Goal: Task Accomplishment & Management: Manage account settings

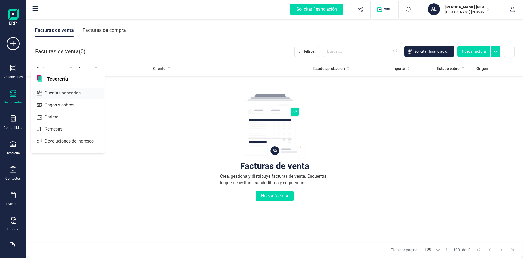
click at [55, 94] on span "Cuentas bancarias" at bounding box center [67, 93] width 48 height 7
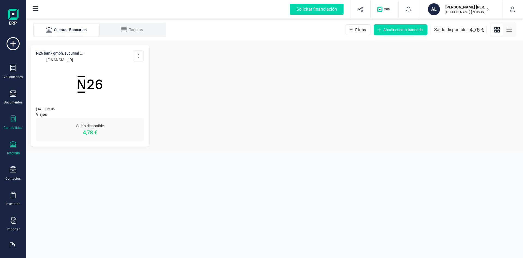
click at [10, 119] on icon at bounding box center [13, 118] width 7 height 7
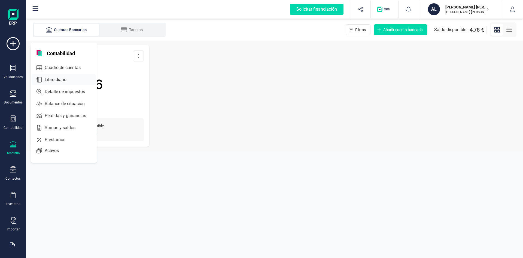
click at [50, 77] on span "Libro diario" at bounding box center [60, 79] width 34 height 7
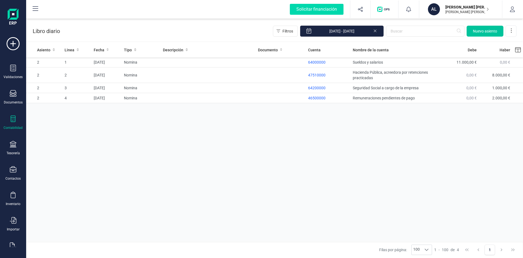
click at [484, 31] on span "Nuevo asiento" at bounding box center [485, 30] width 24 height 5
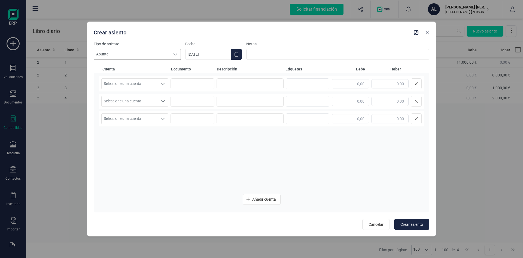
click at [109, 50] on span "Apunte" at bounding box center [132, 54] width 76 height 10
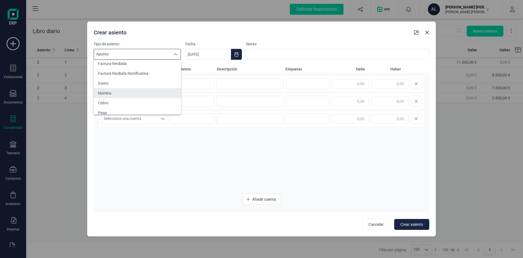
click at [109, 94] on span "Nomina" at bounding box center [104, 92] width 13 height 5
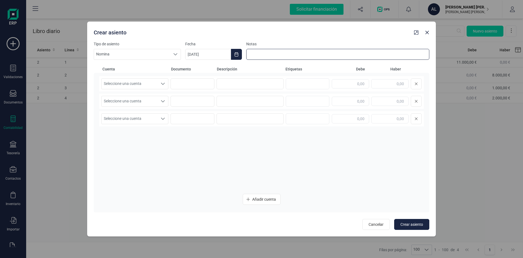
click at [253, 55] on input at bounding box center [337, 54] width 183 height 11
click at [124, 83] on span "Seleccione una cuenta" at bounding box center [130, 84] width 56 height 10
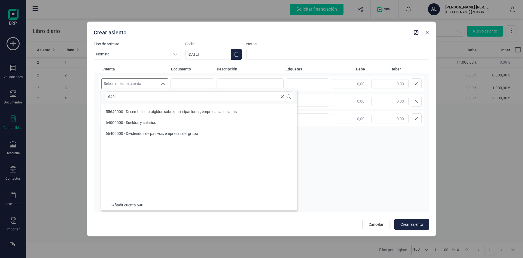
scroll to position [0, 0]
type input "640"
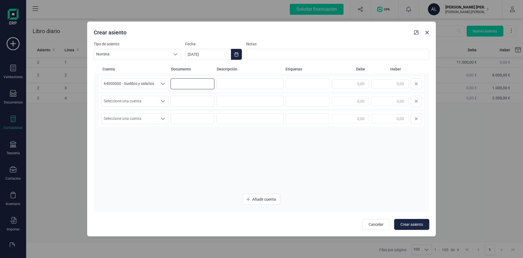
click at [192, 84] on input at bounding box center [193, 83] width 44 height 11
click at [232, 85] on input at bounding box center [250, 83] width 67 height 11
click at [307, 82] on input "text" at bounding box center [307, 83] width 35 height 9
drag, startPoint x: 351, startPoint y: 86, endPoint x: 378, endPoint y: 86, distance: 27.3
click at [378, 86] on div at bounding box center [377, 83] width 90 height 11
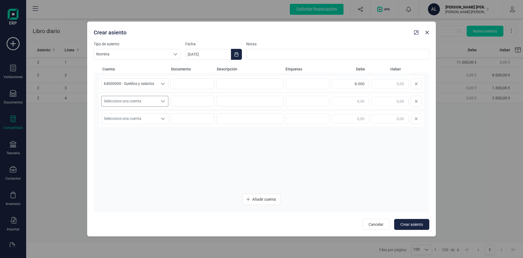
type input "8.000,00"
click at [125, 99] on span "Seleccione una cuenta" at bounding box center [130, 101] width 56 height 10
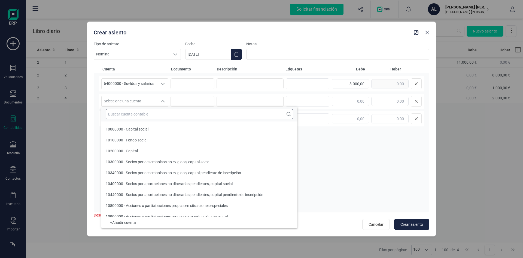
click at [132, 115] on input "text" at bounding box center [200, 114] width 188 height 10
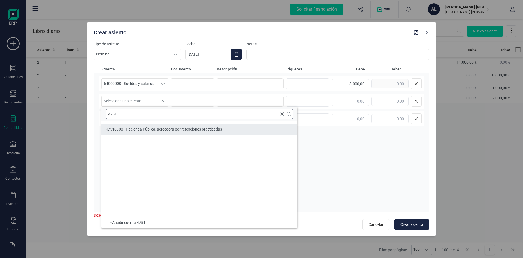
type input "4751"
click at [130, 129] on span "47510000 - Hacienda Pública, acreedora por retenciones practicadas" at bounding box center [164, 129] width 116 height 4
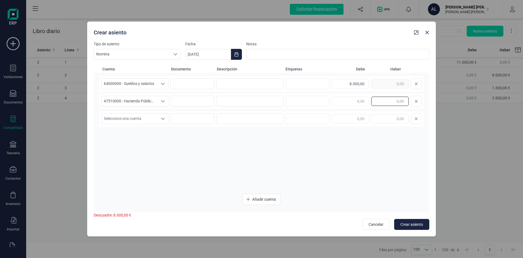
click at [379, 104] on input "text" at bounding box center [390, 101] width 37 height 9
type input "2.500,00"
click at [148, 116] on span "Seleccione una cuenta" at bounding box center [130, 118] width 56 height 10
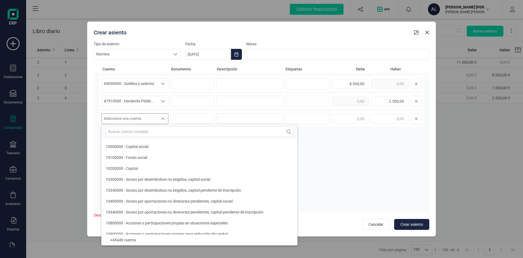
click at [148, 116] on span "Seleccione una cuenta" at bounding box center [130, 118] width 56 height 10
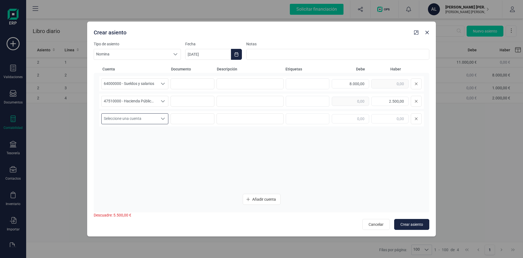
click at [368, 147] on div "64000000 - Sueldos y salarios 64000000 - Sueldos y salarios 64000000 - Sueldos …" at bounding box center [261, 132] width 325 height 113
click at [110, 121] on span "Seleccione una cuenta" at bounding box center [130, 118] width 56 height 10
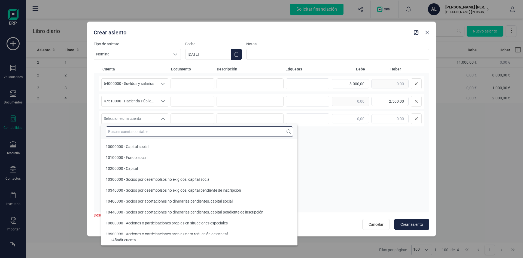
click at [129, 132] on input "text" at bounding box center [200, 131] width 188 height 10
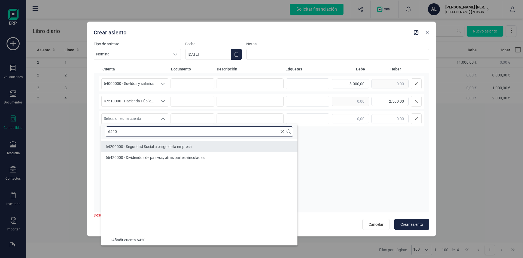
type input "6420"
click at [129, 148] on span "64200000 - Seguridad Social a cargo de la empresa" at bounding box center [149, 146] width 86 height 4
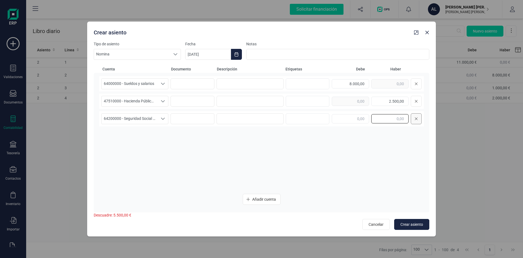
drag, startPoint x: 392, startPoint y: 119, endPoint x: 418, endPoint y: 121, distance: 26.2
click at [418, 121] on div at bounding box center [377, 118] width 90 height 11
type input "500,00"
click at [248, 201] on icon "Añadir cuenta" at bounding box center [248, 199] width 4 height 4
click at [125, 137] on span "Seleccione una cuenta" at bounding box center [130, 136] width 56 height 10
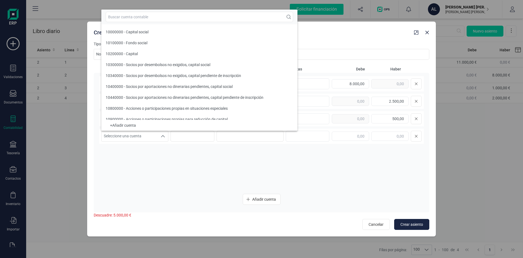
click at [235, 162] on div "64000000 - Sueldos y salarios 64000000 - Sueldos y salarios 64000000 - Sueldos …" at bounding box center [261, 132] width 325 height 113
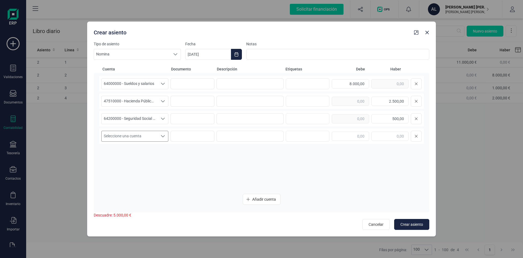
click at [123, 132] on span "Seleccione una cuenta" at bounding box center [130, 136] width 56 height 10
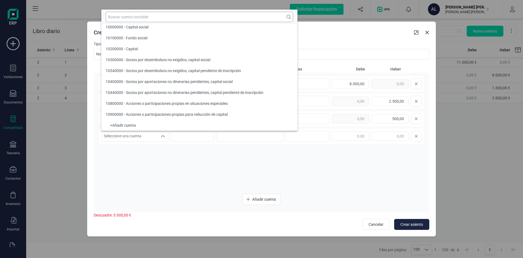
scroll to position [2, 0]
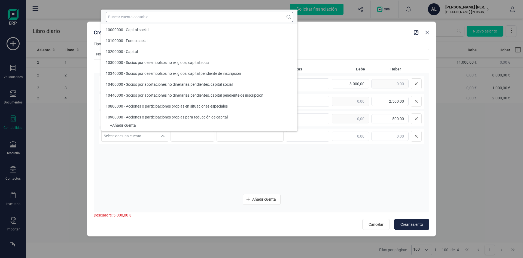
click at [118, 19] on input "text" at bounding box center [200, 17] width 188 height 10
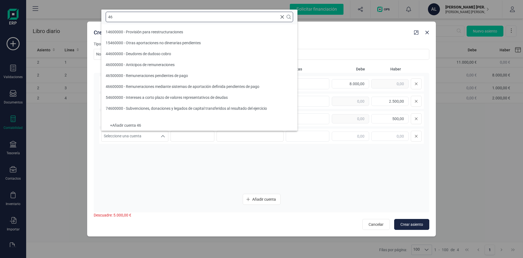
scroll to position [0, 0]
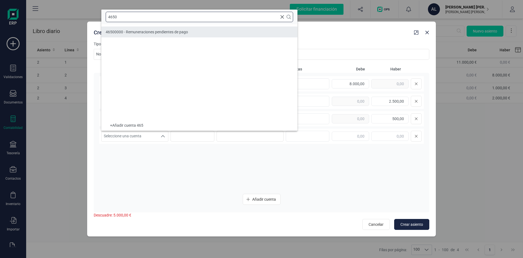
type input "4650"
click at [118, 33] on span "46500000 - Remuneraciones pendientes de pago" at bounding box center [147, 32] width 82 height 4
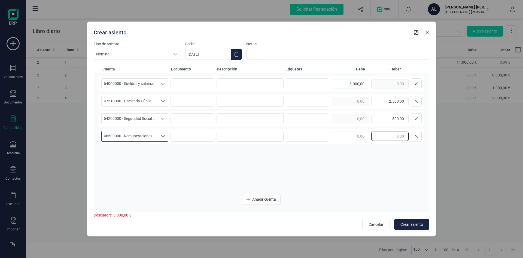
click at [376, 134] on input "text" at bounding box center [390, 135] width 37 height 9
drag, startPoint x: 388, startPoint y: 137, endPoint x: 414, endPoint y: 137, distance: 26.2
click at [414, 137] on div "5.000,00" at bounding box center [377, 136] width 90 height 11
click at [403, 221] on button "Crear asiento" at bounding box center [411, 224] width 35 height 11
drag, startPoint x: 385, startPoint y: 137, endPoint x: 425, endPoint y: 135, distance: 40.1
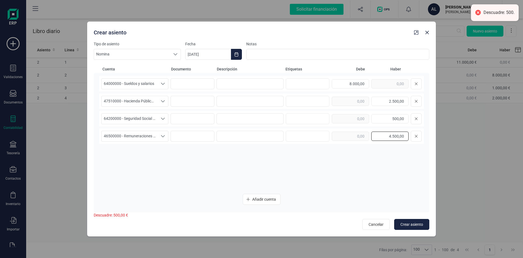
click at [425, 135] on div "64000000 - Sueldos y salarios 64000000 - Sueldos y salarios 64000000 - Sueldos …" at bounding box center [262, 143] width 336 height 140
type input "5.000,00"
click at [405, 224] on span "Crear asiento" at bounding box center [412, 223] width 23 height 5
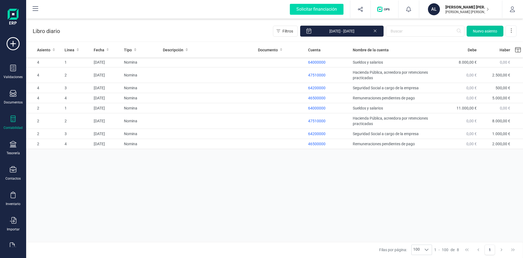
click at [480, 32] on span "Nuevo asiento" at bounding box center [485, 30] width 24 height 5
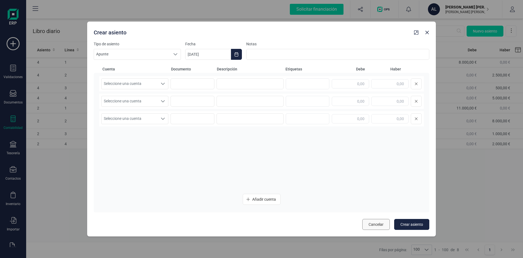
click at [372, 223] on span "Cancelar" at bounding box center [376, 223] width 15 height 5
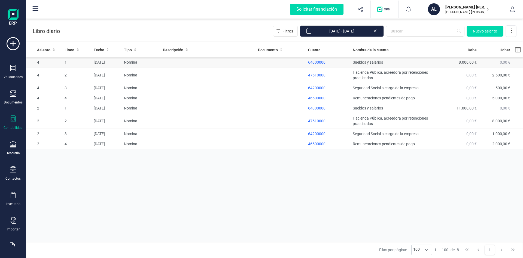
click at [279, 64] on td at bounding box center [281, 62] width 50 height 10
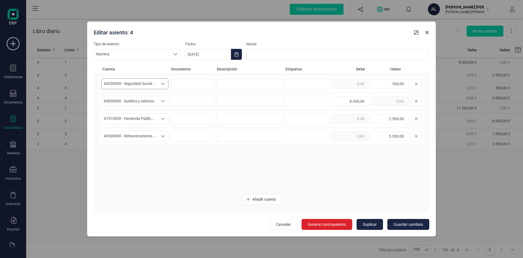
click at [151, 83] on span "64200000 - Seguridad Social a cargo de la empresa" at bounding box center [130, 84] width 56 height 10
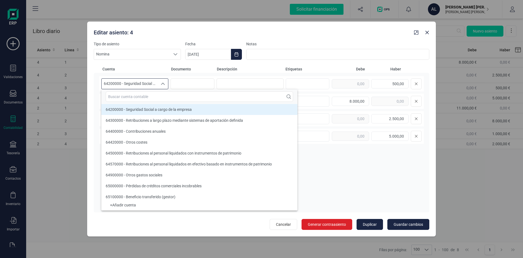
scroll to position [5021, 0]
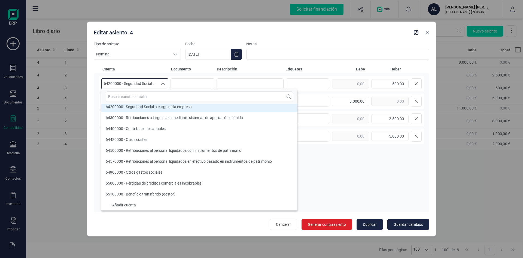
click at [352, 183] on div "64200000 - Seguridad Social a cargo de la empresa 64200000 - Seguridad Social a…" at bounding box center [261, 132] width 325 height 113
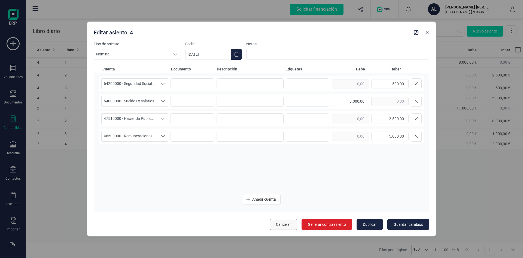
click at [285, 221] on button "Cancelar" at bounding box center [284, 224] width 28 height 11
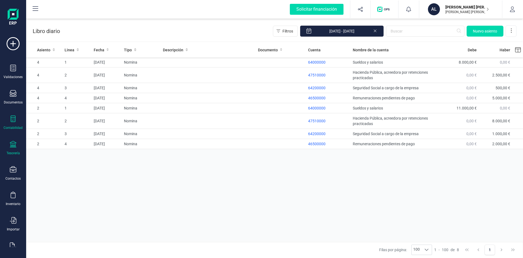
click at [14, 149] on div "Tesorería" at bounding box center [13, 148] width 22 height 14
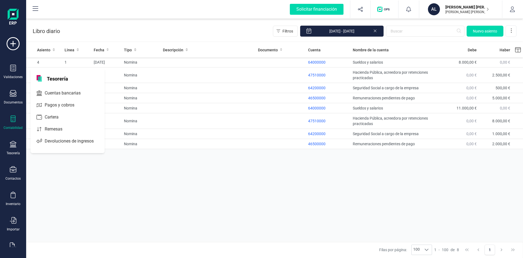
click at [8, 122] on div "Contabilidad" at bounding box center [13, 122] width 22 height 14
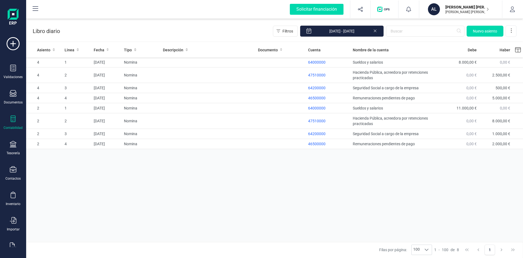
click at [232, 215] on div "Asiento Linea Fecha Tipo Descripción Documento Cuenta Nombre de la cuenta [PERS…" at bounding box center [274, 142] width 497 height 200
click at [493, 35] on button "Nuevo asiento" at bounding box center [485, 31] width 37 height 11
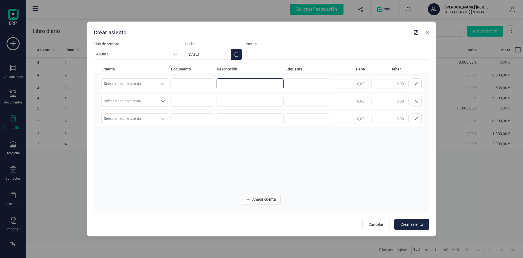
click at [267, 88] on input at bounding box center [250, 83] width 67 height 11
click at [304, 87] on input "text" at bounding box center [307, 83] width 35 height 9
click at [346, 87] on input "text" at bounding box center [350, 83] width 37 height 9
click at [297, 83] on input "text" at bounding box center [307, 83] width 35 height 9
click at [199, 85] on input at bounding box center [193, 83] width 44 height 11
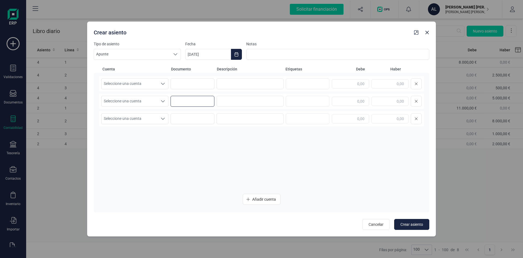
click at [182, 96] on input at bounding box center [193, 101] width 44 height 11
drag, startPoint x: 243, startPoint y: 102, endPoint x: 233, endPoint y: 101, distance: 10.2
click at [241, 102] on input at bounding box center [250, 101] width 67 height 11
click at [198, 85] on input at bounding box center [193, 83] width 44 height 11
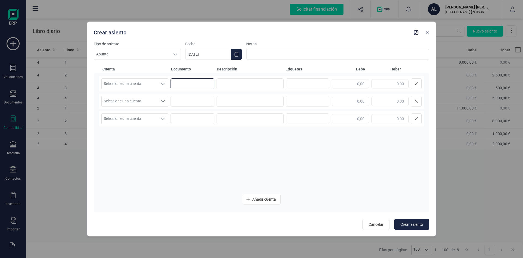
click at [198, 85] on input at bounding box center [193, 83] width 44 height 11
click at [197, 85] on input at bounding box center [193, 83] width 44 height 11
click at [154, 85] on span "Seleccione una cuenta" at bounding box center [130, 84] width 56 height 10
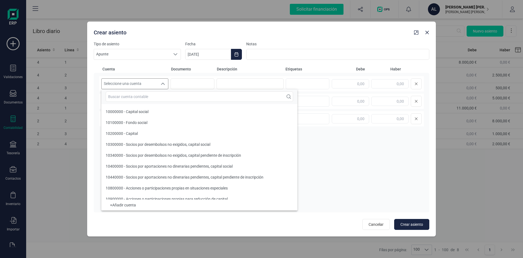
click at [163, 82] on icon "Seleccione una cuenta" at bounding box center [163, 84] width 4 height 4
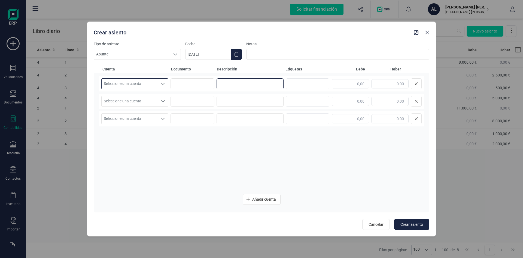
click at [244, 84] on input at bounding box center [250, 83] width 67 height 11
click at [239, 99] on input at bounding box center [250, 101] width 67 height 11
click at [233, 120] on input at bounding box center [250, 118] width 67 height 11
click at [346, 87] on input "text" at bounding box center [350, 83] width 37 height 9
click at [355, 82] on input "text" at bounding box center [350, 83] width 37 height 9
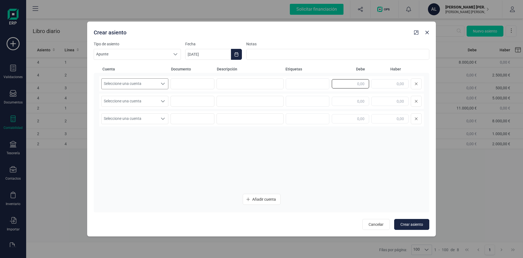
click at [355, 83] on input "text" at bounding box center [350, 83] width 37 height 9
click at [404, 86] on input "text" at bounding box center [390, 83] width 37 height 9
click at [266, 52] on input at bounding box center [337, 54] width 183 height 11
click at [131, 83] on span "Seleccione una cuenta" at bounding box center [130, 84] width 56 height 10
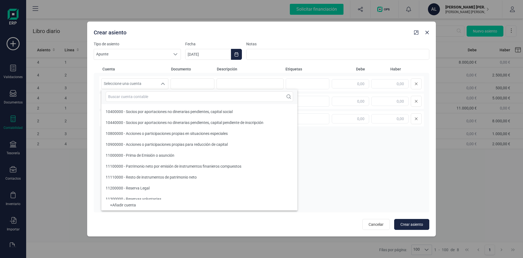
scroll to position [59, 0]
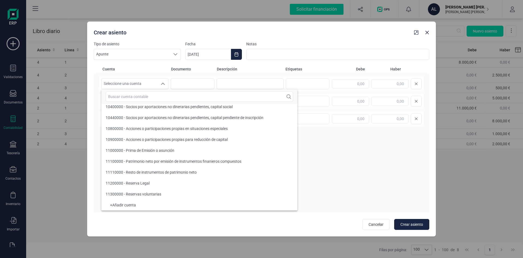
click at [342, 169] on div "Seleccione una cuenta Seleccione una cuenta Seleccione una cuenta Seleccione un…" at bounding box center [261, 132] width 325 height 113
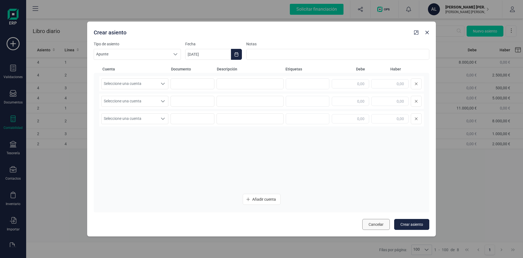
click at [373, 226] on span "Cancelar" at bounding box center [376, 223] width 15 height 5
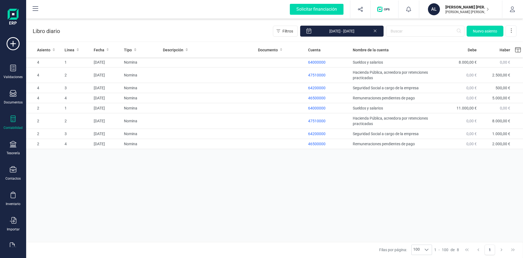
click at [15, 120] on icon at bounding box center [13, 118] width 5 height 7
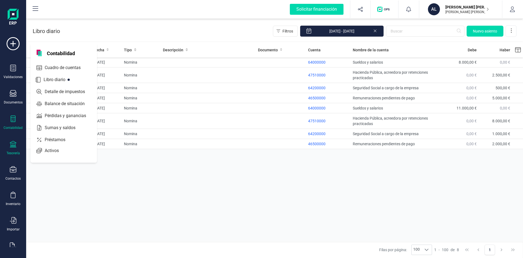
click at [11, 146] on icon at bounding box center [13, 144] width 7 height 7
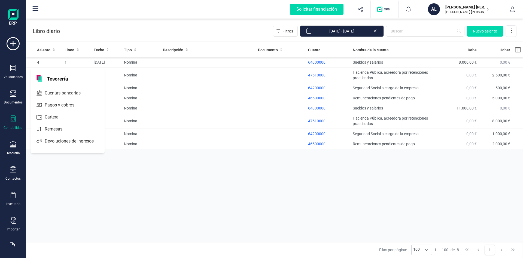
click at [12, 125] on div "Contabilidad" at bounding box center [13, 122] width 22 height 14
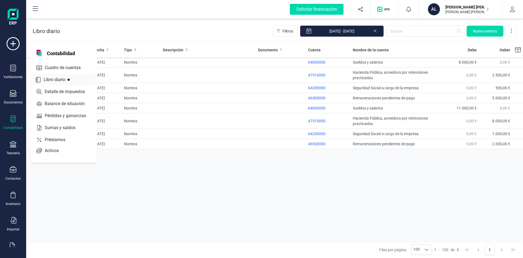
click at [53, 83] on span "Libro diario" at bounding box center [58, 79] width 34 height 7
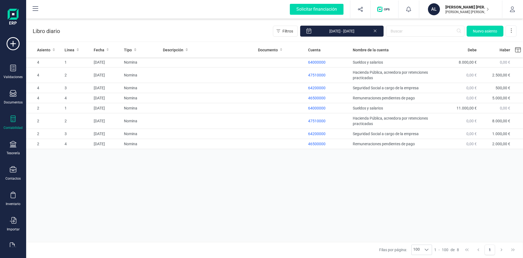
click at [17, 118] on div "Contabilidad" at bounding box center [13, 122] width 22 height 14
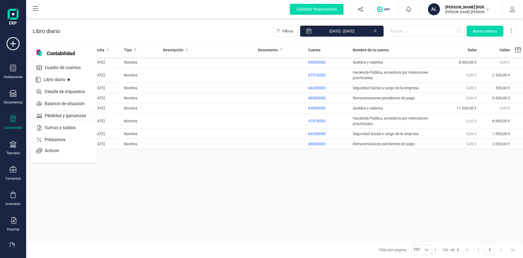
click at [64, 94] on span "Detalle de impuestos" at bounding box center [69, 91] width 52 height 7
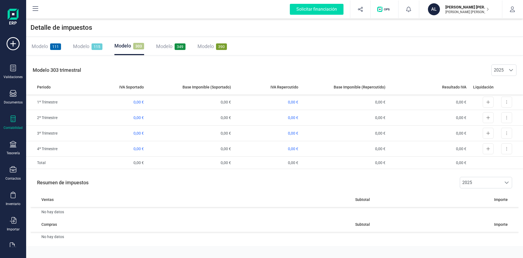
click at [9, 123] on div "Contabilidad" at bounding box center [13, 122] width 22 height 14
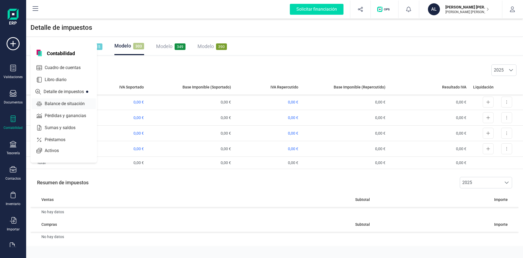
click at [58, 104] on span "Balance de situación" at bounding box center [69, 103] width 52 height 7
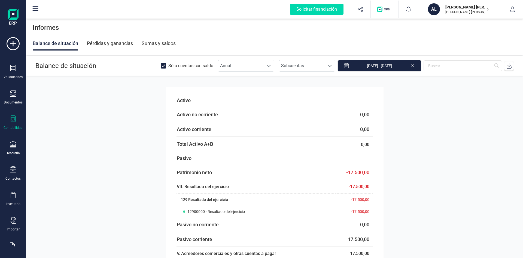
click at [12, 123] on div "Contabilidad" at bounding box center [13, 122] width 22 height 14
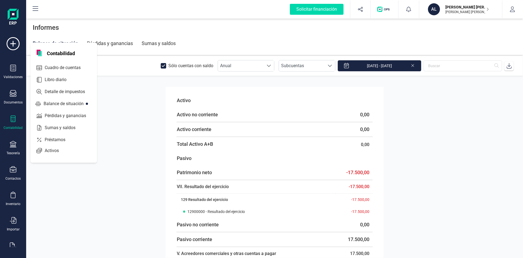
click at [124, 114] on section "Activo Activo no corriente 0,00 Activo corriente 0,00 Total Activo A+B 0,00 Pas…" at bounding box center [274, 167] width 497 height 182
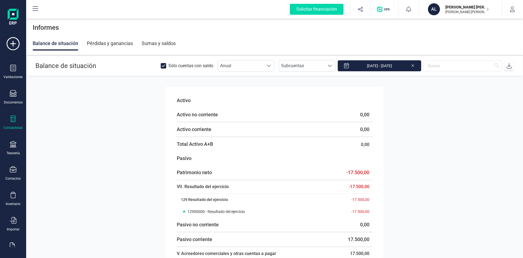
click at [12, 118] on icon at bounding box center [13, 118] width 7 height 7
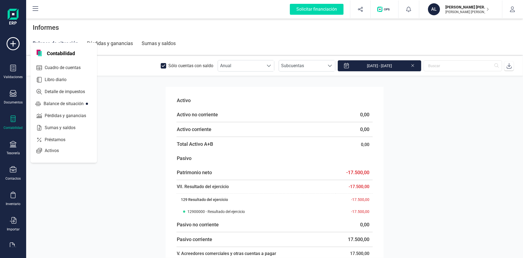
drag, startPoint x: 454, startPoint y: 135, endPoint x: 284, endPoint y: 138, distance: 170.7
click at [452, 135] on section "Activo Activo no corriente 0,00 Activo corriente 0,00 Total Activo A+B 0,00 Pas…" at bounding box center [274, 167] width 497 height 182
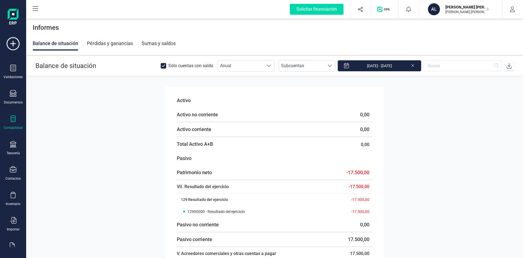
click at [12, 119] on icon at bounding box center [13, 118] width 5 height 7
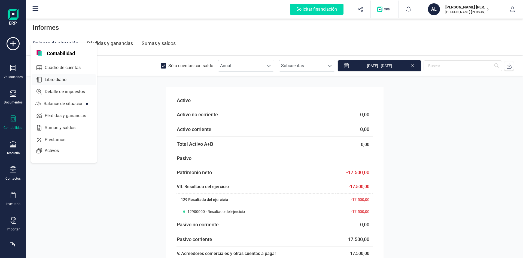
click at [52, 80] on span "Libro diario" at bounding box center [60, 79] width 34 height 7
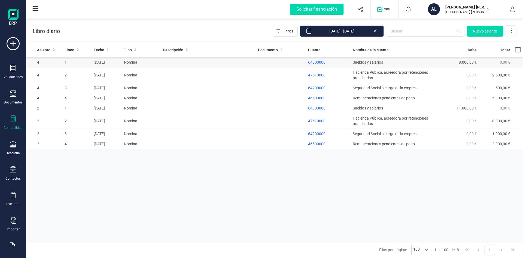
click at [254, 64] on td at bounding box center [208, 62] width 95 height 10
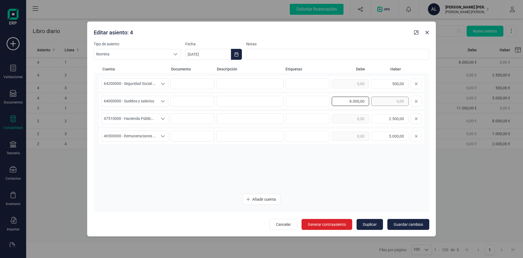
click at [375, 99] on div "8.000,00" at bounding box center [377, 101] width 90 height 11
click at [249, 197] on icon "Añadir cuenta" at bounding box center [248, 199] width 4 height 4
click at [254, 199] on span "Añadir cuenta" at bounding box center [264, 198] width 24 height 5
click at [255, 202] on span "Añadir cuenta" at bounding box center [264, 198] width 24 height 5
click at [415, 188] on icon at bounding box center [416, 188] width 3 height 4
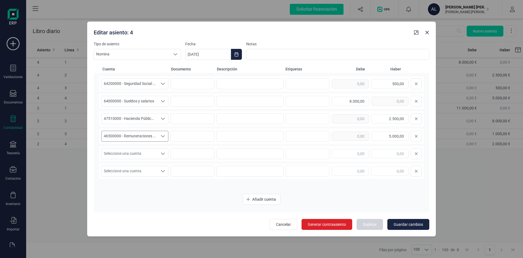
click at [114, 134] on span "46500000 - Remuneraciones pendientes de pago" at bounding box center [130, 136] width 56 height 10
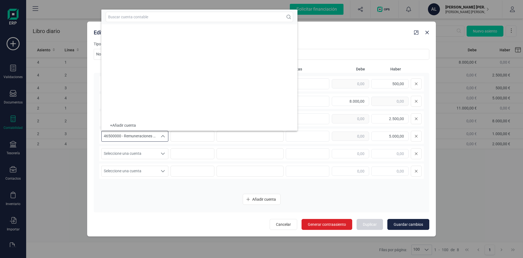
scroll to position [2848, 0]
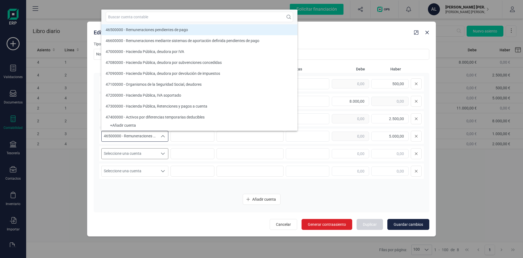
click at [117, 149] on span "Seleccione una cuenta" at bounding box center [130, 153] width 56 height 10
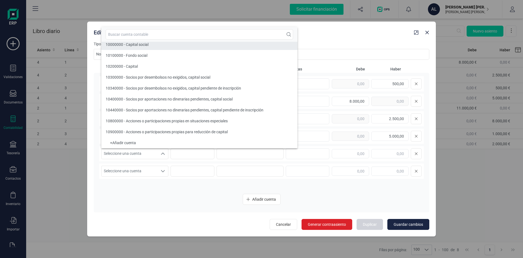
scroll to position [2, 0]
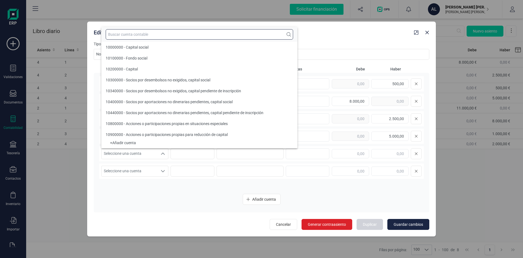
click at [122, 34] on input "text" at bounding box center [200, 34] width 188 height 10
click at [119, 36] on input "text" at bounding box center [200, 34] width 188 height 10
click at [120, 35] on input "text" at bounding box center [200, 34] width 188 height 10
type input "064"
type input "6"
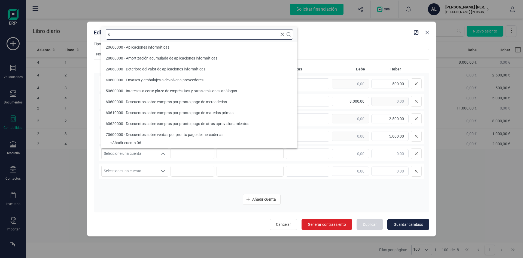
scroll to position [0, 0]
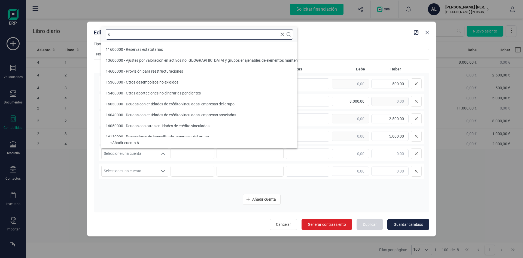
drag, startPoint x: 111, startPoint y: 34, endPoint x: 101, endPoint y: 32, distance: 10.5
click at [101, 32] on body "Solicitar financiación Validaciones Documentos Documentos Presupuestos Pedidos …" at bounding box center [261, 129] width 523 height 258
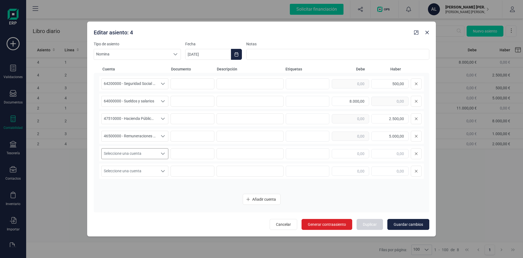
click at [131, 153] on span "Seleccione una cuenta" at bounding box center [130, 153] width 56 height 10
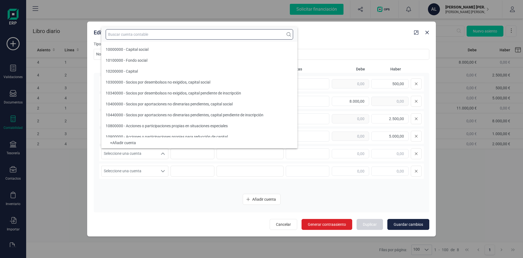
click at [118, 34] on input "text" at bounding box center [200, 34] width 188 height 10
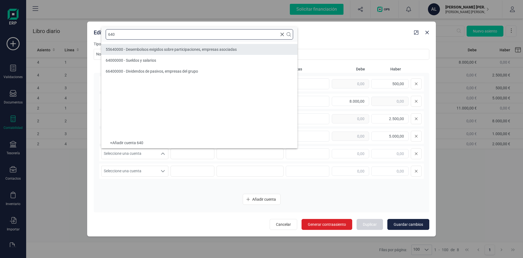
type input "640"
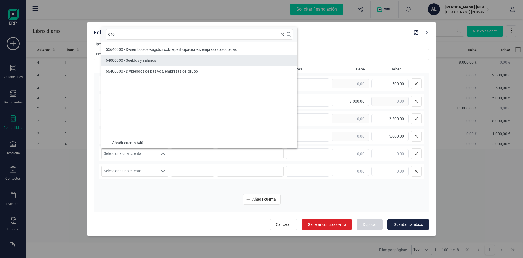
click at [117, 58] on div "64000000 - Sueldos y salarios" at bounding box center [131, 60] width 50 height 5
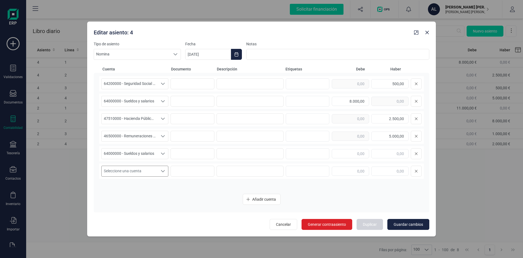
click at [121, 172] on span "Seleccione una cuenta" at bounding box center [130, 171] width 56 height 10
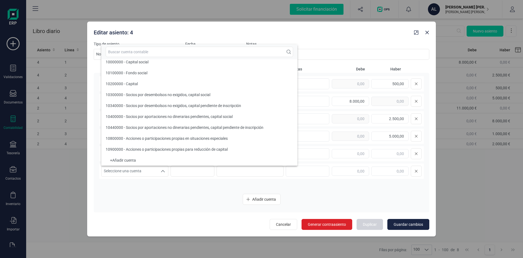
scroll to position [2, 0]
click at [128, 54] on input "text" at bounding box center [200, 52] width 188 height 10
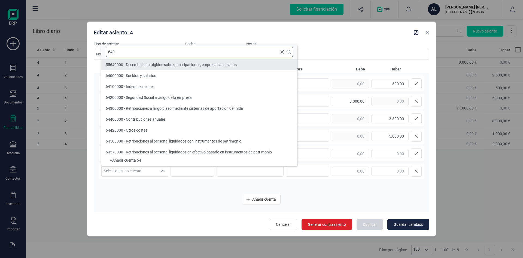
type input "640"
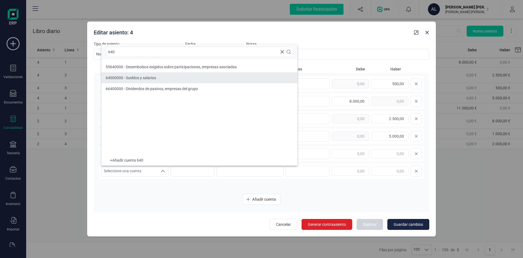
click at [126, 75] on li "64000000 - Sueldos y salarios" at bounding box center [199, 77] width 196 height 11
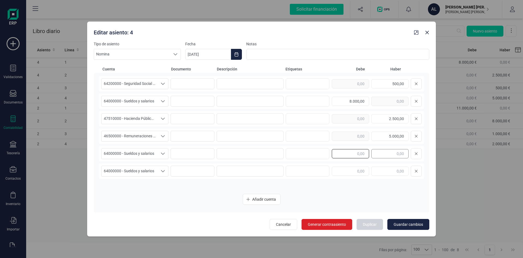
drag, startPoint x: 351, startPoint y: 157, endPoint x: 383, endPoint y: 156, distance: 31.4
click at [383, 158] on div at bounding box center [377, 153] width 90 height 11
type input "500,00"
click at [373, 173] on div at bounding box center [377, 170] width 90 height 11
type input "2.500,00"
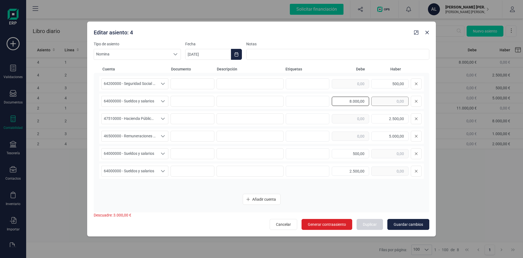
click at [376, 102] on div "8.000,00" at bounding box center [377, 101] width 90 height 11
click at [316, 171] on input "text" at bounding box center [307, 171] width 35 height 9
type input "5.000,00"
click at [247, 153] on input at bounding box center [250, 153] width 67 height 11
type input "sefe"
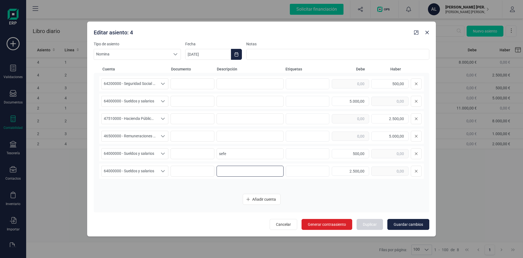
click at [238, 169] on input at bounding box center [250, 170] width 67 height 11
type input "irpg"
click at [230, 103] on input at bounding box center [250, 101] width 67 height 11
click at [239, 85] on input at bounding box center [250, 83] width 67 height 11
click at [293, 227] on button "Cancelar" at bounding box center [284, 224] width 28 height 11
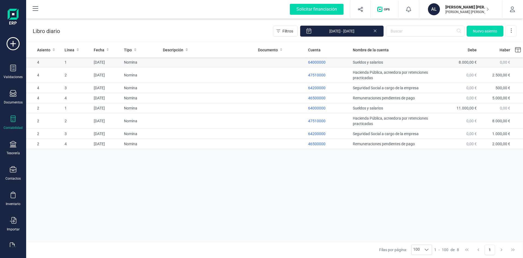
click at [147, 62] on td "Nomina" at bounding box center [141, 62] width 39 height 10
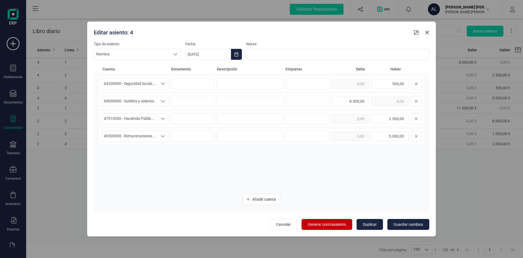
click at [341, 227] on span "Generar contraasiento" at bounding box center [327, 223] width 38 height 5
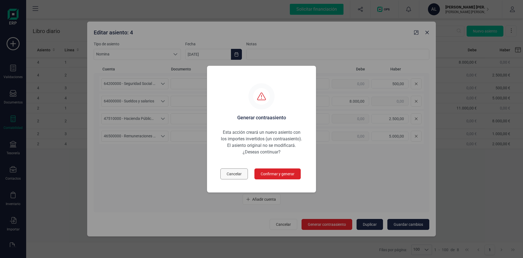
click at [234, 173] on span "Cancelar" at bounding box center [234, 173] width 15 height 5
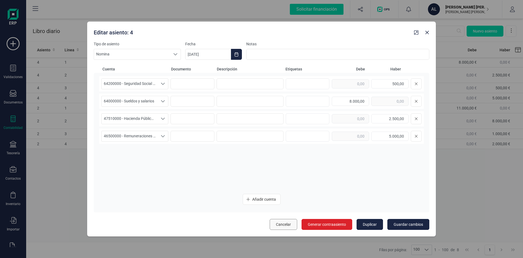
click at [277, 225] on span "Cancelar" at bounding box center [283, 223] width 15 height 5
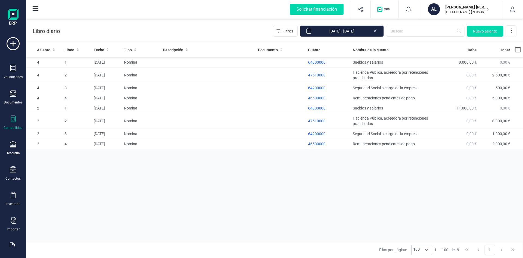
click at [152, 181] on div "Asiento Linea Fecha Tipo Descripción Documento Cuenta Nombre de la cuenta [PERS…" at bounding box center [274, 142] width 497 height 200
click at [10, 97] on div "Documentos" at bounding box center [13, 97] width 22 height 14
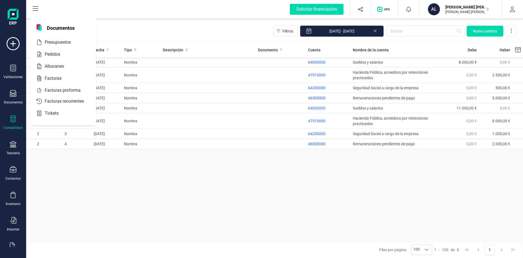
click at [89, 176] on div "Asiento Linea Fecha Tipo Descripción Documento Cuenta Nombre de la cuenta [PERS…" at bounding box center [274, 142] width 497 height 200
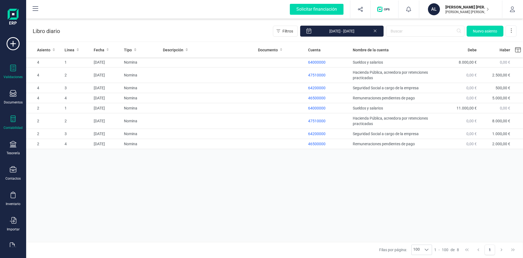
click at [18, 68] on div "Validaciones" at bounding box center [13, 72] width 22 height 14
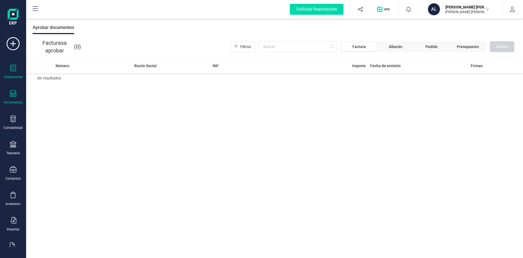
click at [12, 92] on icon at bounding box center [13, 93] width 7 height 7
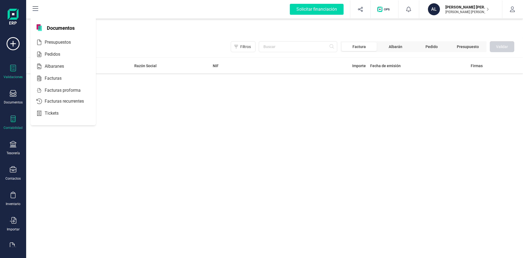
click at [14, 126] on div "Contabilidad" at bounding box center [13, 127] width 19 height 4
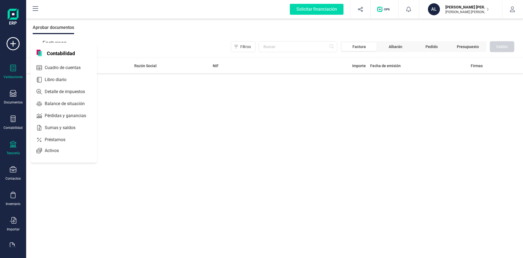
click at [14, 150] on div "Tesorería" at bounding box center [13, 148] width 22 height 14
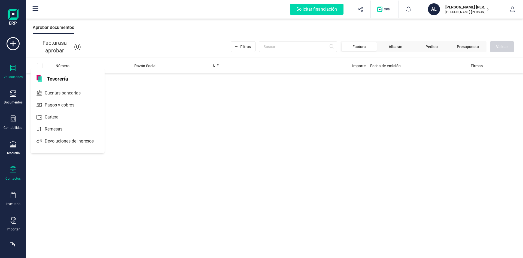
click at [15, 175] on div "Contactos" at bounding box center [13, 173] width 22 height 14
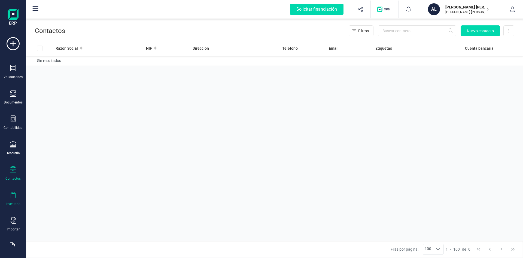
click at [14, 198] on icon at bounding box center [13, 194] width 7 height 7
click at [14, 221] on icon at bounding box center [13, 220] width 7 height 7
click at [174, 203] on div "Razón Social NIF Dirección Teléfono Email Etiquetas Cuenta bancaria Sin resulta…" at bounding box center [274, 141] width 497 height 200
click at [16, 70] on div "Validaciones" at bounding box center [13, 72] width 22 height 14
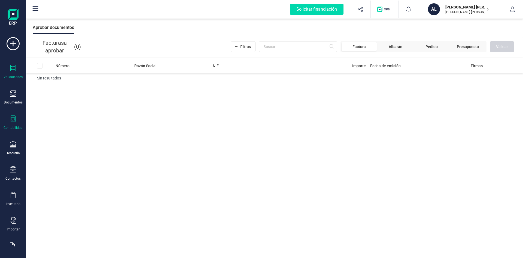
click at [13, 127] on div "Contabilidad" at bounding box center [13, 127] width 19 height 4
click at [124, 178] on div "Número Razón Social NIF Importe Fecha de emisión Firmas Sin resultados" at bounding box center [274, 158] width 497 height 200
click at [11, 174] on div "Contactos" at bounding box center [13, 173] width 22 height 14
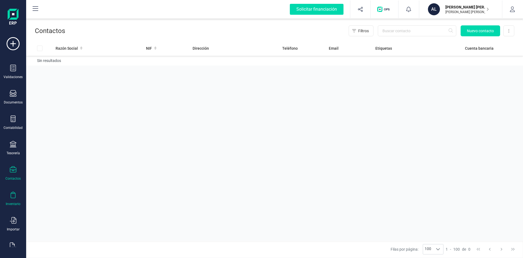
click at [10, 195] on icon at bounding box center [13, 194] width 7 height 7
click at [7, 146] on div "Tesorería" at bounding box center [13, 148] width 22 height 14
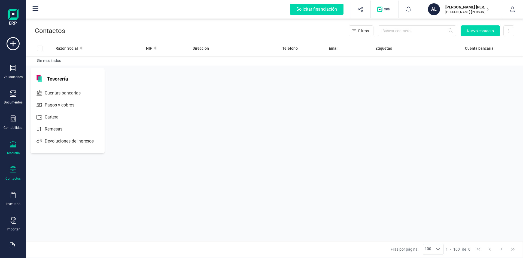
click at [12, 148] on div at bounding box center [13, 145] width 7 height 8
click at [11, 143] on icon at bounding box center [13, 144] width 7 height 7
click at [13, 120] on icon at bounding box center [13, 118] width 7 height 7
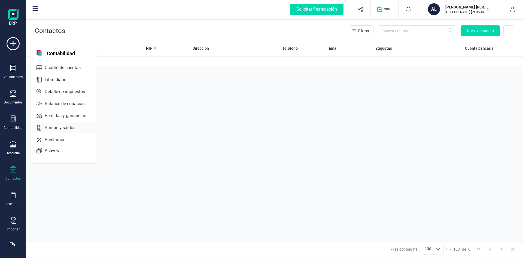
click at [71, 128] on span "Sumas y saldos" at bounding box center [64, 127] width 43 height 7
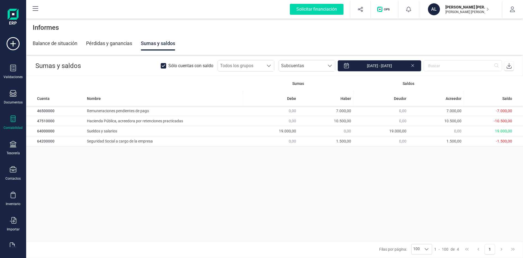
click at [14, 121] on icon at bounding box center [13, 118] width 7 height 7
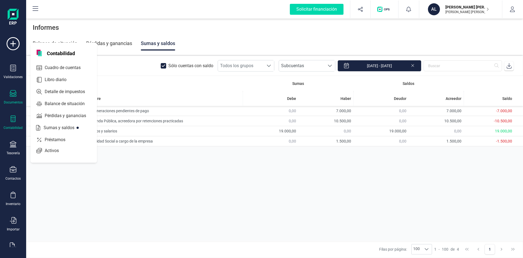
click at [11, 95] on icon at bounding box center [13, 93] width 7 height 7
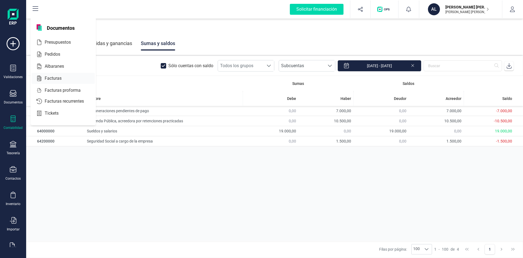
click at [46, 79] on span "Facturas" at bounding box center [57, 78] width 29 height 7
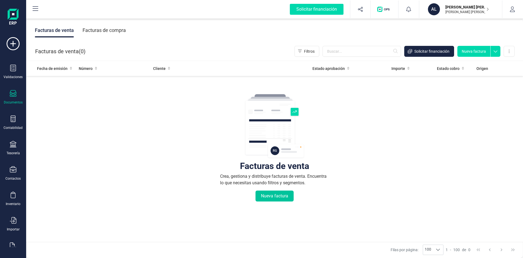
click at [273, 197] on button "Nueva factura" at bounding box center [275, 195] width 38 height 11
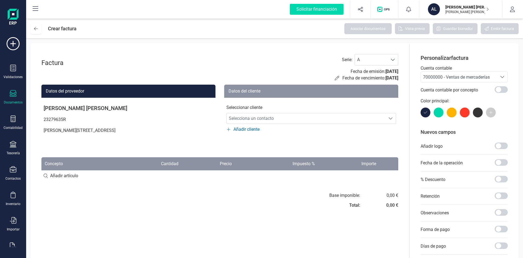
click at [9, 98] on div "Documentos" at bounding box center [13, 97] width 22 height 14
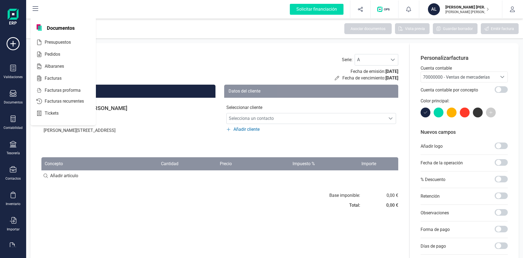
click at [117, 206] on div "Base imponible: Total: 0,00 € 0,00 €" at bounding box center [219, 202] width 357 height 20
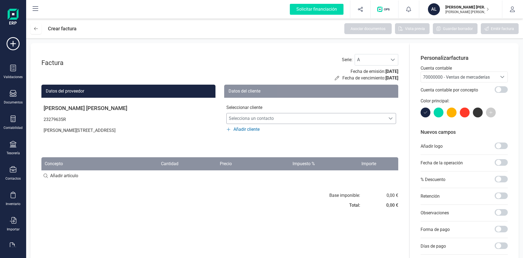
click at [234, 119] on span "Selecciona un contacto" at bounding box center [306, 118] width 159 height 11
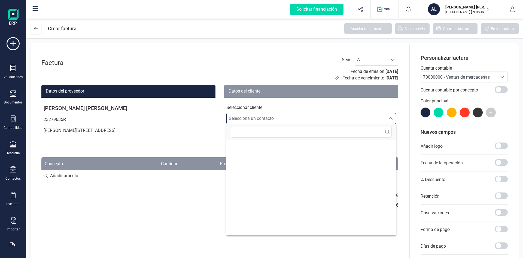
click at [249, 116] on span "Selecciona un contacto" at bounding box center [306, 118] width 159 height 11
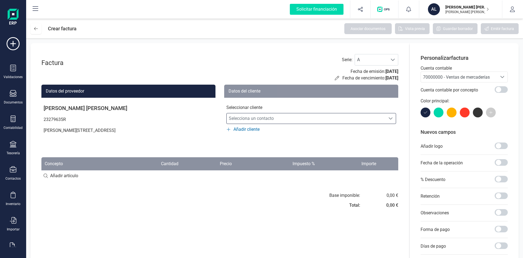
click at [474, 77] on span "70000000 - Ventas de mercaderías" at bounding box center [456, 76] width 67 height 5
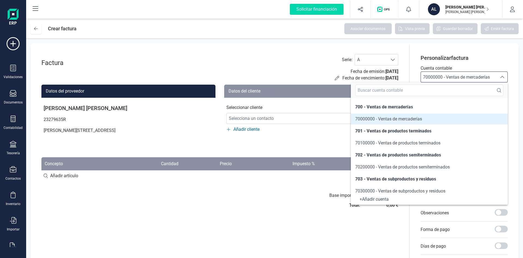
click at [474, 76] on span "70000000 - Ventas de mercaderías" at bounding box center [456, 76] width 67 height 5
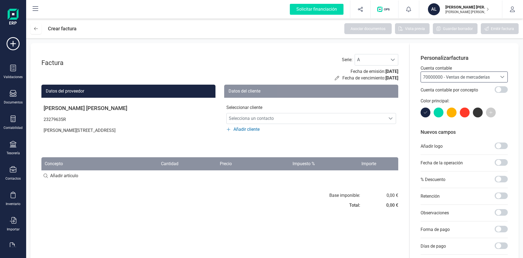
click at [459, 79] on span "70000000 - Ventas de mercaderías" at bounding box center [456, 76] width 67 height 5
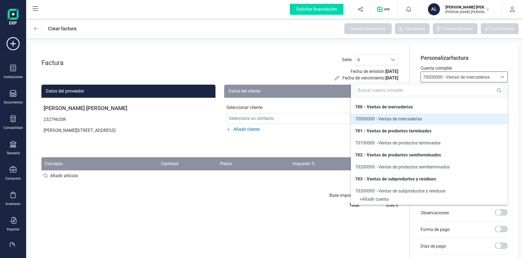
click at [249, 218] on div "Factura Serie : A A Fecha de emisión: [DATE] Fecha de vencimiento: [DATE] Datos…" at bounding box center [220, 173] width 379 height 260
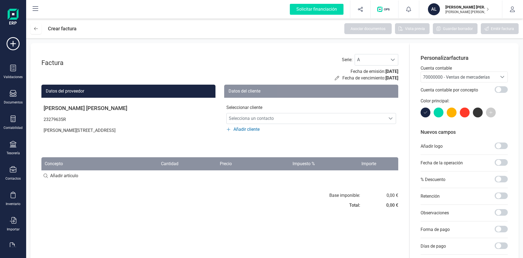
click at [451, 77] on span "70000000 - Ventas de mercaderías" at bounding box center [456, 76] width 67 height 5
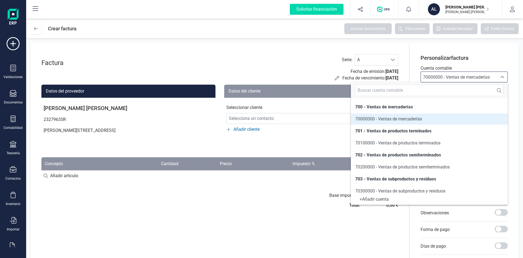
click at [412, 117] on span "70000000 - Ventas de mercaderías" at bounding box center [388, 118] width 67 height 5
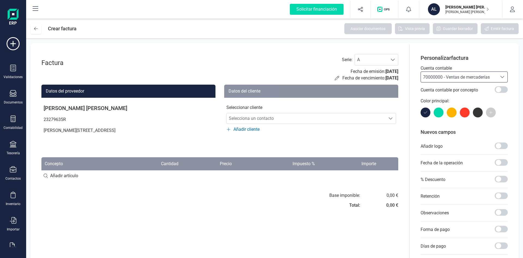
click at [461, 79] on span "70000000 - Ventas de mercaderías" at bounding box center [456, 76] width 67 height 5
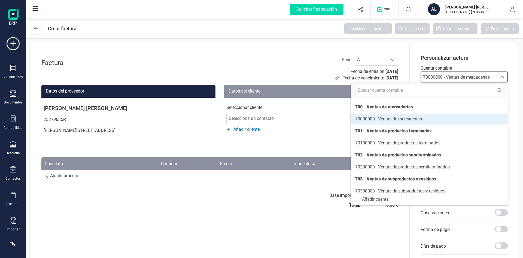
click at [459, 79] on span "70000000 - Ventas de mercaderías" at bounding box center [456, 76] width 67 height 5
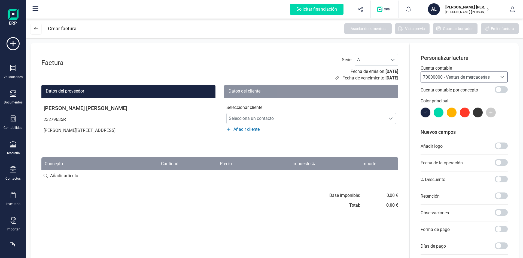
click at [470, 77] on span "70000000 - Ventas de mercaderías" at bounding box center [456, 76] width 67 height 5
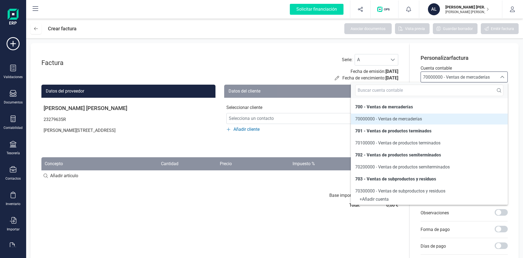
click at [207, 216] on div "Factura Serie : A A Fecha de emisión: [DATE] Fecha de vencimiento: [DATE] Datos…" at bounding box center [220, 173] width 379 height 260
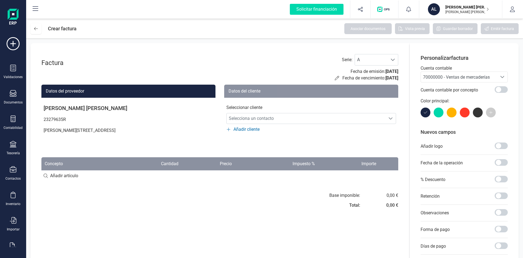
click at [16, 113] on div "Validaciones Documentos Documentos Presupuestos Pedidos Albaranes Facturas Fact…" at bounding box center [13, 149] width 22 height 224
click at [14, 117] on icon at bounding box center [13, 118] width 7 height 7
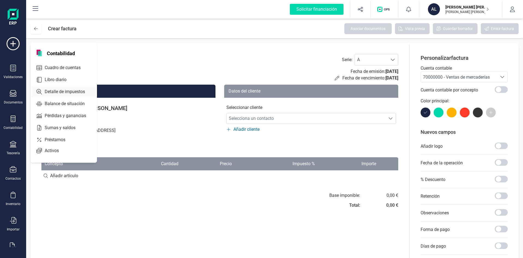
click at [76, 92] on span "Detalle de impuestos" at bounding box center [69, 91] width 52 height 7
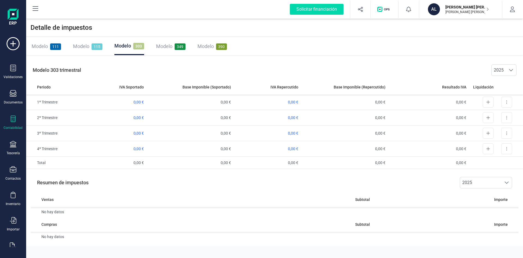
click at [9, 120] on div "Contabilidad" at bounding box center [13, 122] width 22 height 14
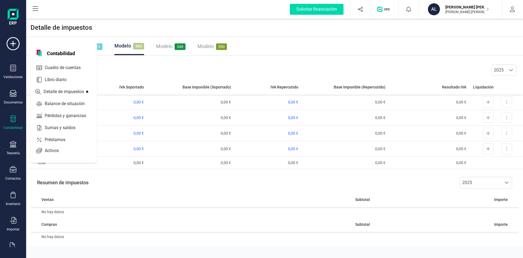
click at [100, 187] on div "Resumen de impuestos 2025 2025" at bounding box center [275, 182] width 488 height 19
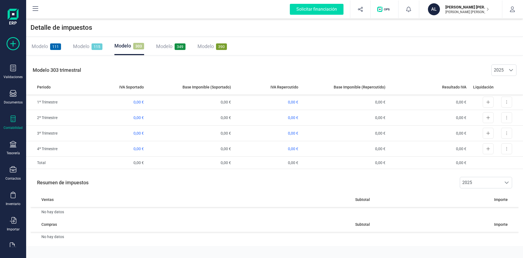
click at [13, 42] on icon at bounding box center [13, 43] width 13 height 13
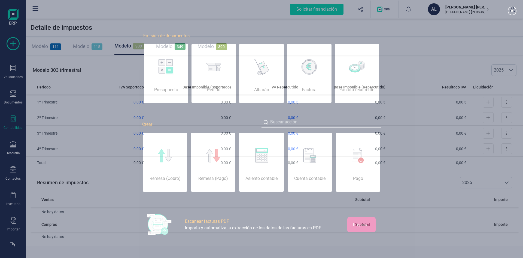
scroll to position [0, 27]
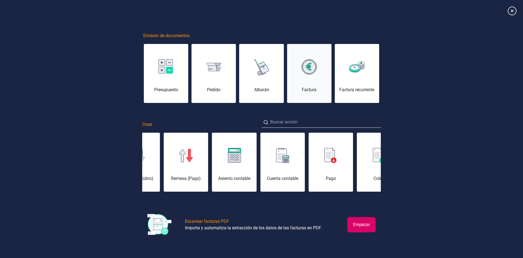
click at [309, 82] on div "Factura" at bounding box center [309, 76] width 44 height 33
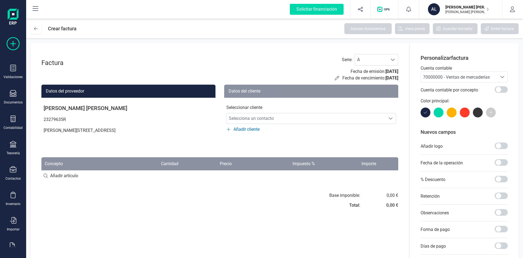
click at [9, 46] on icon at bounding box center [13, 43] width 13 height 13
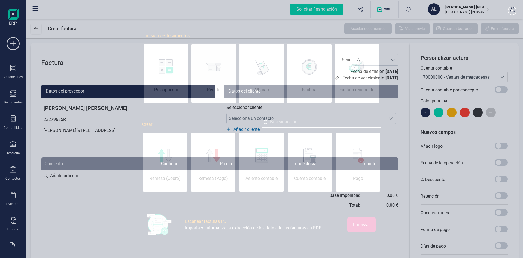
scroll to position [0, 27]
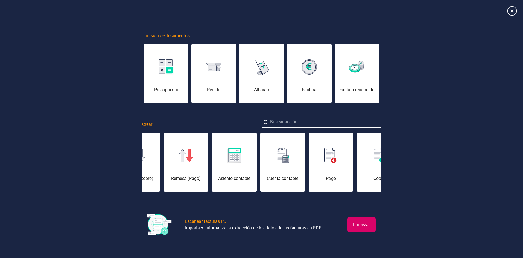
click at [511, 13] on icon at bounding box center [513, 11] width 10 height 10
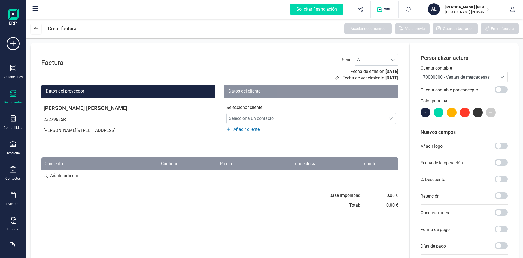
click at [14, 99] on div "Documentos" at bounding box center [13, 97] width 22 height 14
drag, startPoint x: 66, startPoint y: 229, endPoint x: 59, endPoint y: 226, distance: 7.0
click at [65, 229] on div "Factura Serie : A A Fecha de emisión: [DATE] Fecha de vencimiento: [DATE] Datos…" at bounding box center [220, 173] width 379 height 260
click at [17, 96] on div "Documentos" at bounding box center [13, 97] width 22 height 14
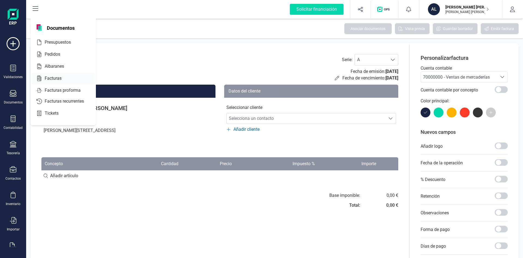
click at [53, 81] on span "Facturas" at bounding box center [57, 78] width 29 height 7
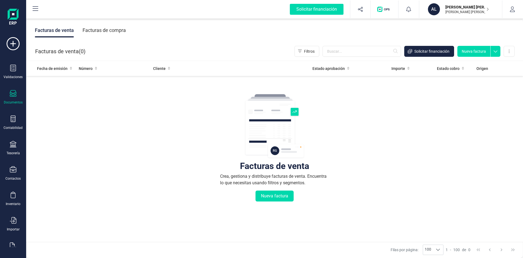
click at [108, 29] on div "Facturas de compra" at bounding box center [104, 30] width 43 height 14
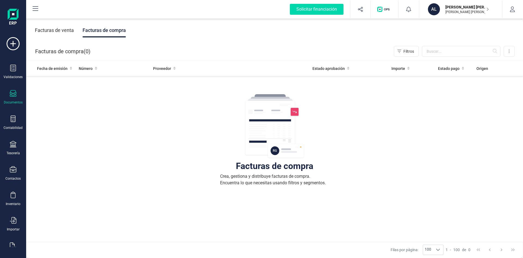
click at [46, 28] on div "Facturas de venta" at bounding box center [54, 30] width 39 height 14
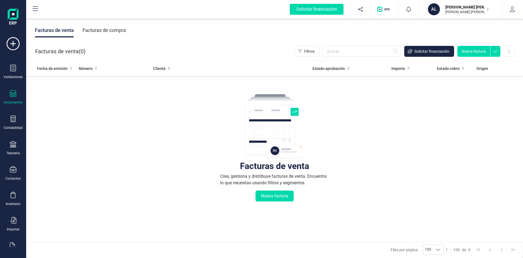
click at [112, 30] on div "Facturas de compra" at bounding box center [104, 30] width 43 height 14
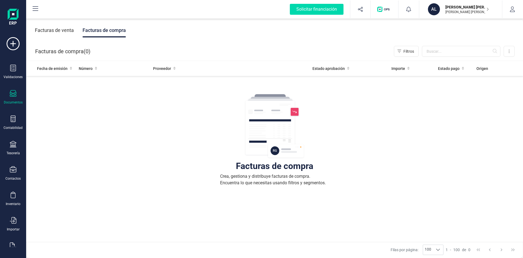
click at [60, 34] on div "Facturas de venta" at bounding box center [54, 30] width 39 height 14
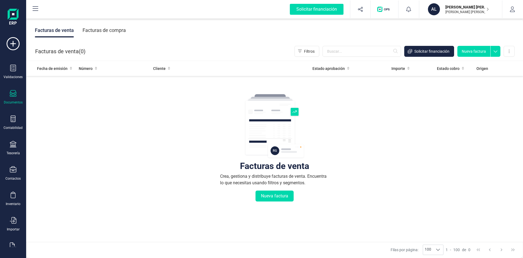
click at [103, 33] on div "Facturas de compra" at bounding box center [104, 30] width 43 height 14
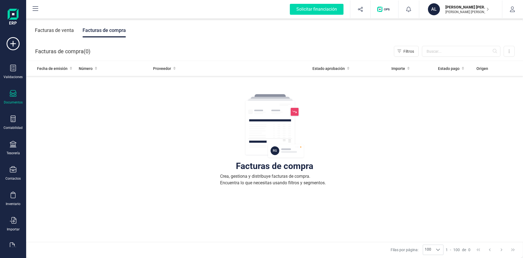
click at [55, 31] on div "Facturas de venta" at bounding box center [54, 30] width 39 height 14
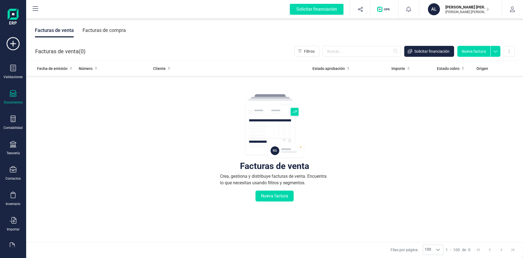
click at [497, 53] on icon at bounding box center [496, 50] width 10 height 8
click at [469, 141] on div "Facturas de venta Crea, gestiona y distribuye facturas de venta. Encuentra lo q…" at bounding box center [274, 180] width 475 height 205
click at [96, 31] on div "Facturas de compra" at bounding box center [104, 30] width 43 height 14
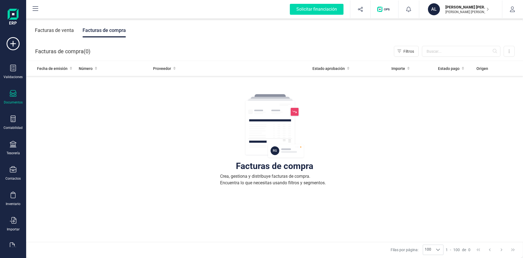
click at [288, 130] on img at bounding box center [275, 125] width 60 height 65
click at [278, 142] on img at bounding box center [275, 125] width 60 height 65
click at [272, 157] on img at bounding box center [275, 125] width 60 height 65
click at [283, 172] on div "Facturas de compra Crea, gestiona y distribuye facturas de compra. Encuentra lo…" at bounding box center [274, 141] width 109 height 97
drag, startPoint x: 281, startPoint y: 169, endPoint x: 281, endPoint y: 164, distance: 5.2
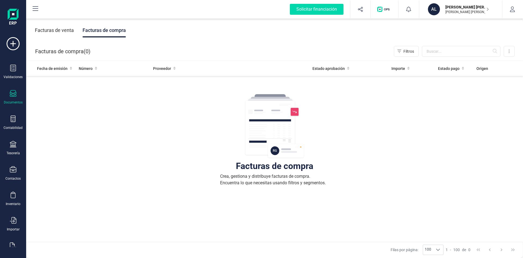
click at [281, 168] on div "Facturas de compra" at bounding box center [274, 165] width 77 height 5
click at [280, 163] on div "Facturas de compra" at bounding box center [274, 165] width 77 height 5
click at [280, 159] on div "Facturas de compra Crea, gestiona y distribuye facturas de compra. Encuentra lo…" at bounding box center [274, 141] width 109 height 97
click at [281, 158] on img at bounding box center [275, 125] width 60 height 65
click at [282, 156] on img at bounding box center [275, 125] width 60 height 65
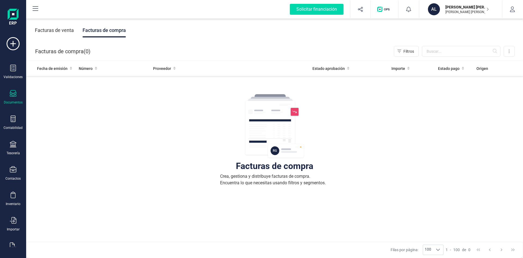
click at [382, 148] on div "Facturas de compra Crea, gestiona y distribuye facturas de compra. Encuentra lo…" at bounding box center [274, 180] width 475 height 205
drag, startPoint x: 328, startPoint y: 155, endPoint x: 284, endPoint y: 154, distance: 43.9
click at [314, 155] on div "Facturas de compra Crea, gestiona y distribuye facturas de compra. Encuentra lo…" at bounding box center [274, 180] width 475 height 205
click at [107, 138] on div "Facturas de compra Crea, gestiona y distribuye facturas de compra. Encuentra lo…" at bounding box center [274, 180] width 475 height 205
click at [61, 32] on div "Facturas de venta" at bounding box center [54, 30] width 39 height 14
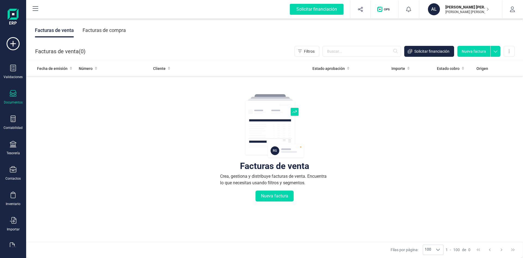
click at [476, 54] on button "Nueva factura" at bounding box center [474, 51] width 33 height 11
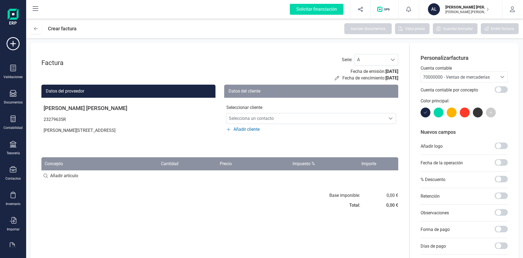
click at [451, 77] on span "70000000 - Ventas de mercaderías" at bounding box center [456, 76] width 67 height 5
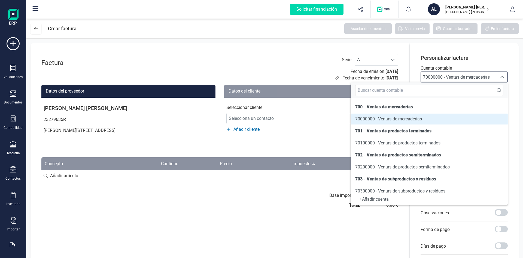
scroll to position [3, 0]
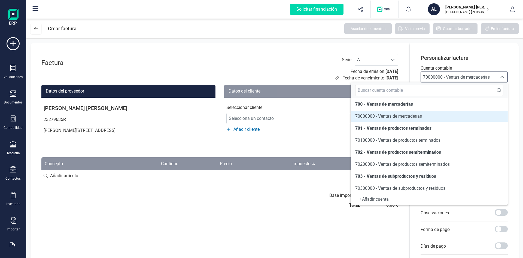
click at [190, 222] on div "Factura Serie : A A Fecha de emisión: [DATE] Fecha de vencimiento: [DATE] Datos…" at bounding box center [220, 173] width 379 height 260
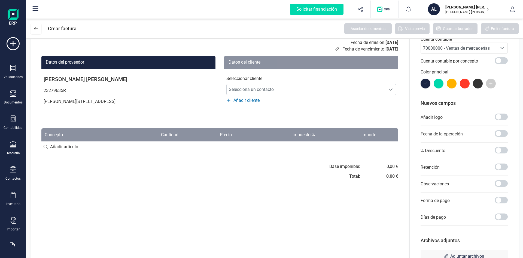
scroll to position [0, 0]
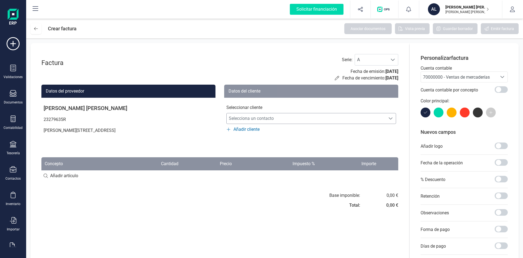
click at [251, 120] on span "Selecciona un contacto" at bounding box center [306, 118] width 159 height 11
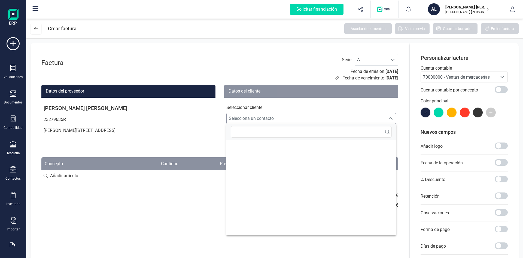
click at [251, 120] on span "Selecciona un contacto" at bounding box center [306, 118] width 159 height 11
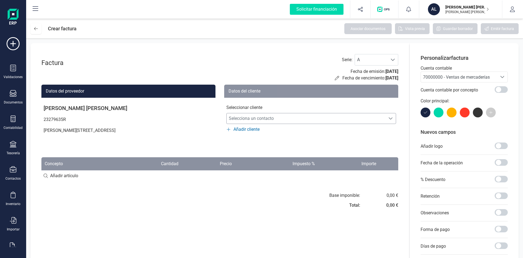
click at [248, 122] on span "Selecciona un contacto" at bounding box center [306, 118] width 159 height 11
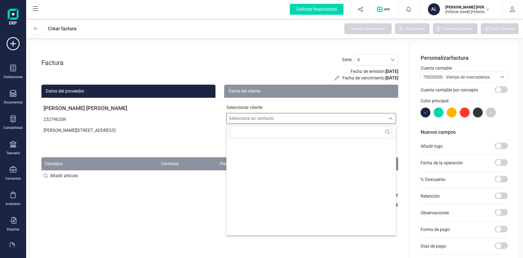
drag, startPoint x: 192, startPoint y: 192, endPoint x: 193, endPoint y: 188, distance: 4.4
click at [193, 191] on div "Factura Serie : A A Fecha de emisión: [DATE] Fecha de vencimiento: [DATE] Datos…" at bounding box center [220, 173] width 379 height 260
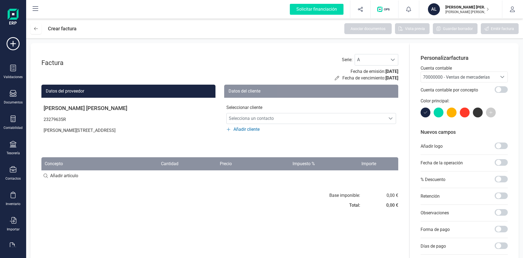
click at [454, 75] on span "70000000 - Ventas de mercaderías" at bounding box center [456, 76] width 67 height 5
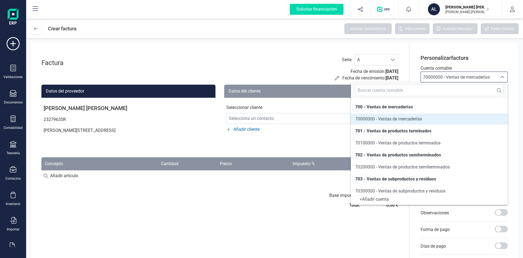
scroll to position [3, 0]
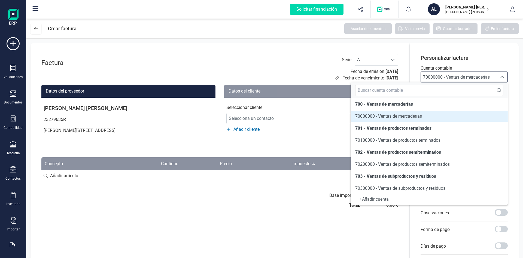
click at [370, 115] on span "70000000 - Ventas de mercaderías" at bounding box center [388, 115] width 67 height 5
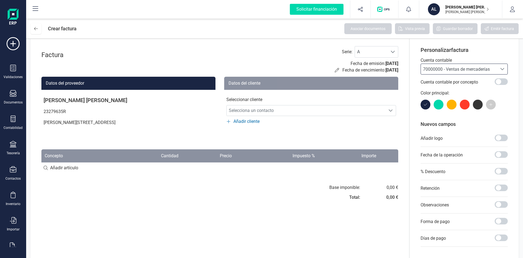
scroll to position [0, 0]
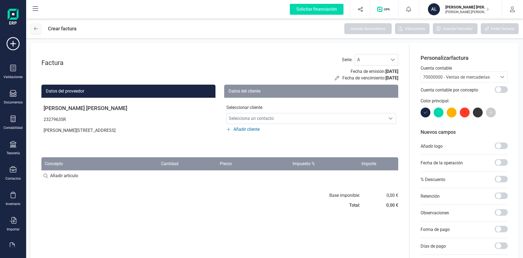
click at [36, 28] on icon at bounding box center [36, 28] width 4 height 4
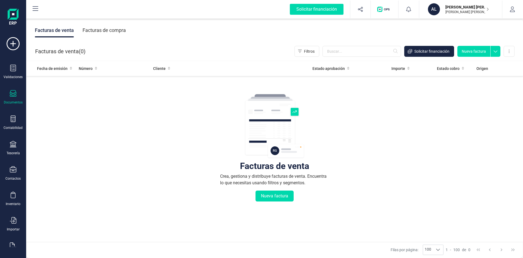
click at [114, 29] on div "Facturas de compra" at bounding box center [104, 30] width 43 height 14
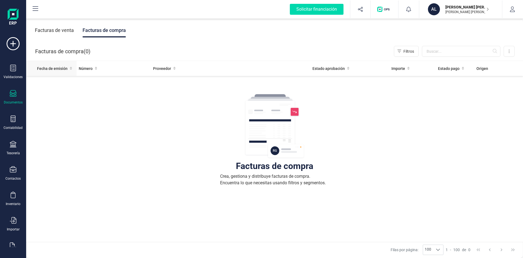
click at [59, 67] on span "Fecha de emisión" at bounding box center [52, 68] width 31 height 5
click at [490, 70] on th "Origen" at bounding box center [482, 68] width 27 height 15
click at [260, 185] on div "Crea, gestiona y distribuye facturas de compra. Encuentra lo que necesitas usan…" at bounding box center [274, 179] width 109 height 13
click at [237, 180] on div "Crea, gestiona y distribuye facturas de compra. Encuentra lo que necesitas usan…" at bounding box center [274, 179] width 109 height 13
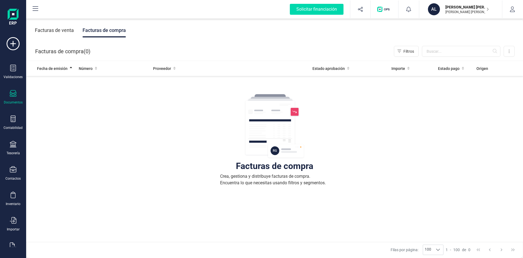
click at [222, 176] on div "Crea, gestiona y distribuye facturas de compra. Encuentra lo que necesitas usan…" at bounding box center [274, 179] width 109 height 13
click at [221, 176] on div "Crea, gestiona y distribuye facturas de compra. Encuentra lo que necesitas usan…" at bounding box center [274, 179] width 109 height 13
click at [112, 123] on div "Facturas de compra Crea, gestiona y distribuye facturas de compra. Encuentra lo…" at bounding box center [274, 180] width 475 height 205
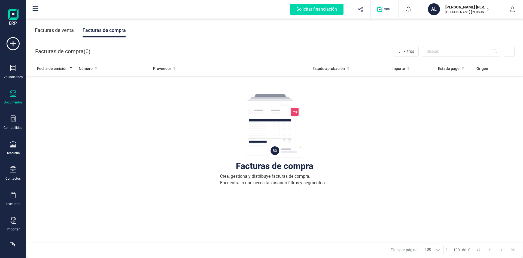
click at [69, 47] on div "Facturas de compra ( 0 )" at bounding box center [62, 51] width 55 height 11
click at [64, 69] on span "Fecha de emisión" at bounding box center [52, 68] width 31 height 5
click at [59, 66] on span "Fecha de emisión" at bounding box center [52, 68] width 31 height 5
click at [83, 54] on div "Facturas de compra ( 0 )" at bounding box center [62, 51] width 55 height 11
click at [89, 53] on span "0" at bounding box center [87, 51] width 3 height 8
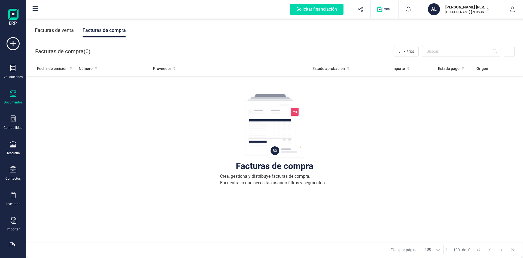
click at [89, 53] on span "0" at bounding box center [87, 51] width 3 height 8
click at [509, 53] on button at bounding box center [509, 51] width 11 height 11
click at [496, 88] on span "Factura electrónica (FacturaE)" at bounding box center [485, 86] width 52 height 5
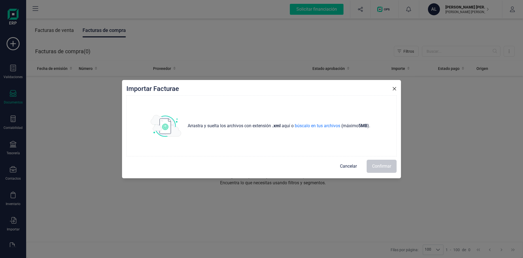
click at [344, 167] on span "Cancelar" at bounding box center [348, 166] width 17 height 7
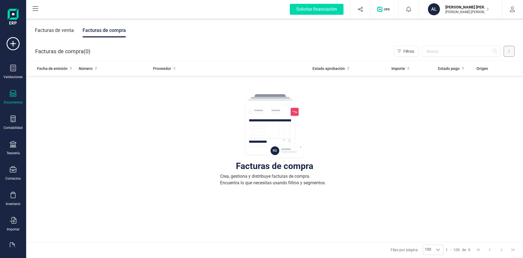
click at [511, 50] on button at bounding box center [509, 51] width 11 height 11
click at [472, 76] on span "Carga masiva (Excel)" at bounding box center [477, 75] width 36 height 5
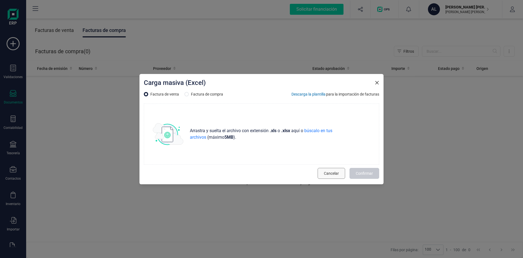
click at [321, 176] on button "Cancelar" at bounding box center [332, 173] width 28 height 11
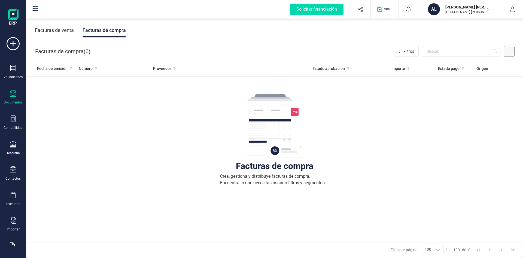
click at [506, 54] on button at bounding box center [509, 51] width 11 height 11
click at [480, 98] on span "Escanear (OCR)" at bounding box center [472, 97] width 27 height 5
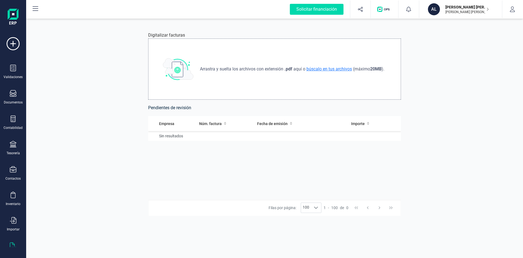
click at [335, 69] on span "búscalo en tus archivos" at bounding box center [330, 68] width 48 height 5
type input "C:\fakepath\FACTURA_LAPEÑA.pdf"
click at [11, 122] on div at bounding box center [13, 119] width 7 height 8
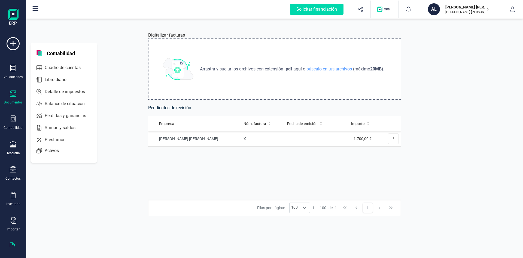
click at [17, 96] on div "Documentos" at bounding box center [13, 97] width 22 height 14
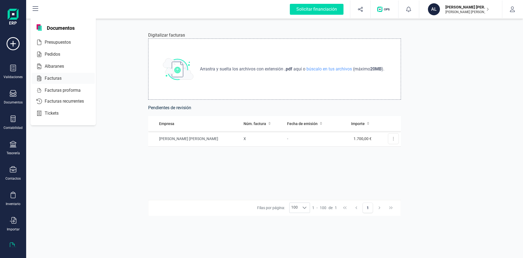
click at [55, 77] on span "Facturas" at bounding box center [57, 78] width 29 height 7
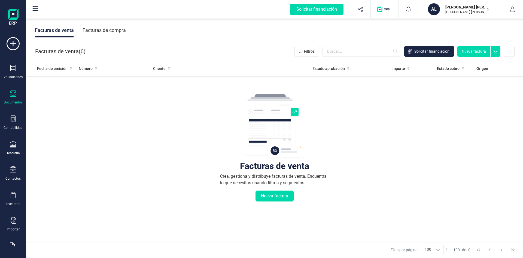
click at [87, 30] on div "Facturas de compra" at bounding box center [104, 30] width 43 height 14
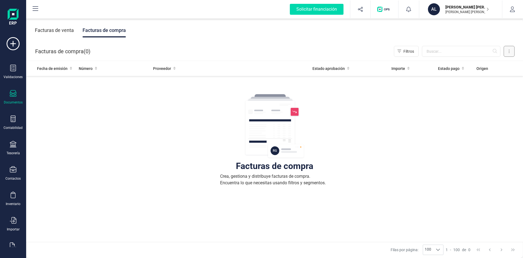
click at [508, 52] on button at bounding box center [509, 51] width 11 height 11
click at [351, 103] on div "Facturas de compra Crea, gestiona y distribuye facturas de compra. Encuentra lo…" at bounding box center [274, 180] width 475 height 205
click at [405, 49] on span "Filtros" at bounding box center [409, 51] width 11 height 5
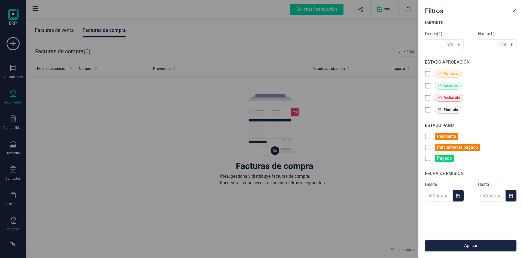
click at [384, 110] on div "Filtros IMPORTE Desde (€) € - Hasta (€) € ESTADO APROBACIÓN Pendiente Aprobado …" at bounding box center [261, 129] width 523 height 258
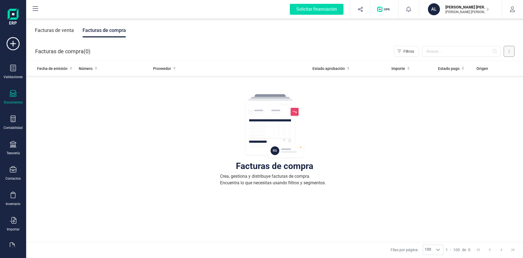
click at [505, 54] on button at bounding box center [509, 51] width 11 height 11
click at [470, 98] on span "Escanear (OCR)" at bounding box center [472, 97] width 27 height 5
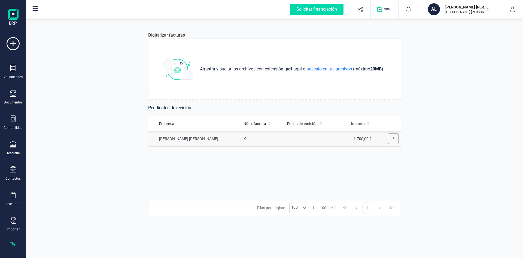
click at [392, 139] on button at bounding box center [393, 138] width 11 height 11
drag, startPoint x: 232, startPoint y: 152, endPoint x: 229, endPoint y: 153, distance: 3.4
click at [233, 152] on div "Empresa Núm. factura Fecha de emisión Importe [PERSON_NAME] [PERSON_NAME] X - 1…" at bounding box center [274, 157] width 253 height 83
click at [395, 137] on button at bounding box center [393, 138] width 11 height 11
click at [387, 150] on span "Revisar factura" at bounding box center [380, 151] width 26 height 5
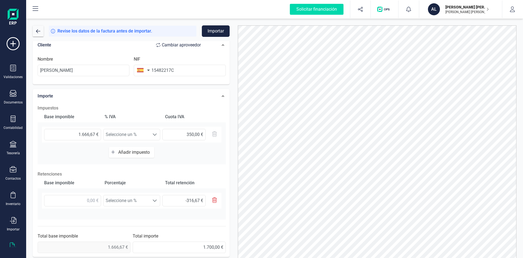
scroll to position [113, 0]
click at [138, 203] on span "Seleccione un %" at bounding box center [127, 199] width 46 height 11
click at [64, 216] on div "Base imponible Porcentaje Total retención Seleccione un % Seleccione un % -316,…" at bounding box center [132, 197] width 188 height 42
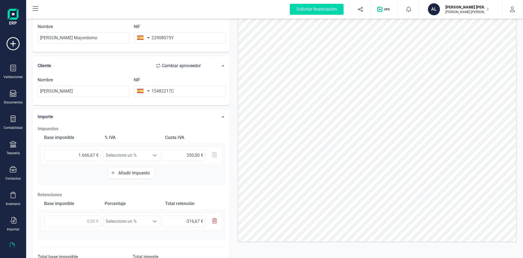
scroll to position [58, 0]
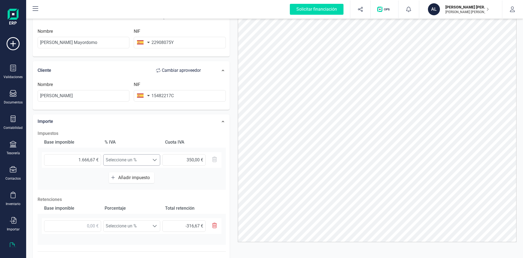
click at [118, 161] on span "Seleccione un %" at bounding box center [127, 159] width 46 height 11
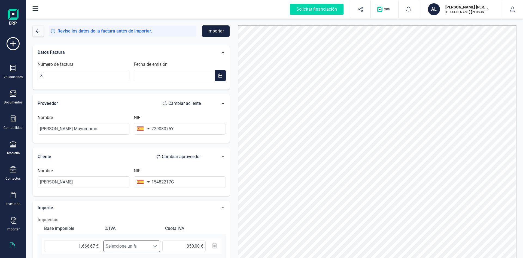
scroll to position [0, 0]
drag, startPoint x: 112, startPoint y: 183, endPoint x: 13, endPoint y: 189, distance: 99.4
click at [13, 189] on div "Solicitar financiación Validaciones Documentos Documentos Presupuestos Pedidos …" at bounding box center [261, 129] width 523 height 258
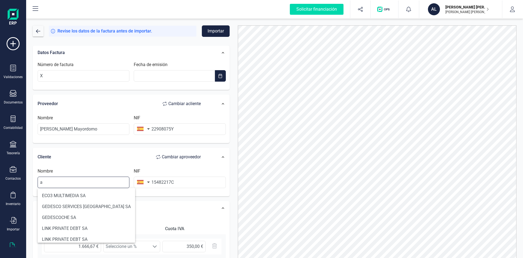
drag, startPoint x: 50, startPoint y: 183, endPoint x: 31, endPoint y: 180, distance: 19.1
click at [32, 180] on div "Datos Factura Número de factura X Fecha de emisión Proveedor Cambiar a cliente …" at bounding box center [131, 206] width 205 height 330
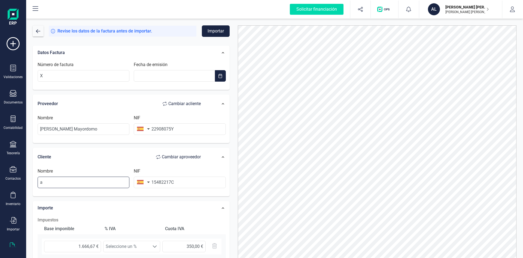
type input "t"
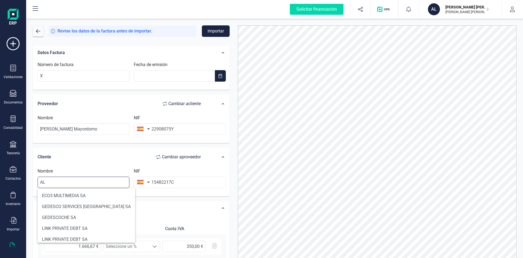
type input "A"
type input "[PERSON_NAME]"
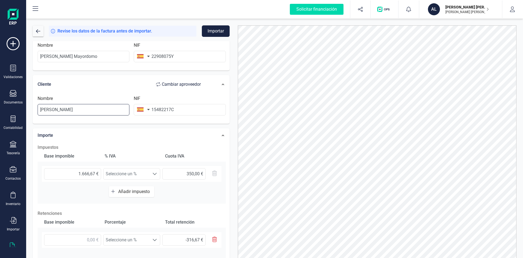
scroll to position [82, 0]
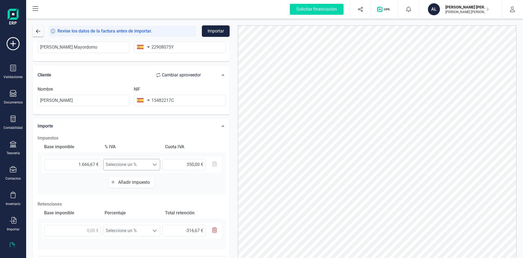
click at [148, 163] on span "Seleccione un %" at bounding box center [127, 164] width 46 height 11
click at [130, 177] on li "Sin resultados..." at bounding box center [131, 177] width 57 height 11
click at [141, 177] on li "Sin resultados..." at bounding box center [131, 177] width 57 height 11
click at [44, 199] on div "Impuestos Base imponible % [PERSON_NAME] [PERSON_NAME] 1.666,67 € Seleccione un…" at bounding box center [132, 208] width 194 height 153
click at [124, 184] on span "Añadir impuesto" at bounding box center [135, 181] width 34 height 5
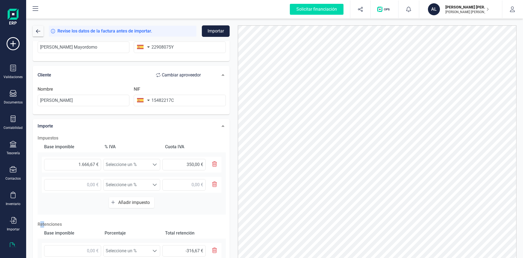
click at [212, 186] on icon "button" at bounding box center [214, 183] width 5 height 5
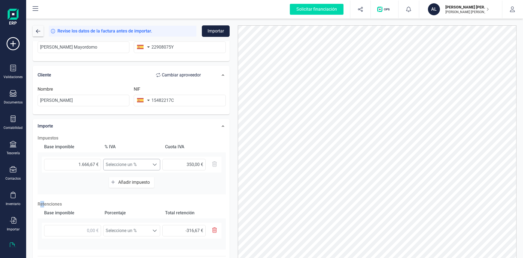
click at [128, 166] on span "Seleccione un %" at bounding box center [127, 164] width 46 height 11
click at [76, 177] on div "Base imponible % [PERSON_NAME] [PERSON_NAME] 1.666,67 € Seleccione un % Selecci…" at bounding box center [132, 167] width 188 height 53
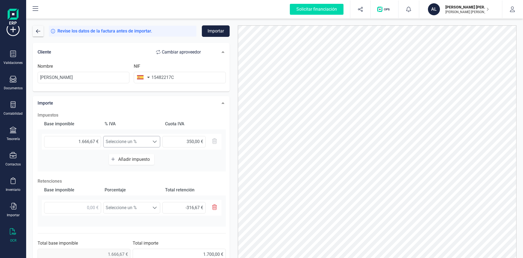
scroll to position [113, 0]
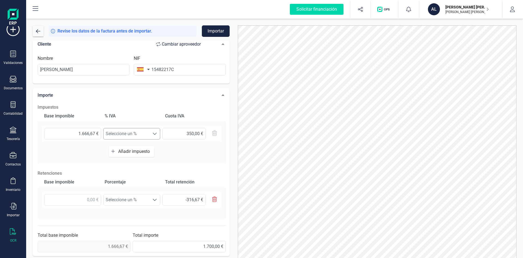
click at [131, 134] on span "Seleccione un %" at bounding box center [127, 133] width 46 height 11
click at [132, 135] on span "Seleccione un %" at bounding box center [127, 133] width 46 height 11
click at [132, 134] on span "Seleccione un %" at bounding box center [127, 133] width 46 height 11
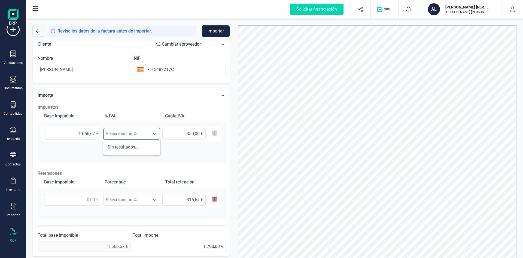
click at [132, 135] on span "Seleccione un %" at bounding box center [127, 133] width 46 height 11
click at [132, 134] on span "Seleccione un %" at bounding box center [127, 133] width 46 height 11
click at [129, 146] on li "Sin resultados..." at bounding box center [131, 146] width 57 height 11
click at [134, 149] on li "Sin resultados..." at bounding box center [131, 146] width 57 height 11
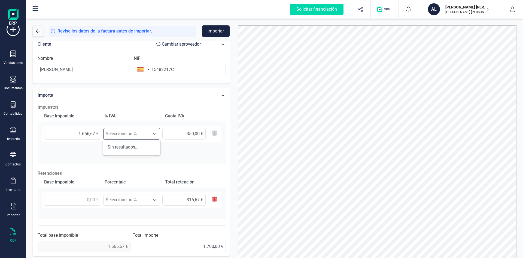
click at [177, 162] on div "Base imponible % [PERSON_NAME] [PERSON_NAME] 1.666,67 € Seleccione un % Selecci…" at bounding box center [132, 136] width 188 height 53
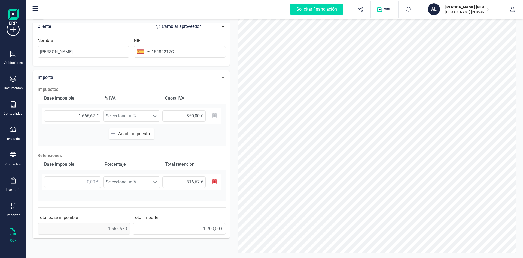
scroll to position [27, 0]
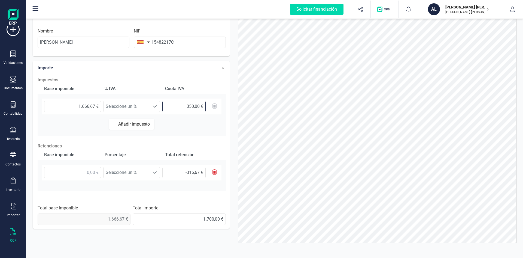
click at [196, 108] on input "350,00 €" at bounding box center [183, 106] width 43 height 11
click at [214, 108] on div "350,00 €" at bounding box center [190, 106] width 57 height 11
click at [179, 126] on div "Base imponible % [PERSON_NAME] [PERSON_NAME] 1.666,67 € Seleccione un % Selecci…" at bounding box center [132, 109] width 188 height 53
drag, startPoint x: 185, startPoint y: 106, endPoint x: 231, endPoint y: 109, distance: 45.9
click at [231, 109] on div "Datos Factura Número de factura X Fecha de emisión Proveedor Cambiar a cliente …" at bounding box center [131, 66] width 205 height 330
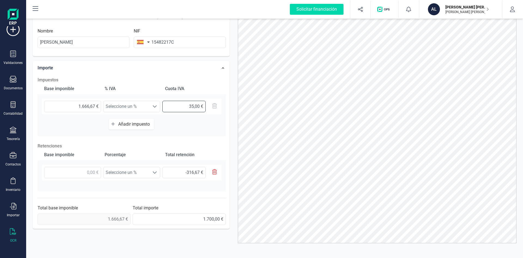
type input "350,00 €"
click at [179, 128] on div "Base imponible % [PERSON_NAME] [PERSON_NAME] 1.666,67 € Seleccione un % Selecci…" at bounding box center [132, 109] width 188 height 53
drag, startPoint x: 71, startPoint y: 105, endPoint x: 132, endPoint y: 112, distance: 62.0
click at [120, 111] on div "1.666,67 € Seleccione un % Seleccione un % 350,00 €" at bounding box center [132, 106] width 180 height 16
click at [89, 122] on div "Base imponible % [PERSON_NAME] [PERSON_NAME] 1.666,67 € Seleccione un % Selecci…" at bounding box center [132, 109] width 188 height 53
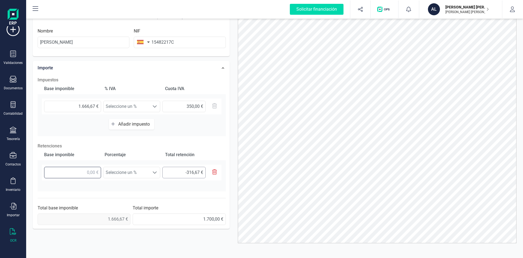
drag, startPoint x: 150, startPoint y: 169, endPoint x: 163, endPoint y: 168, distance: 12.8
click at [162, 168] on div "Seleccione un % Seleccione un % -316,67 €" at bounding box center [132, 172] width 180 height 16
type input "1,00 €"
type input "0,19 €"
type input "16,00 €"
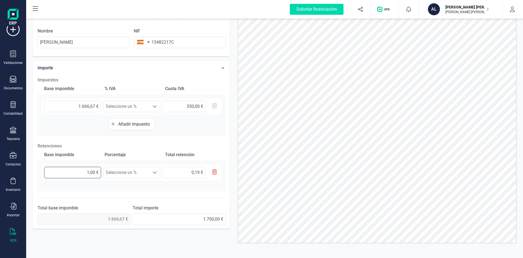
type input "3,04 €"
type input "166,00 €"
type input "31,54 €"
type input "1.666,00 €"
type input "316,54 €"
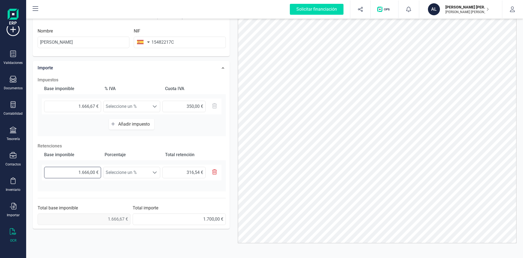
type input "16.666,00 €"
type input "3.166,54 €"
type input "166.667,00 €"
type input "31.666,73 €"
type input "16.666,00 €"
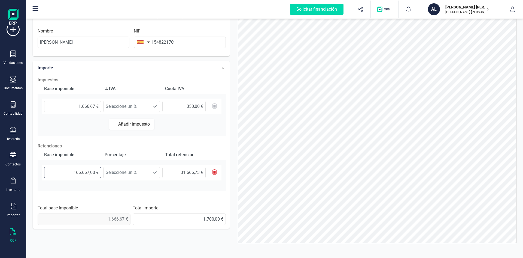
type input "3.166,54 €"
type input "1.666,00 €"
type input "316,54 €"
drag, startPoint x: 91, startPoint y: 171, endPoint x: 103, endPoint y: 172, distance: 12.0
click at [102, 172] on div "1.666,00 € Seleccione un % Seleccione un % 316,54 €" at bounding box center [132, 172] width 180 height 16
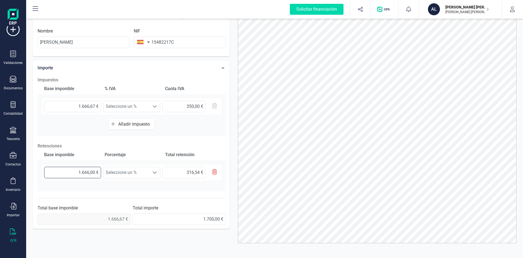
click at [92, 173] on input "1.666,00 €" at bounding box center [72, 172] width 57 height 11
click at [91, 173] on input "1.666,00 €" at bounding box center [72, 172] width 57 height 11
drag, startPoint x: 91, startPoint y: 171, endPoint x: 94, endPoint y: 171, distance: 3.6
click at [94, 171] on input "1.666,00 €" at bounding box center [72, 172] width 57 height 11
type input "1.666,60 €"
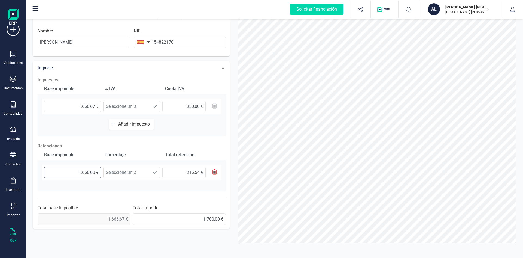
type input "316,65 €"
type input "1.666,67 €"
type input "316,67 €"
click at [173, 171] on input "316,67 €" at bounding box center [183, 172] width 43 height 11
click at [131, 170] on span "Seleccione un %" at bounding box center [127, 172] width 46 height 11
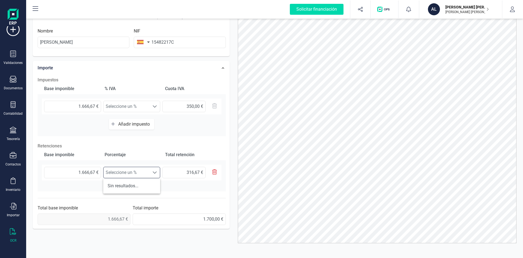
click at [126, 187] on li "Sin resultados..." at bounding box center [131, 185] width 57 height 11
click at [58, 189] on div "Base imponible Porcentaje Total retención 1.666,67 € Seleccione un % Seleccione…" at bounding box center [132, 170] width 188 height 42
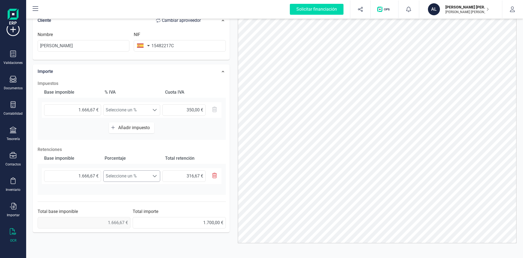
scroll to position [113, 0]
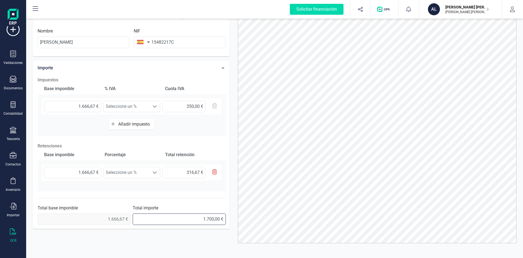
click at [184, 218] on input "1.700,00 €" at bounding box center [179, 218] width 93 height 11
click at [155, 219] on input "1.700,00 €" at bounding box center [179, 218] width 93 height 11
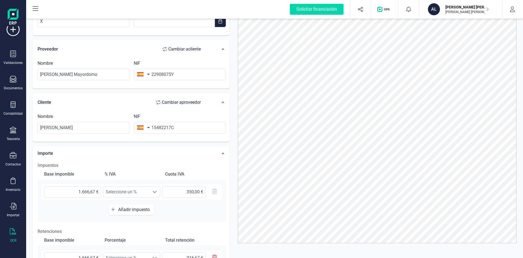
scroll to position [0, 0]
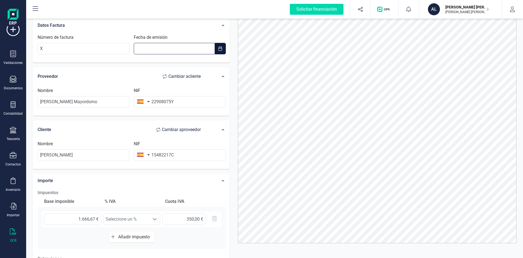
type input "__/__/____"
click at [169, 46] on input "__/__/____" at bounding box center [174, 48] width 81 height 11
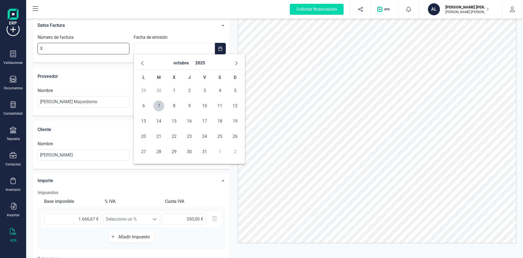
click at [46, 47] on input "X" at bounding box center [84, 48] width 92 height 11
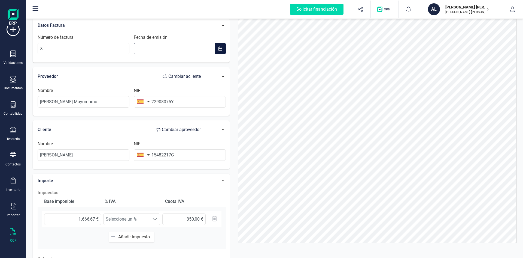
type input "__/__/____"
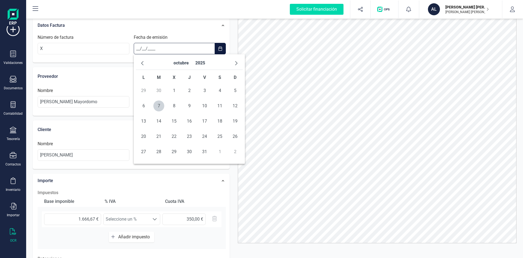
click at [164, 43] on input "__/__/____" at bounding box center [174, 48] width 81 height 11
click at [174, 106] on span "8" at bounding box center [174, 105] width 11 height 11
type input "[DATE]"
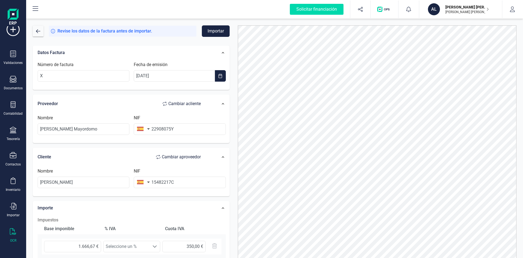
click at [121, 32] on span "Revise los datos de la factura antes de importar." at bounding box center [105, 31] width 95 height 7
click at [209, 34] on button "Importar" at bounding box center [216, 30] width 28 height 11
drag, startPoint x: 91, startPoint y: 179, endPoint x: 12, endPoint y: 165, distance: 80.1
click at [12, 165] on div "Solicitar financiación Validaciones Documentos Documentos Presupuestos Pedidos …" at bounding box center [261, 129] width 523 height 258
type input "a"
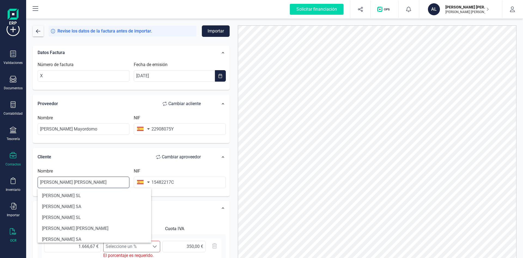
type input "[PERSON_NAME] [PERSON_NAME]"
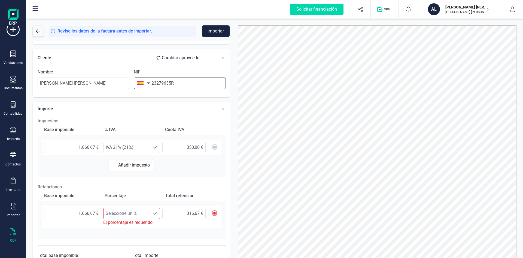
scroll to position [119, 0]
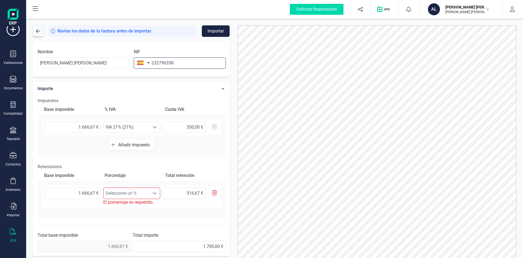
type input "23279635R"
click at [123, 189] on span "Seleccione un %" at bounding box center [127, 193] width 46 height 11
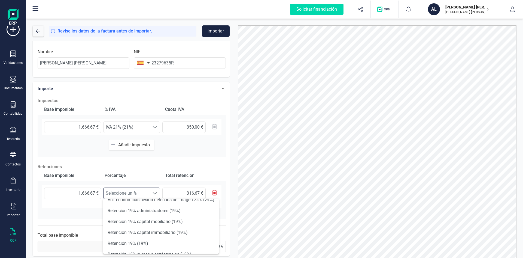
scroll to position [27, 0]
click at [169, 205] on li "Retención 19% administradores (19%)" at bounding box center [161, 200] width 116 height 11
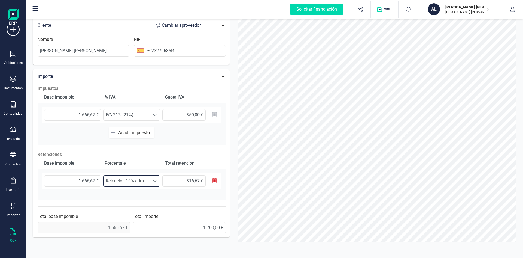
scroll to position [113, 0]
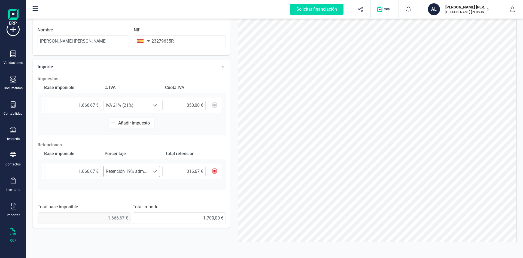
click at [134, 171] on span "Retención 19% administradores (19%)" at bounding box center [127, 171] width 46 height 11
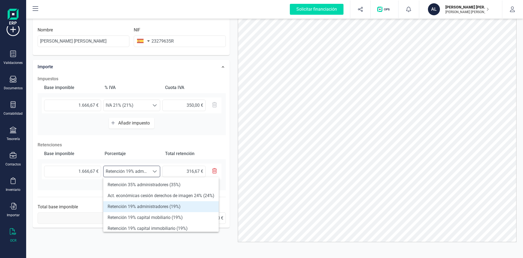
click at [522, 91] on div "Revise los datos de la factura antes de importar. Importar Datos Factura Número…" at bounding box center [274, 138] width 497 height 239
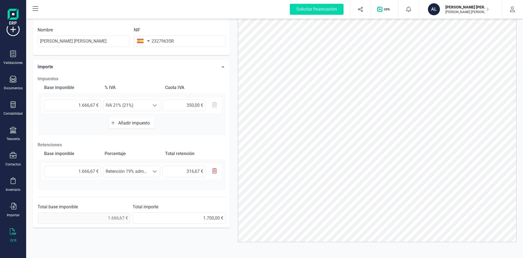
drag, startPoint x: 130, startPoint y: 178, endPoint x: 134, endPoint y: 174, distance: 5.2
click at [131, 178] on div "1.666,67 € Seleccione un % Retención 19% administradores (19%) Retención 19% ad…" at bounding box center [132, 171] width 180 height 16
click at [135, 174] on span "Retención 19% administradores (19%)" at bounding box center [127, 171] width 46 height 11
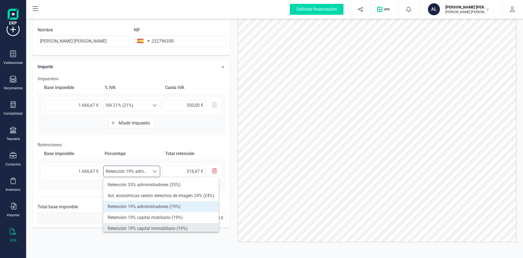
click at [142, 228] on li "Retención 19% capital immobiliario (19%)" at bounding box center [161, 228] width 116 height 11
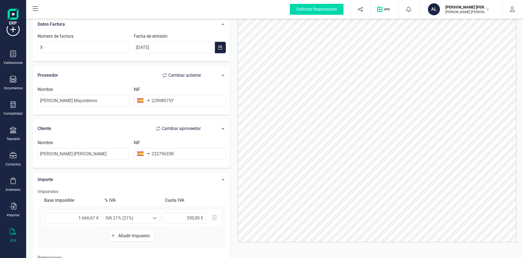
scroll to position [0, 0]
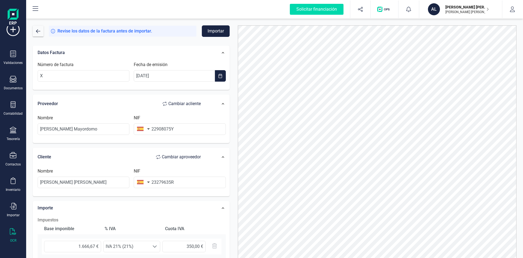
click at [217, 31] on button "Importar" at bounding box center [216, 30] width 28 height 11
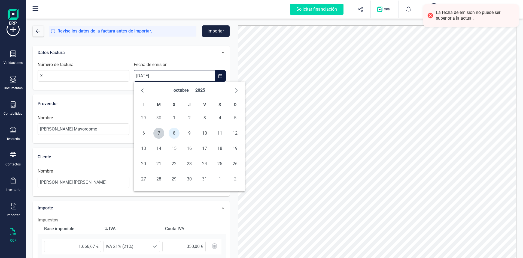
click at [180, 78] on input "[DATE]" at bounding box center [174, 75] width 81 height 11
click at [141, 91] on span "button" at bounding box center [142, 90] width 4 height 4
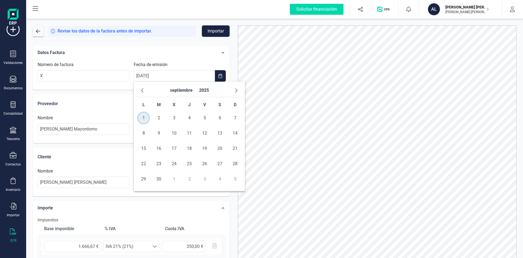
click at [145, 116] on span "1" at bounding box center [143, 117] width 11 height 11
type input "[DATE]"
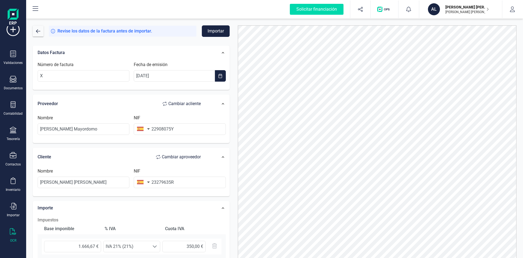
click at [212, 32] on button "Importar" at bounding box center [216, 30] width 28 height 11
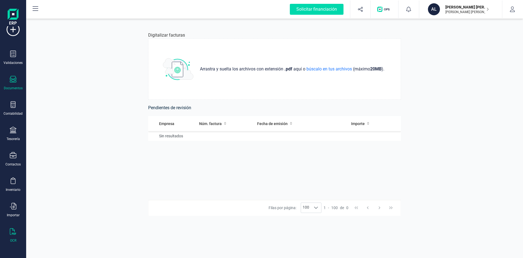
click at [11, 79] on icon at bounding box center [13, 79] width 7 height 7
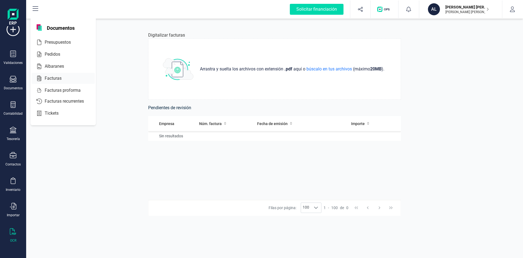
click at [47, 78] on span "Facturas" at bounding box center [57, 78] width 29 height 7
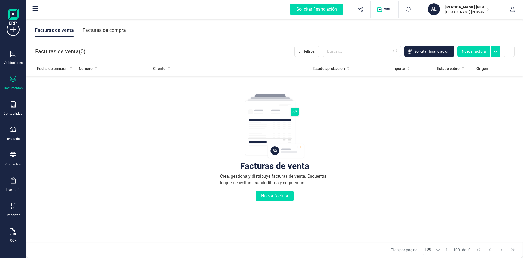
click at [93, 31] on div "Facturas de compra" at bounding box center [104, 30] width 43 height 14
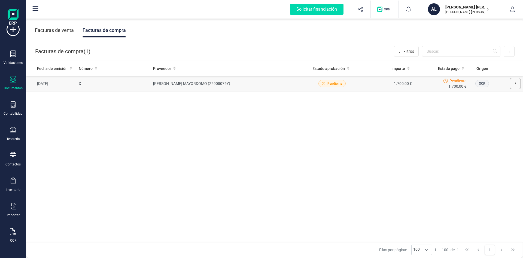
click at [513, 82] on button at bounding box center [515, 83] width 11 height 11
click at [237, 124] on div "Fecha de emisión Número Proveedor Estado aprobación Importe Estado pago Origen …" at bounding box center [274, 151] width 497 height 181
click at [141, 85] on td "X" at bounding box center [114, 84] width 75 height 16
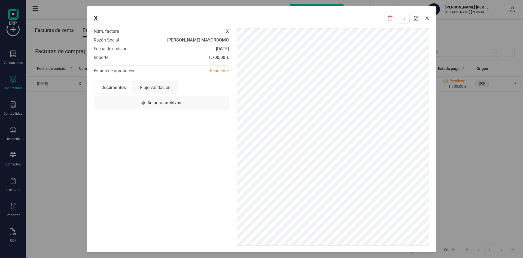
click at [155, 88] on div "Flujo validación" at bounding box center [156, 87] width 44 height 11
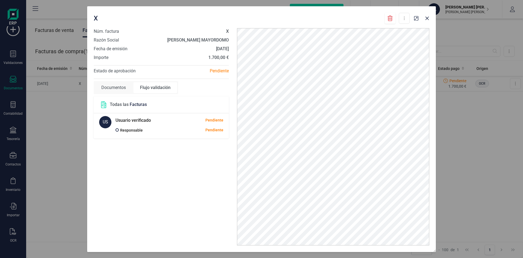
click at [110, 87] on div "Documentos" at bounding box center [114, 87] width 38 height 11
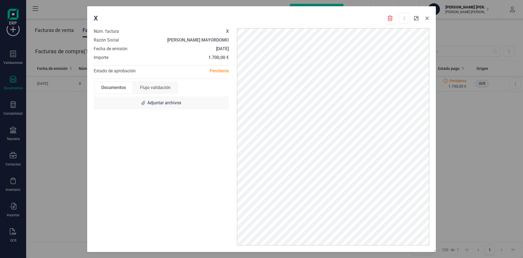
click at [428, 18] on icon "Close" at bounding box center [427, 18] width 4 height 4
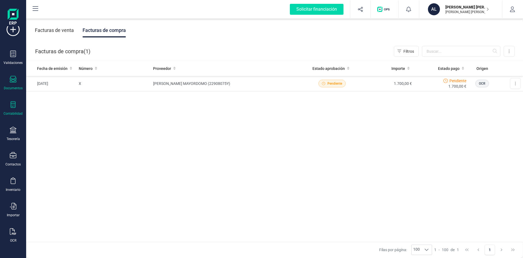
click at [14, 102] on icon at bounding box center [13, 104] width 7 height 7
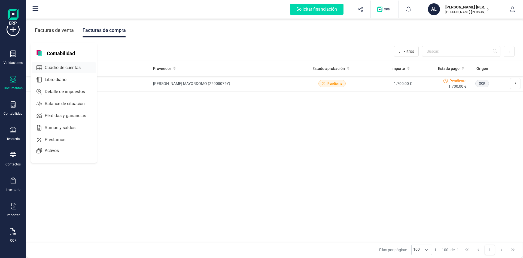
click at [59, 67] on span "Cuadro de cuentas" at bounding box center [67, 67] width 48 height 7
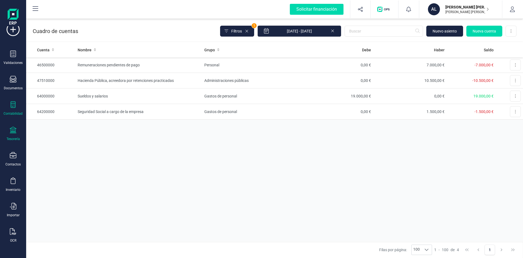
click at [16, 132] on icon at bounding box center [13, 129] width 7 height 7
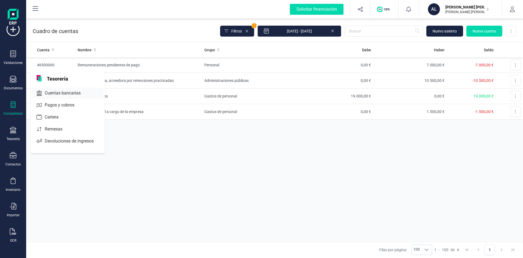
click at [68, 93] on span "Cuentas bancarias" at bounding box center [67, 93] width 48 height 7
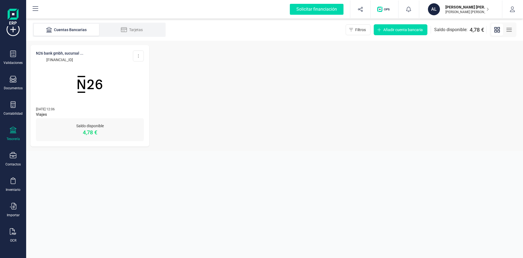
click at [11, 134] on div at bounding box center [13, 130] width 7 height 8
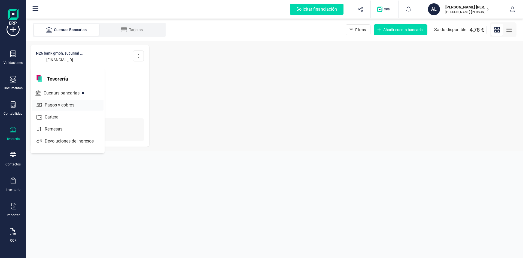
click at [55, 106] on span "Pagos y cobros" at bounding box center [64, 105] width 42 height 7
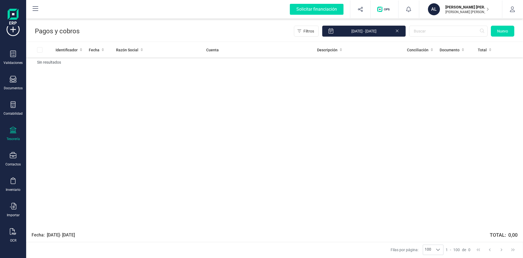
click at [16, 130] on icon at bounding box center [13, 129] width 7 height 7
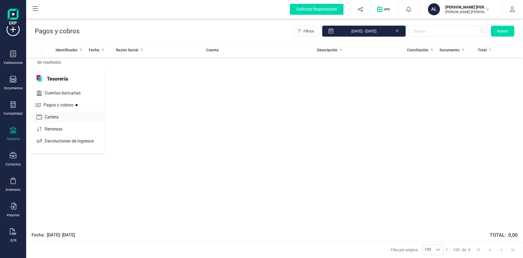
click at [55, 119] on span "Cartera" at bounding box center [56, 117] width 26 height 7
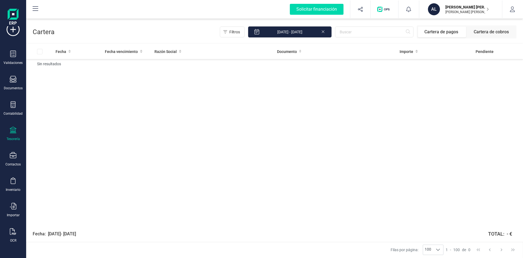
click at [14, 136] on div "Tesorería" at bounding box center [13, 133] width 22 height 14
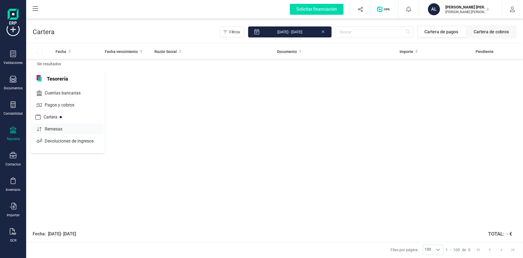
click at [55, 128] on span "Remesas" at bounding box center [58, 129] width 30 height 7
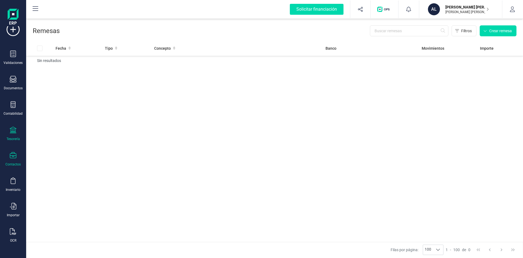
click at [12, 155] on icon at bounding box center [13, 155] width 7 height 7
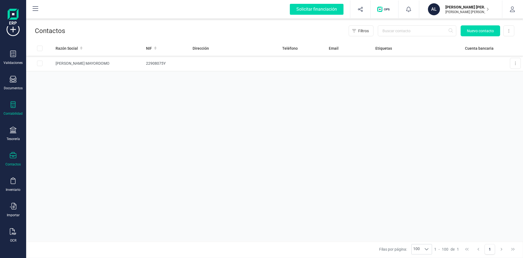
click at [16, 108] on div at bounding box center [13, 105] width 7 height 8
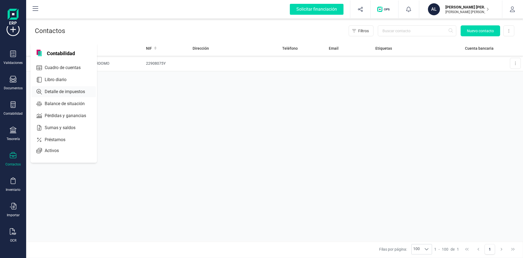
click at [67, 92] on span "Detalle de impuestos" at bounding box center [69, 91] width 52 height 7
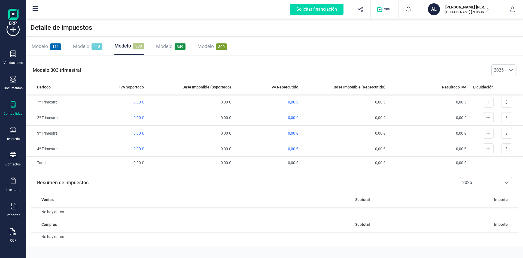
click at [11, 103] on icon at bounding box center [13, 104] width 5 height 7
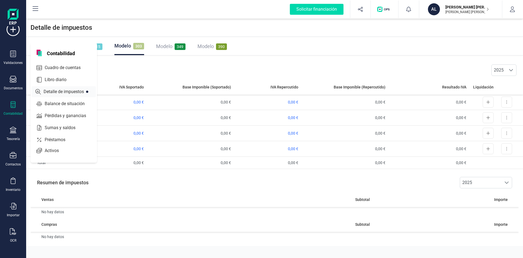
click at [68, 90] on span "Detalle de impuestos" at bounding box center [67, 91] width 52 height 7
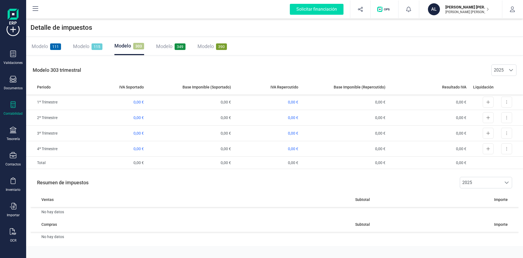
click at [13, 112] on div "Contabilidad" at bounding box center [13, 113] width 19 height 4
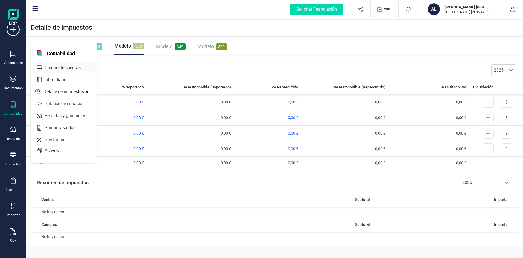
click at [59, 68] on span "Cuadro de cuentas" at bounding box center [67, 67] width 48 height 7
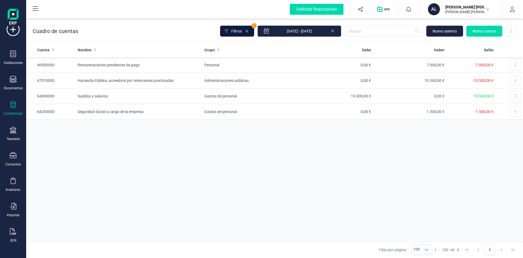
click at [240, 31] on span "Filtros" at bounding box center [236, 30] width 11 height 5
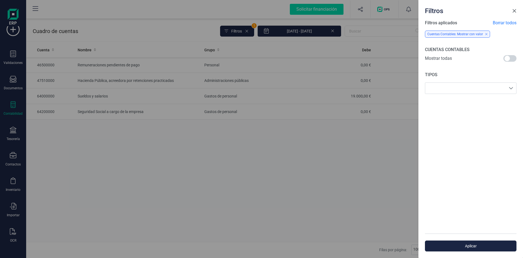
click at [515, 9] on span "Close" at bounding box center [514, 11] width 4 height 4
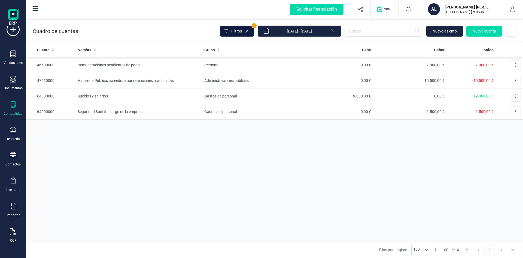
click at [241, 32] on span "Filtros" at bounding box center [236, 30] width 11 height 5
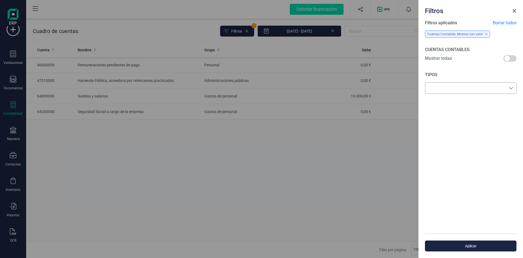
click at [497, 85] on div "empty" at bounding box center [471, 87] width 92 height 11
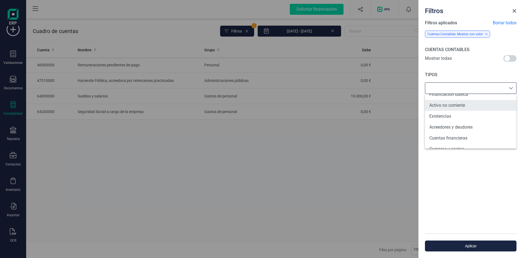
scroll to position [59, 0]
click at [473, 109] on li "Compras y gastos" at bounding box center [471, 107] width 92 height 11
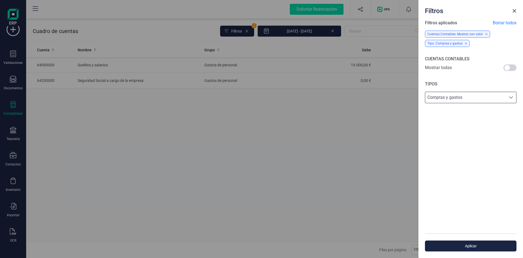
click at [337, 170] on div "Filtros Filtros aplicados Borrar todos Cuentas Contables: Mostrar con valor Tip…" at bounding box center [261, 129] width 523 height 258
drag, startPoint x: 478, startPoint y: 243, endPoint x: 475, endPoint y: 243, distance: 3.3
click at [478, 243] on span "Aplicar" at bounding box center [471, 245] width 79 height 5
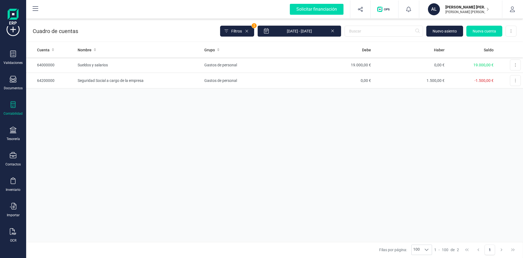
click at [13, 106] on icon at bounding box center [13, 104] width 5 height 7
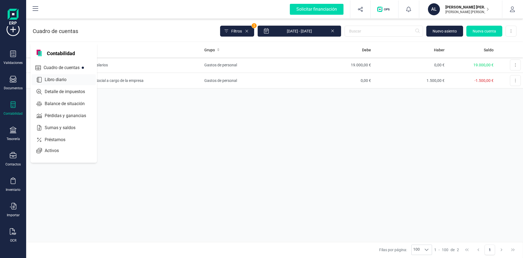
click at [54, 79] on span "Libro diario" at bounding box center [60, 79] width 34 height 7
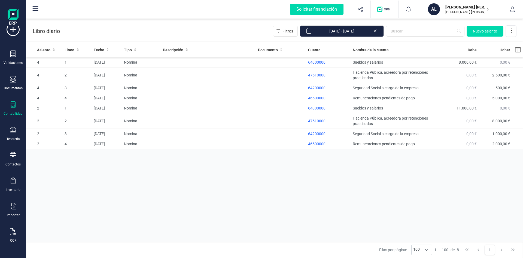
click at [11, 103] on icon at bounding box center [13, 104] width 5 height 7
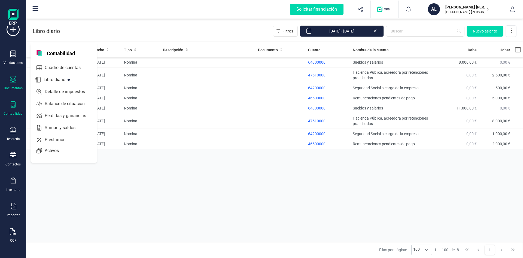
click at [14, 84] on div "Documentos" at bounding box center [13, 83] width 22 height 14
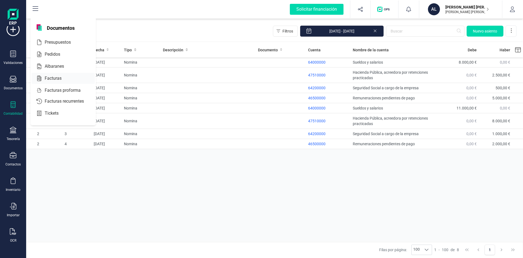
click at [50, 78] on span "Facturas" at bounding box center [57, 78] width 29 height 7
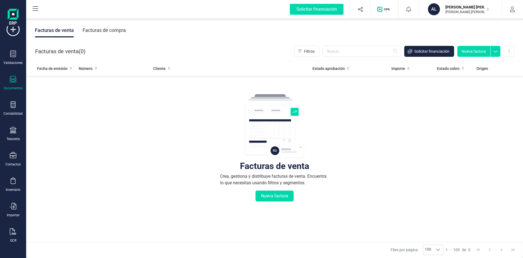
click at [105, 32] on div "Facturas de compra" at bounding box center [104, 30] width 43 height 14
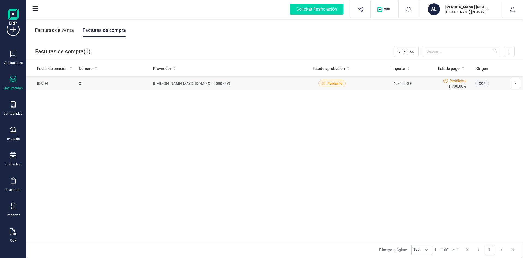
click at [332, 84] on span "Pendiente" at bounding box center [335, 83] width 15 height 5
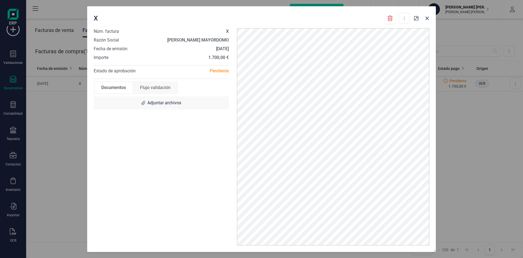
click at [221, 70] on div "Pendiente" at bounding box center [197, 71] width 72 height 7
click at [221, 71] on div "Pendiente" at bounding box center [197, 71] width 72 height 7
click at [216, 56] on strong "1.700,00 €" at bounding box center [219, 57] width 20 height 5
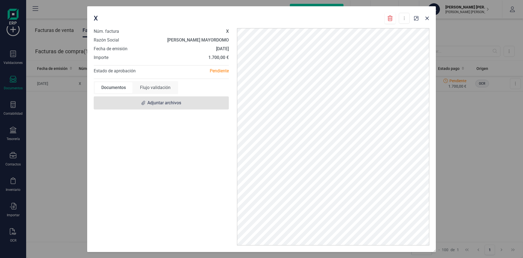
click at [154, 105] on span "Adjuntar archivos" at bounding box center [164, 102] width 34 height 7
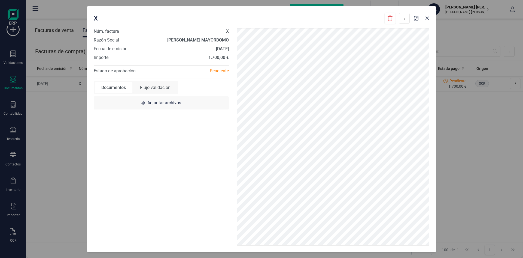
click at [152, 86] on div "Flujo validación" at bounding box center [156, 87] width 44 height 11
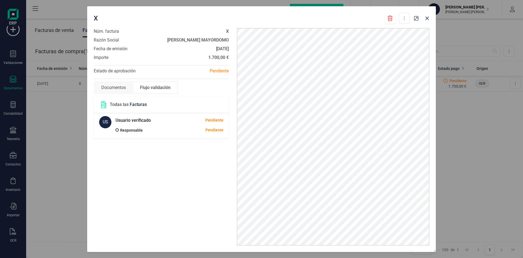
click at [120, 133] on div "Responsable" at bounding box center [142, 130] width 53 height 7
click at [121, 130] on p "Responsable" at bounding box center [131, 130] width 23 height 7
click at [102, 123] on div "US" at bounding box center [105, 122] width 12 height 12
drag, startPoint x: 135, startPoint y: 120, endPoint x: 137, endPoint y: 122, distance: 3.1
click at [136, 120] on h5 "Usuario verificado" at bounding box center [133, 120] width 35 height 9
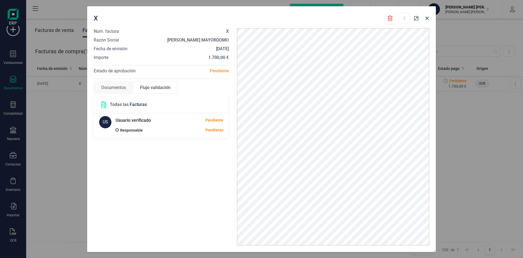
drag, startPoint x: 143, startPoint y: 131, endPoint x: 189, endPoint y: 121, distance: 48.0
click at [144, 131] on div "Responsable" at bounding box center [142, 130] width 53 height 7
click at [214, 118] on div "Pendiente" at bounding box center [215, 120] width 18 height 6
click at [213, 120] on div "Pendiente" at bounding box center [215, 120] width 18 height 6
click at [213, 129] on div "Pendiente" at bounding box center [197, 130] width 53 height 6
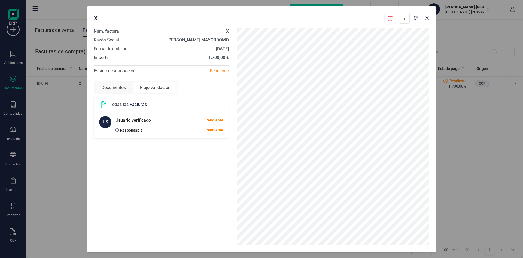
click at [212, 130] on div "Pendiente" at bounding box center [197, 130] width 53 height 6
click at [429, 19] on icon "Close" at bounding box center [427, 18] width 4 height 4
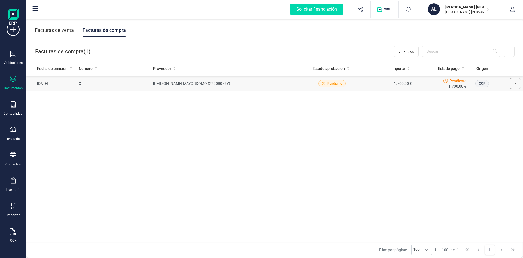
click at [517, 83] on button at bounding box center [515, 83] width 11 height 11
click at [366, 159] on div "Fecha de emisión Número Proveedor Estado aprobación Importe Estado pago Origen …" at bounding box center [274, 151] width 497 height 181
click at [481, 85] on span "OCR" at bounding box center [482, 83] width 7 height 5
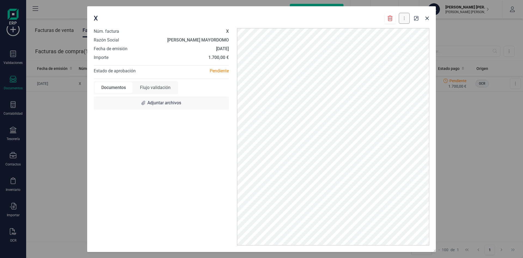
click at [404, 22] on button at bounding box center [404, 18] width 11 height 11
click at [404, 19] on button at bounding box center [404, 18] width 11 height 11
click at [362, 19] on div "X Descargar documento" at bounding box center [252, 18] width 316 height 11
click at [427, 18] on icon "Close" at bounding box center [428, 18] width 4 height 4
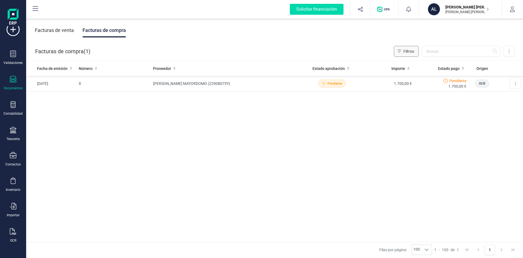
click at [416, 52] on button "Filtros" at bounding box center [406, 51] width 25 height 11
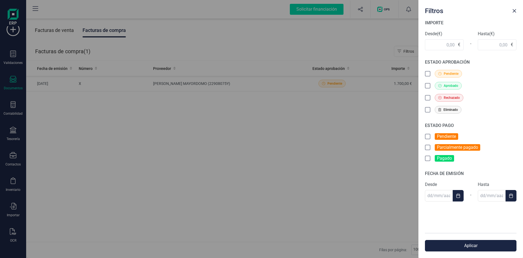
click at [426, 159] on icon at bounding box center [428, 158] width 5 height 5
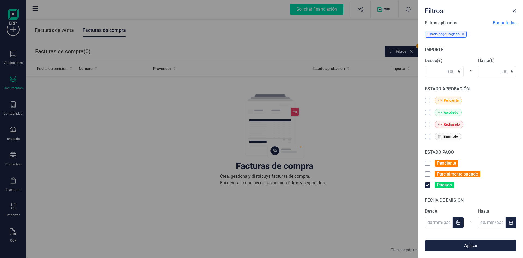
click at [427, 182] on div at bounding box center [427, 184] width 5 height 5
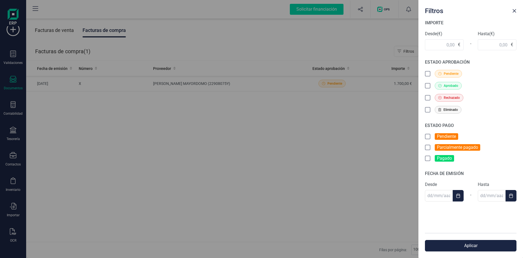
click at [371, 142] on div "Filtros IMPORTE Desde (€) € - Hasta (€) € ESTADO APROBACIÓN Pendiente Aprobado …" at bounding box center [261, 129] width 523 height 258
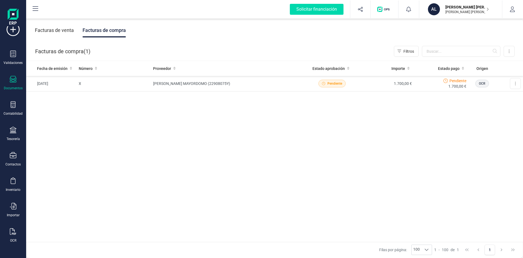
click at [17, 101] on div "Validaciones Documentos Documentos Presupuestos Pedidos Albaranes Facturas Fact…" at bounding box center [13, 135] width 22 height 224
click at [12, 107] on icon at bounding box center [13, 104] width 7 height 7
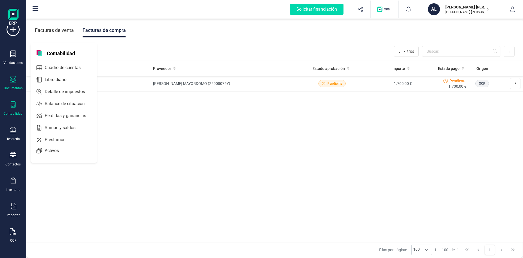
click at [14, 115] on div "Contabilidad" at bounding box center [13, 113] width 19 height 4
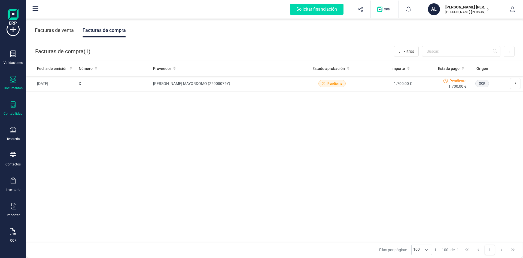
click at [16, 104] on icon at bounding box center [13, 104] width 7 height 7
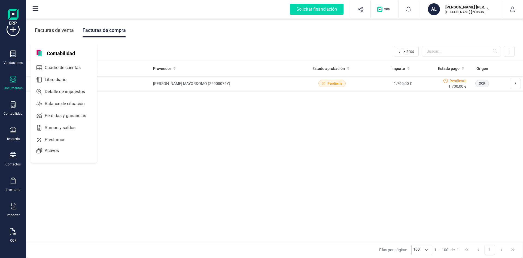
click at [8, 94] on div "Validaciones Documentos Documentos Presupuestos Pedidos Albaranes Facturas Fact…" at bounding box center [13, 135] width 22 height 224
click at [12, 78] on icon at bounding box center [13, 79] width 7 height 7
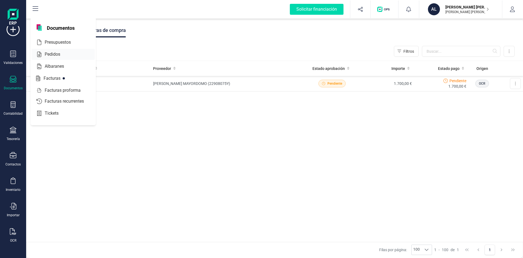
click at [50, 53] on span "Pedidos" at bounding box center [57, 54] width 28 height 7
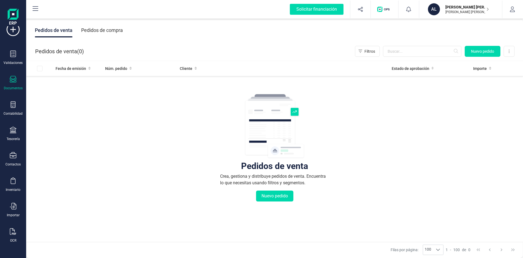
click at [14, 85] on div "Documentos" at bounding box center [13, 83] width 22 height 14
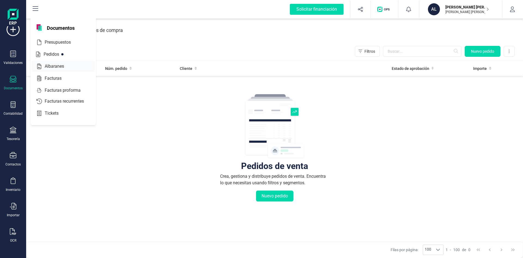
click at [48, 66] on span "Albaranes" at bounding box center [58, 66] width 31 height 7
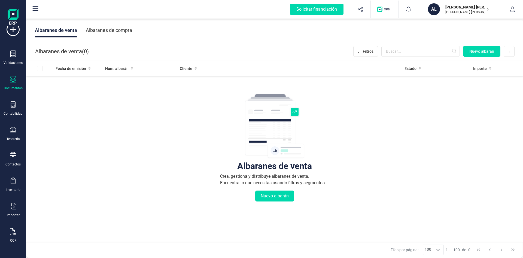
click at [16, 82] on icon at bounding box center [13, 79] width 7 height 7
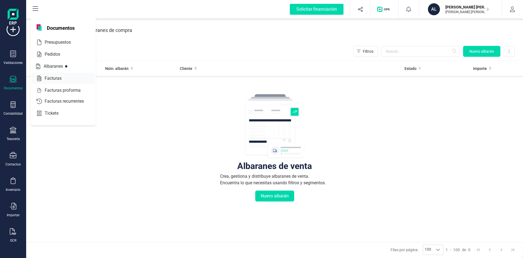
click at [44, 76] on span "Facturas" at bounding box center [57, 78] width 29 height 7
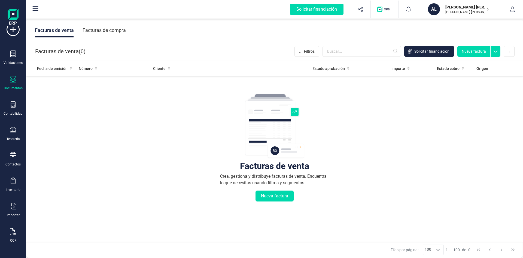
click at [16, 78] on icon at bounding box center [13, 79] width 7 height 7
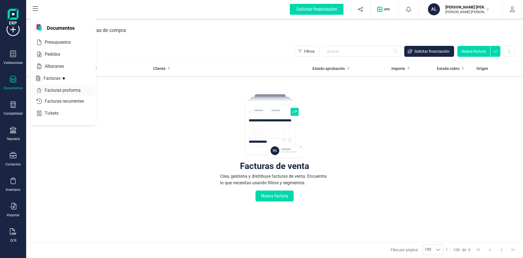
click at [66, 90] on span "Facturas proforma" at bounding box center [67, 90] width 48 height 7
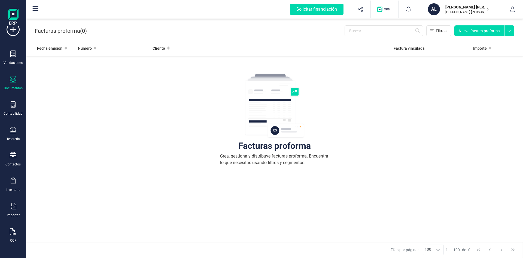
click at [12, 85] on div "Documentos" at bounding box center [13, 83] width 22 height 14
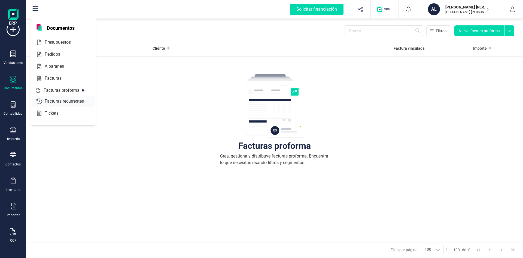
click at [55, 98] on span "Facturas recurrentes" at bounding box center [68, 101] width 51 height 7
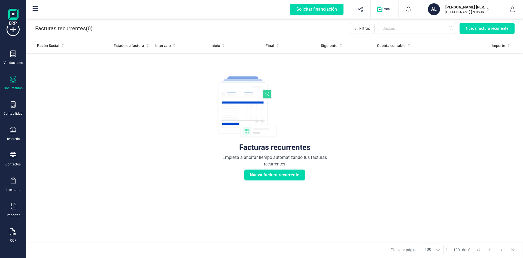
click at [11, 86] on div "Documentos" at bounding box center [13, 88] width 19 height 4
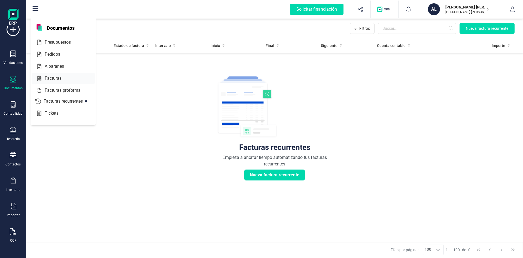
click at [51, 81] on span "Facturas" at bounding box center [57, 78] width 29 height 7
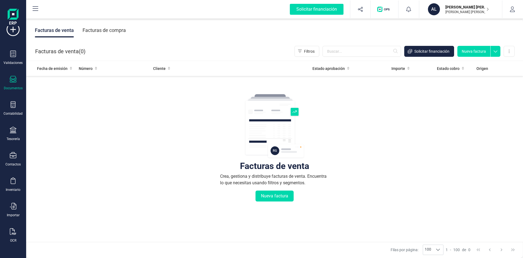
click at [16, 83] on div at bounding box center [13, 80] width 7 height 8
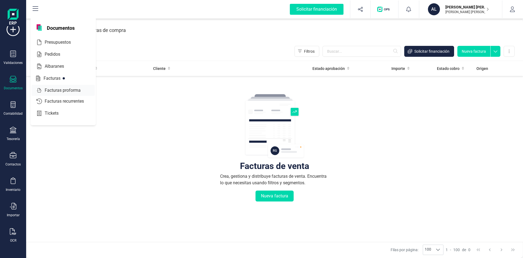
click at [55, 92] on span "Facturas proforma" at bounding box center [67, 90] width 48 height 7
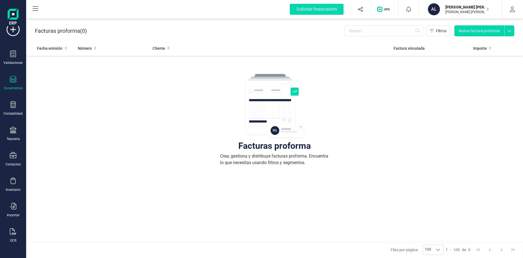
click at [14, 85] on div "Documentos" at bounding box center [13, 83] width 22 height 14
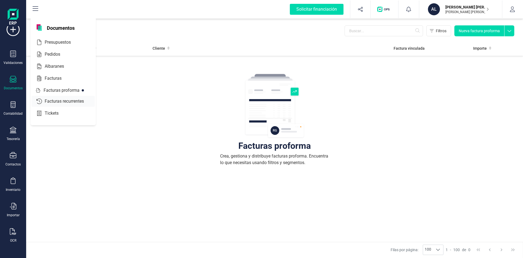
click at [57, 105] on div "Facturas recurrentes" at bounding box center [63, 101] width 63 height 11
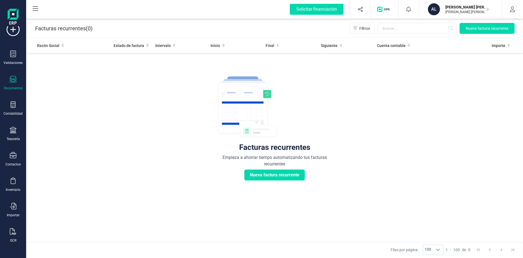
click at [10, 85] on div "Documentos" at bounding box center [13, 83] width 22 height 14
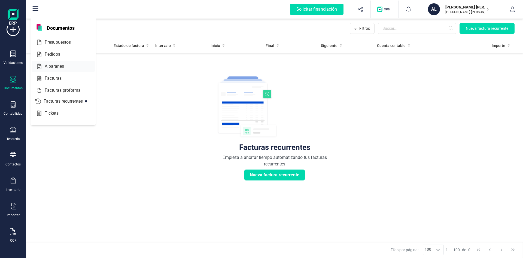
click at [52, 70] on div "Albaranes" at bounding box center [63, 66] width 63 height 11
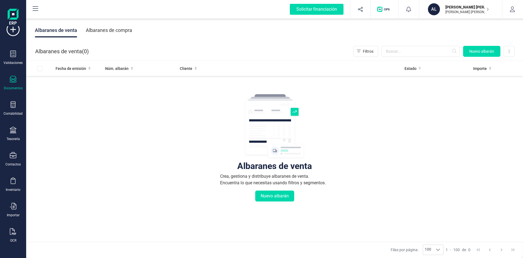
click at [16, 79] on icon at bounding box center [13, 79] width 7 height 7
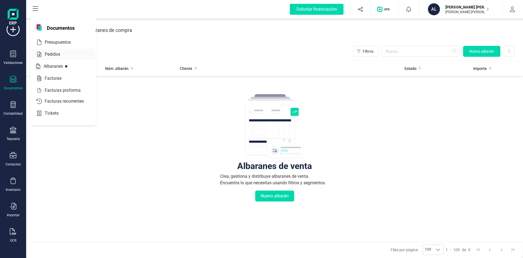
click at [53, 56] on span "Pedidos" at bounding box center [57, 54] width 28 height 7
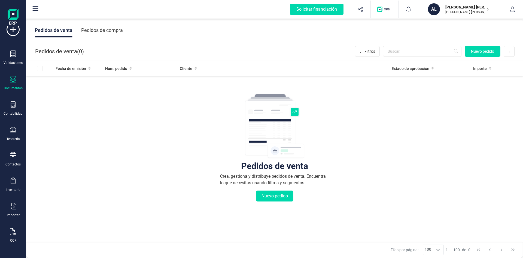
click at [13, 83] on div at bounding box center [13, 80] width 7 height 8
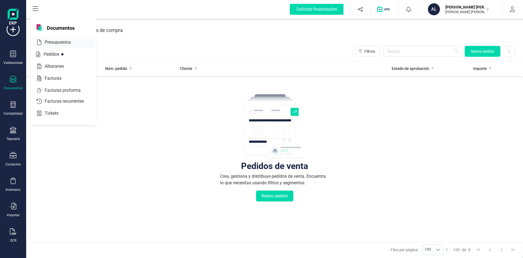
click at [60, 43] on span "Presupuestos" at bounding box center [62, 42] width 38 height 7
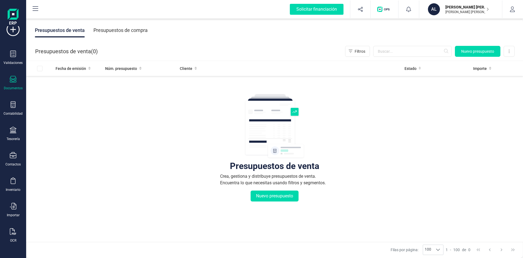
click at [12, 86] on div "Documentos" at bounding box center [13, 88] width 19 height 4
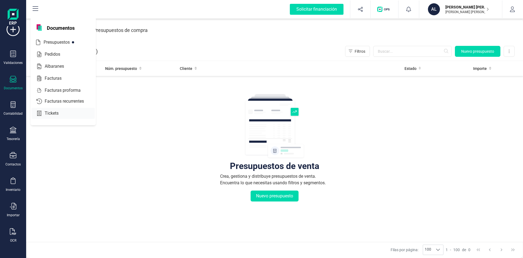
click at [53, 113] on span "Tickets" at bounding box center [56, 113] width 26 height 7
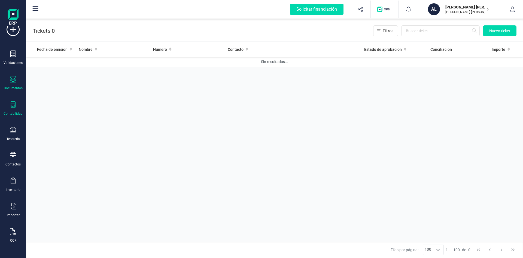
click at [12, 108] on div at bounding box center [13, 105] width 7 height 8
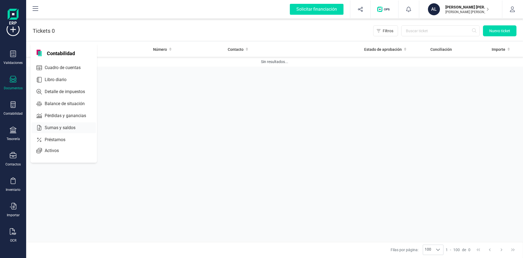
click at [55, 129] on span "Sumas y saldos" at bounding box center [64, 127] width 43 height 7
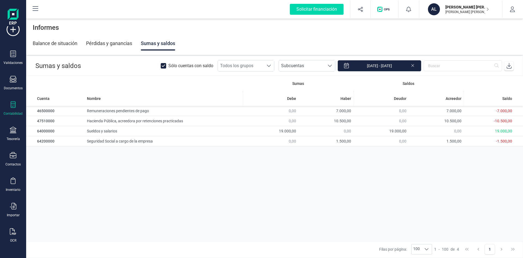
click at [11, 106] on icon at bounding box center [13, 104] width 5 height 7
click at [1, 154] on div "Solicitar financiación Validaciones Documentos Documentos Presupuestos Pedidos …" at bounding box center [13, 129] width 26 height 258
click at [12, 184] on div at bounding box center [13, 181] width 7 height 8
click at [75, 210] on div "Sumas Saldos Cuenta Nombre [PERSON_NAME] Deudor Acreedor Saldo 46500000 Remuner…" at bounding box center [274, 158] width 497 height 165
click at [12, 160] on div "Contactos" at bounding box center [13, 159] width 22 height 14
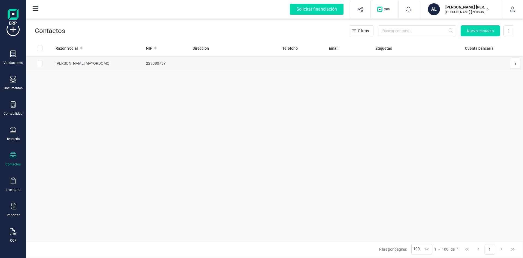
click at [63, 60] on td "[PERSON_NAME] MAYORDOMO" at bounding box center [98, 64] width 91 height 16
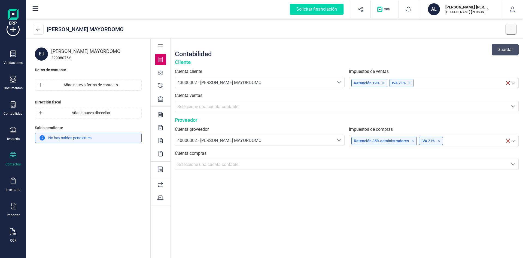
click at [509, 31] on button at bounding box center [511, 29] width 11 height 11
click at [421, 35] on div "[PERSON_NAME] MAYORDOMO" at bounding box center [267, 29] width 469 height 13
click at [15, 105] on icon at bounding box center [13, 104] width 7 height 7
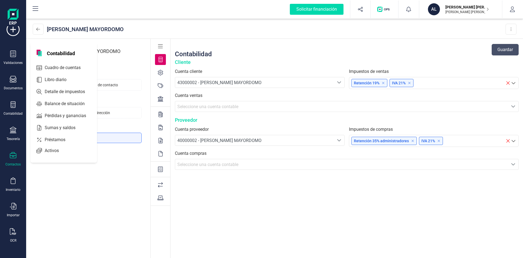
click at [82, 195] on div "EU [PERSON_NAME] MAYORDOMO 22908075Y Datos de contacto Añadir nueva forma de co…" at bounding box center [88, 149] width 124 height 220
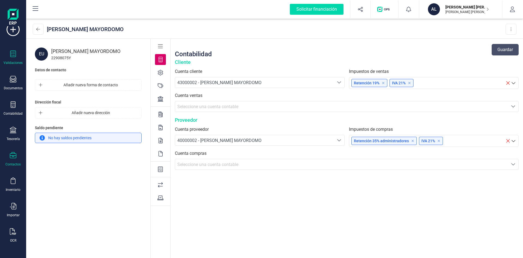
click at [17, 55] on div "Validaciones" at bounding box center [13, 57] width 22 height 14
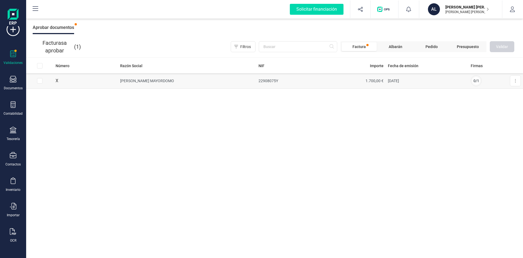
click at [153, 79] on td "[PERSON_NAME] MAYORDOMO" at bounding box center [187, 81] width 138 height 16
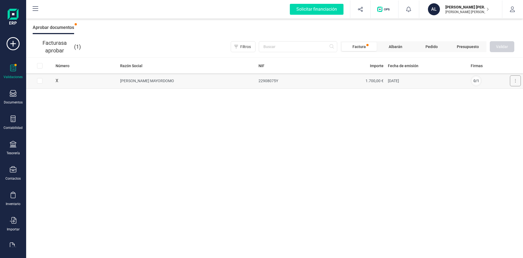
click at [514, 84] on button at bounding box center [515, 80] width 11 height 11
drag, startPoint x: 360, startPoint y: 158, endPoint x: 367, endPoint y: 153, distance: 8.8
click at [361, 158] on div "Número Razón Social NIF Importe Fecha de emisión Firmas X [PERSON_NAME] MAYORDO…" at bounding box center [274, 158] width 497 height 200
click at [471, 83] on td "0 / 1" at bounding box center [482, 81] width 27 height 16
click at [476, 82] on span "0 / 1" at bounding box center [477, 80] width 6 height 5
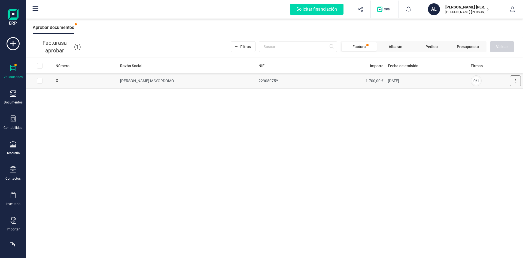
click at [516, 82] on button at bounding box center [515, 80] width 11 height 11
click at [398, 46] on span "Albarán" at bounding box center [396, 46] width 14 height 5
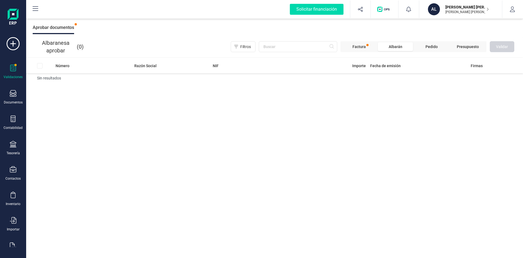
click at [364, 46] on span "Factura" at bounding box center [359, 46] width 13 height 5
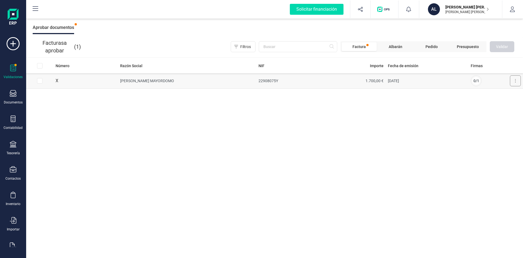
click at [517, 82] on button at bounding box center [515, 80] width 11 height 11
click at [495, 94] on span "Aprobar factura" at bounding box center [502, 93] width 27 height 5
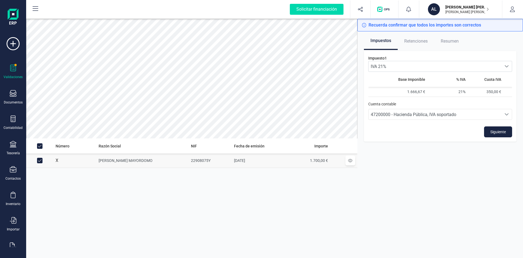
click at [421, 43] on span "Retenciones" at bounding box center [416, 41] width 23 height 11
click at [493, 128] on button "Siguiente" at bounding box center [498, 131] width 28 height 11
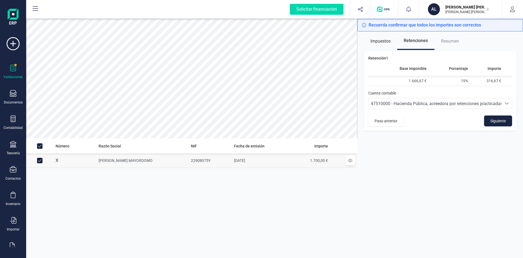
click at [383, 41] on span "Impuestos" at bounding box center [381, 41] width 20 height 11
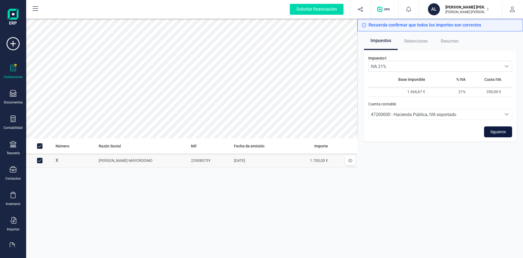
click at [493, 131] on span "Siguiente" at bounding box center [499, 131] width 16 height 5
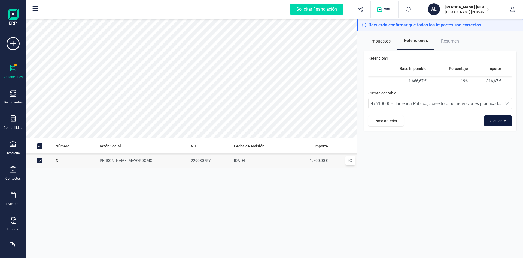
click at [490, 122] on button "Siguiente" at bounding box center [498, 120] width 28 height 11
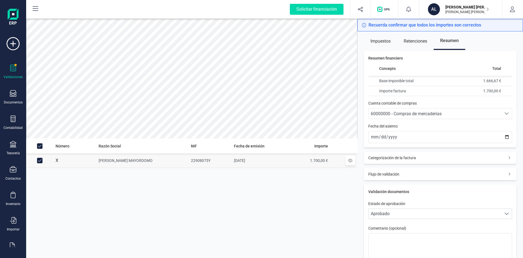
click at [435, 113] on span "60000000 - Compras de mercaderías" at bounding box center [406, 113] width 71 height 5
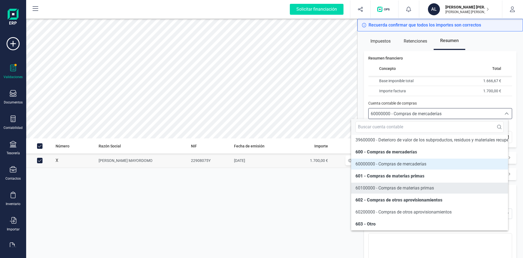
scroll to position [2709, 0]
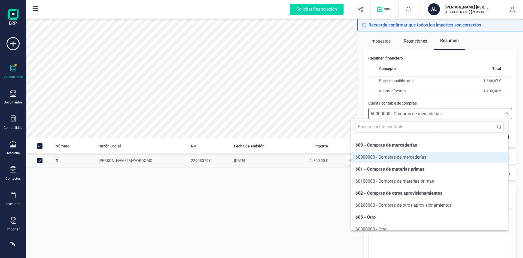
click at [231, 226] on div "Número Razón Social NIF Fecha de emisión Importe X [PERSON_NAME] MAYORDOMO 2290…" at bounding box center [191, 197] width 331 height 119
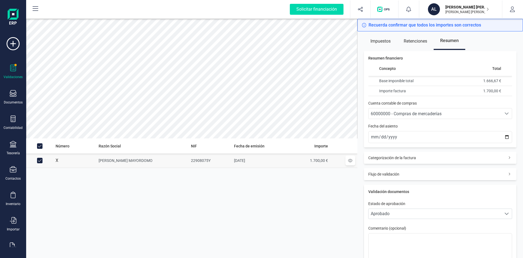
click at [434, 118] on span "60000000 - Compras de mercaderías" at bounding box center [435, 113] width 133 height 10
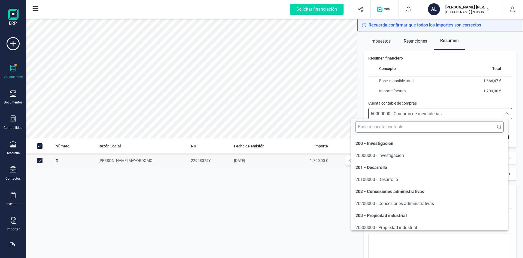
scroll to position [2679, 0]
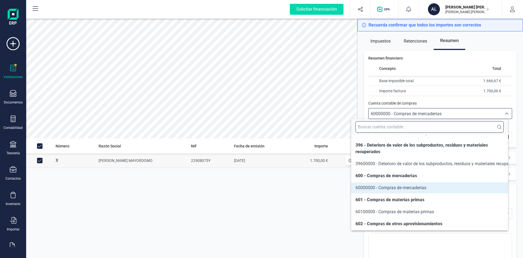
click at [422, 128] on input "text" at bounding box center [430, 126] width 148 height 11
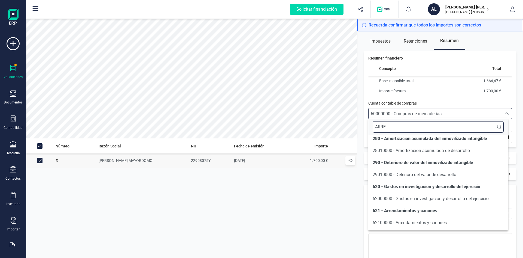
scroll to position [0, 0]
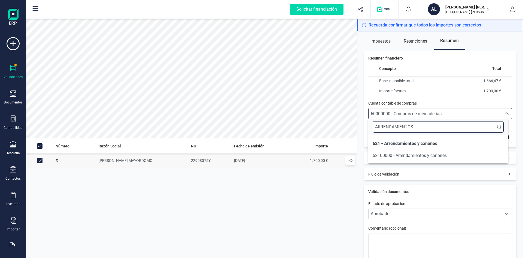
type input "ARRENDAMIENTOS"
click at [421, 157] on span "62100000 - Arrendamientos y cánones" at bounding box center [410, 155] width 74 height 5
click at [420, 158] on div "Categorización de la factura" at bounding box center [440, 158] width 153 height 12
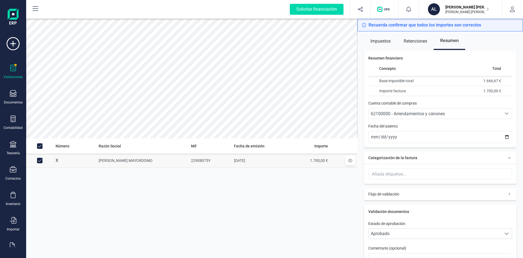
click at [423, 157] on div "Categorización de la factura" at bounding box center [440, 158] width 153 height 12
click at [415, 157] on span "Categorización de la factura" at bounding box center [393, 157] width 48 height 5
click at [413, 175] on div at bounding box center [440, 173] width 143 height 10
type input "Alquiler"
click at [415, 173] on input "text" at bounding box center [413, 173] width 35 height 9
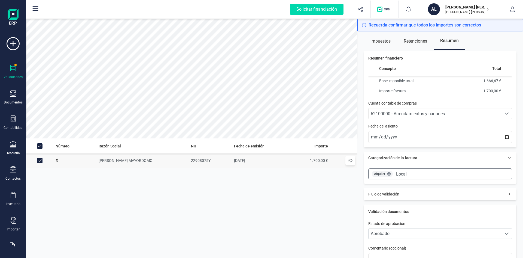
type input "Local"
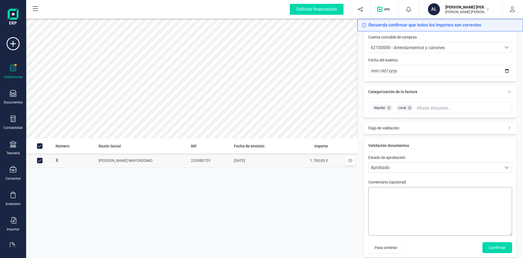
scroll to position [72, 0]
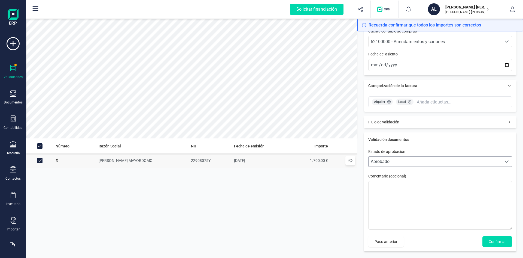
click at [391, 164] on span "Aprobado" at bounding box center [435, 161] width 133 height 10
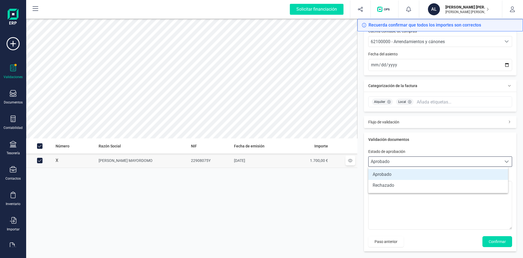
click at [393, 162] on span "Aprobado" at bounding box center [435, 161] width 133 height 10
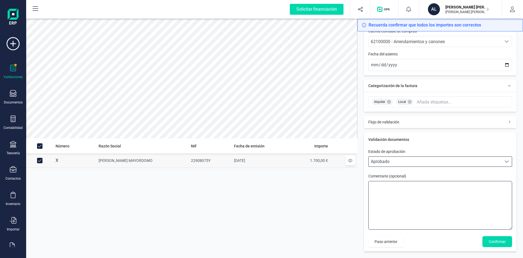
click at [394, 187] on textarea at bounding box center [441, 205] width 144 height 49
click at [495, 243] on span "Confirmar" at bounding box center [497, 241] width 17 height 5
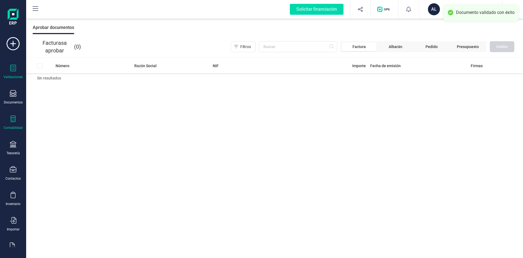
click at [8, 120] on div "Contabilidad" at bounding box center [13, 122] width 22 height 14
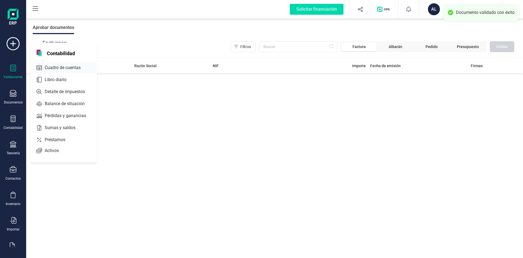
click at [62, 68] on span "Cuadro de cuentas" at bounding box center [67, 67] width 48 height 7
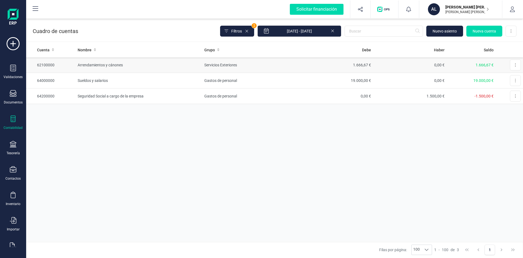
click at [123, 67] on td "Arrendamientos y cánones" at bounding box center [139, 65] width 127 height 16
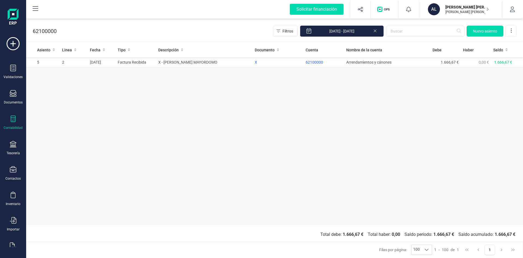
click at [10, 117] on icon at bounding box center [13, 118] width 7 height 7
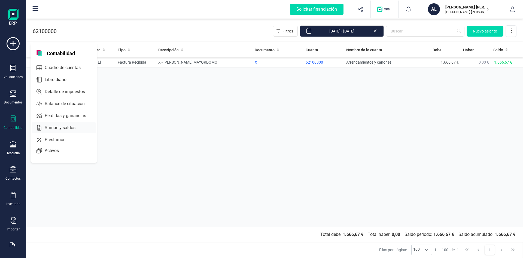
click at [52, 130] on span "Sumas y saldos" at bounding box center [64, 127] width 43 height 7
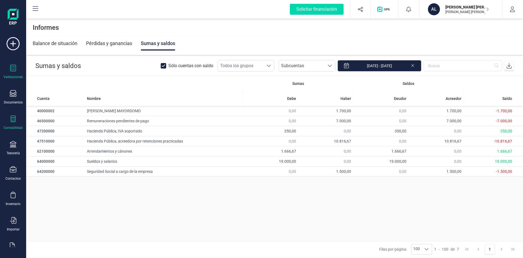
click at [18, 70] on div "Validaciones" at bounding box center [13, 72] width 22 height 14
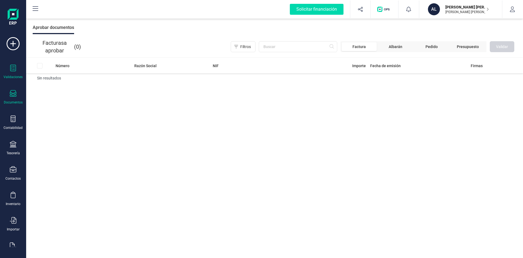
click at [19, 95] on div "Documentos" at bounding box center [13, 97] width 22 height 14
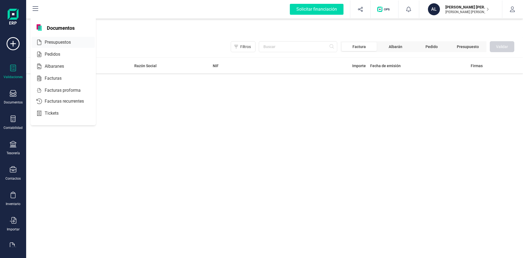
click at [58, 43] on span "Presupuestos" at bounding box center [62, 42] width 38 height 7
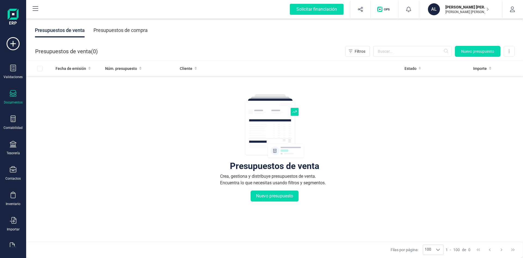
click at [13, 94] on icon at bounding box center [13, 93] width 7 height 7
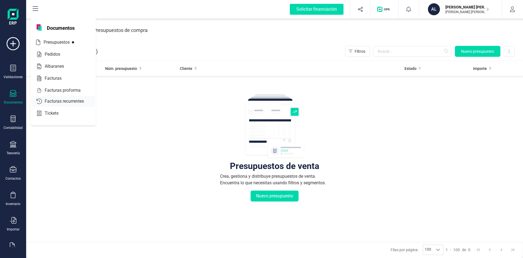
click at [51, 79] on span "Facturas" at bounding box center [57, 78] width 29 height 7
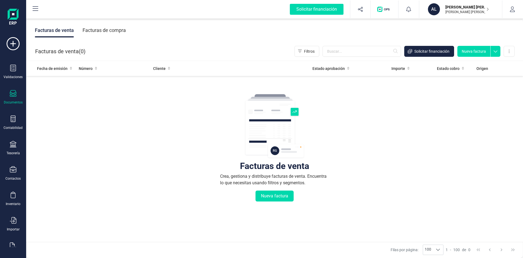
click at [104, 29] on div "Facturas de compra" at bounding box center [104, 30] width 43 height 14
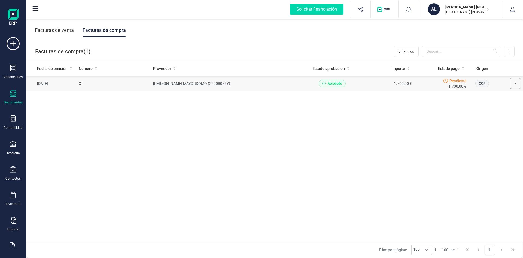
click at [516, 86] on button at bounding box center [515, 83] width 11 height 11
click at [451, 86] on span "1.700,00 €" at bounding box center [458, 85] width 18 height 5
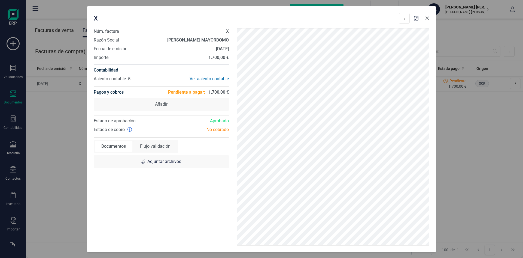
click at [430, 18] on button "Close" at bounding box center [427, 18] width 9 height 9
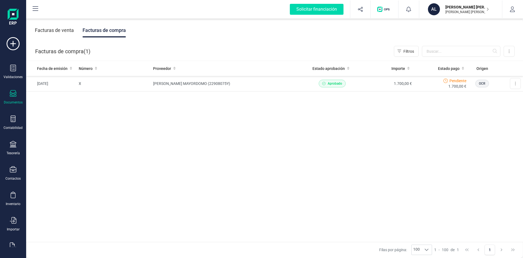
click at [11, 97] on div at bounding box center [13, 94] width 7 height 8
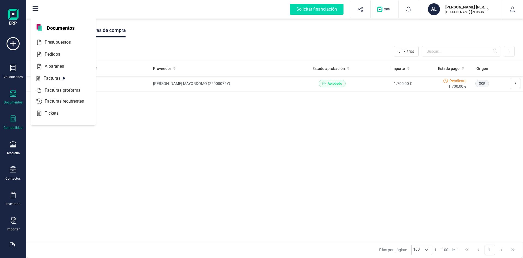
click at [18, 118] on div "Contabilidad" at bounding box center [13, 122] width 22 height 14
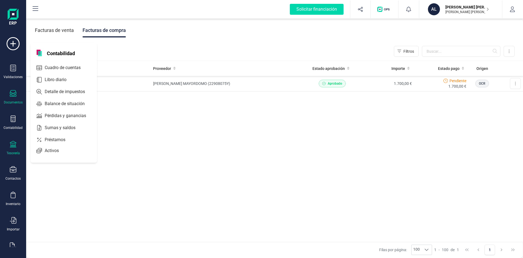
click at [10, 145] on icon at bounding box center [13, 144] width 7 height 7
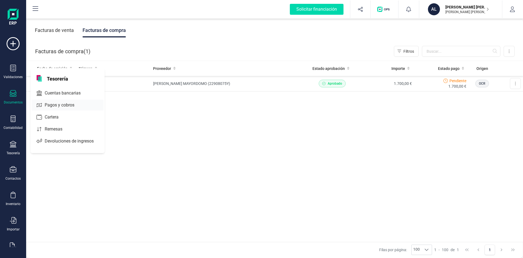
click at [62, 103] on span "Pagos y cobros" at bounding box center [64, 105] width 42 height 7
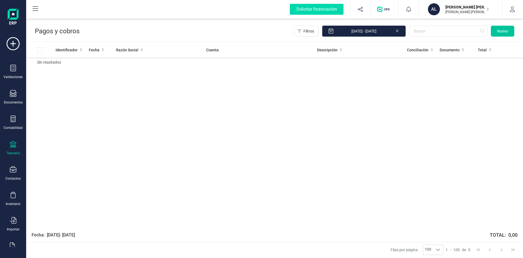
click at [503, 34] on button "Nuevo" at bounding box center [502, 31] width 23 height 11
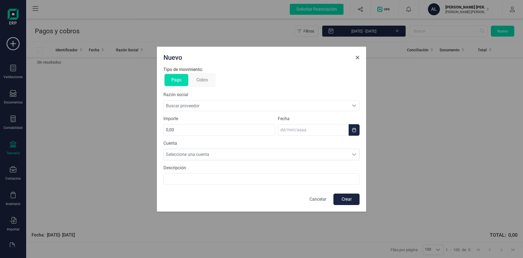
click at [201, 106] on span "Buscar proveedor" at bounding box center [256, 105] width 185 height 10
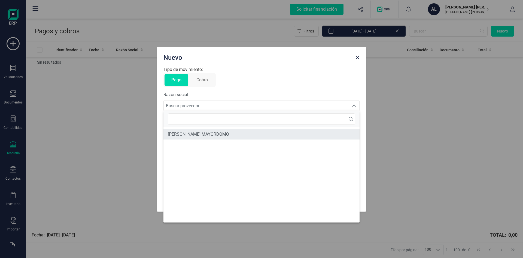
click at [201, 133] on span "[PERSON_NAME] MAYORDOMO" at bounding box center [198, 134] width 61 height 7
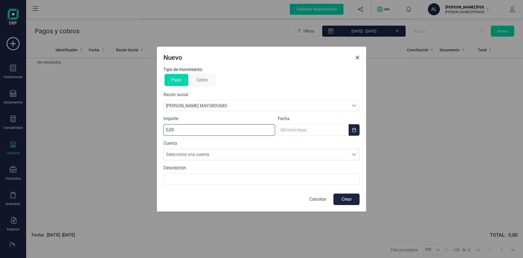
click at [187, 134] on input "0,00" at bounding box center [220, 129] width 112 height 11
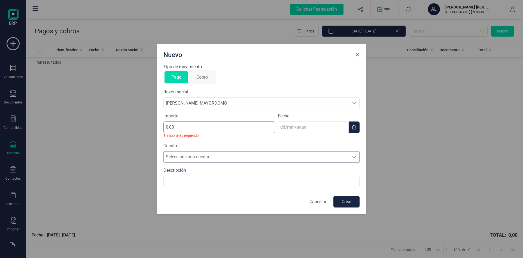
click at [205, 156] on span "Seleccione una cuenta" at bounding box center [256, 156] width 185 height 11
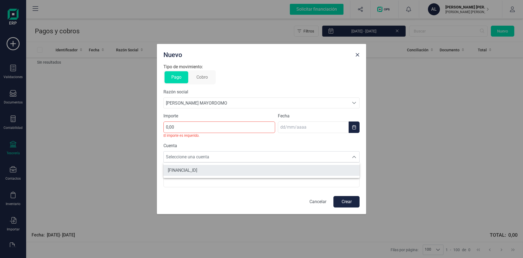
click at [197, 170] on span "[FINANCIAL_ID]" at bounding box center [182, 170] width 29 height 7
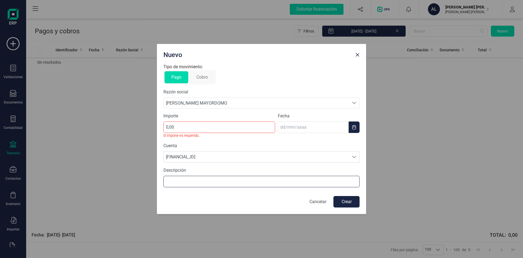
click at [187, 178] on input "text" at bounding box center [262, 181] width 196 height 11
click at [191, 128] on input "0,00" at bounding box center [220, 126] width 112 height 11
click at [317, 203] on p "Cancelar" at bounding box center [318, 201] width 17 height 7
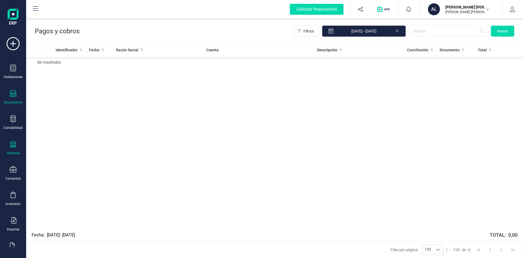
click at [8, 102] on div "Documentos" at bounding box center [13, 102] width 19 height 4
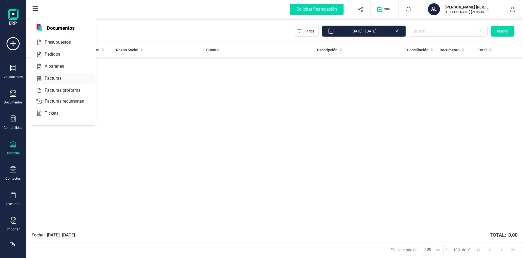
click at [53, 82] on div "Facturas" at bounding box center [63, 78] width 63 height 11
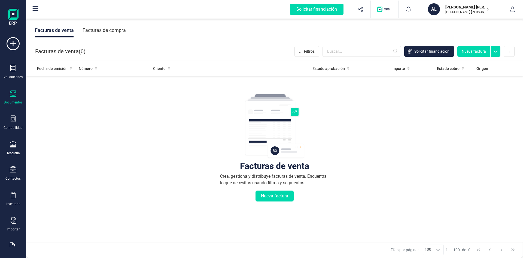
click at [98, 35] on div "Facturas de compra" at bounding box center [104, 30] width 43 height 14
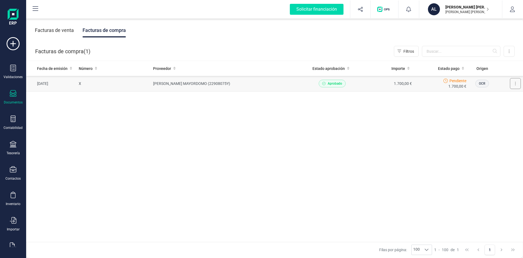
click at [511, 81] on button at bounding box center [515, 83] width 11 height 11
click at [159, 85] on td "[PERSON_NAME] MAYORDOMO (22908075Y)" at bounding box center [228, 84] width 154 height 16
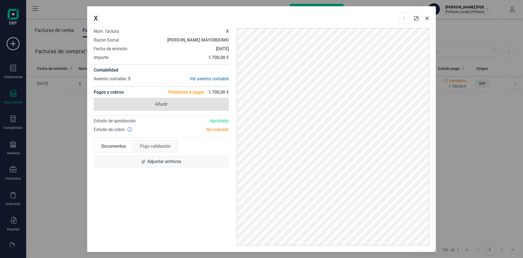
click at [159, 105] on span "Añadir" at bounding box center [161, 104] width 13 height 7
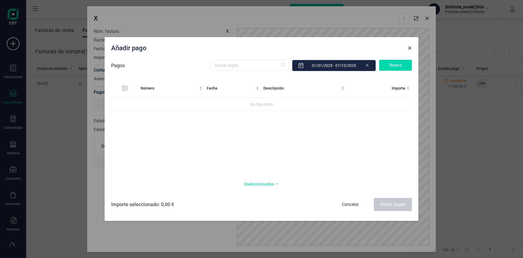
click at [354, 203] on div "Cancelar" at bounding box center [350, 204] width 38 height 13
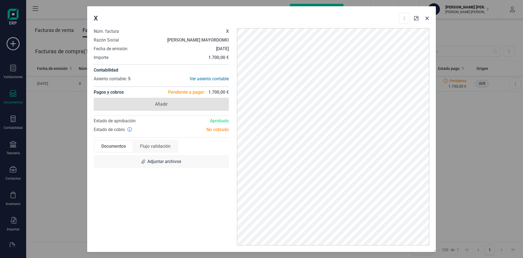
click at [125, 107] on span "Añadir" at bounding box center [161, 104] width 135 height 13
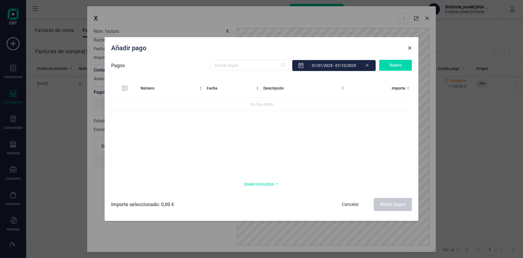
click at [410, 49] on span "Close" at bounding box center [410, 48] width 4 height 4
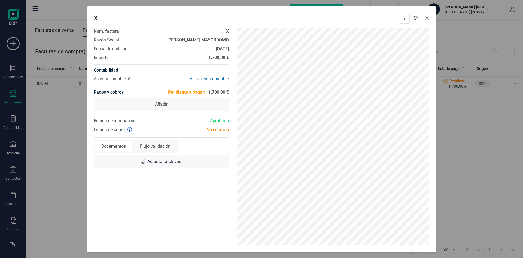
click at [426, 19] on icon "Close" at bounding box center [427, 18] width 4 height 4
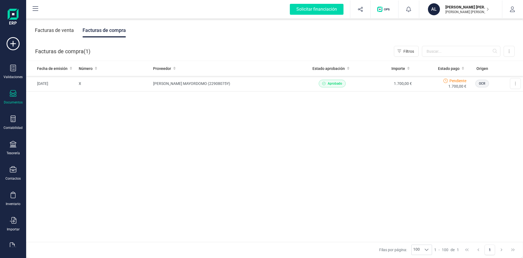
click at [251, 156] on div "Fecha de emisión Número Proveedor Estado aprobación Importe Estado pago Origen …" at bounding box center [274, 151] width 497 height 181
click at [513, 85] on button at bounding box center [515, 83] width 11 height 11
click at [275, 128] on div "Fecha de emisión Número Proveedor Estado aprobación Importe Estado pago Origen …" at bounding box center [274, 151] width 497 height 181
click at [62, 29] on div "Facturas de venta" at bounding box center [54, 30] width 39 height 14
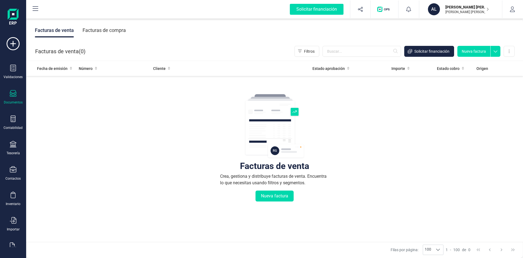
click at [89, 31] on div "Facturas de compra" at bounding box center [104, 30] width 43 height 14
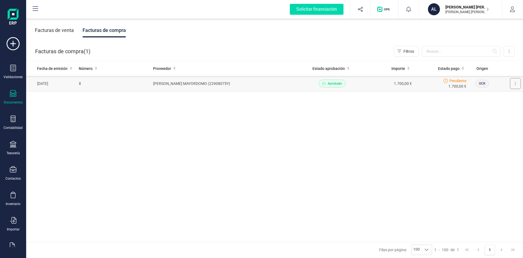
click at [513, 81] on button at bounding box center [515, 83] width 11 height 11
click at [363, 123] on div "Fecha de emisión Número Proveedor Estado aprobación Importe Estado pago Origen …" at bounding box center [274, 151] width 497 height 181
click at [380, 86] on td "1.700,00 €" at bounding box center [387, 84] width 55 height 16
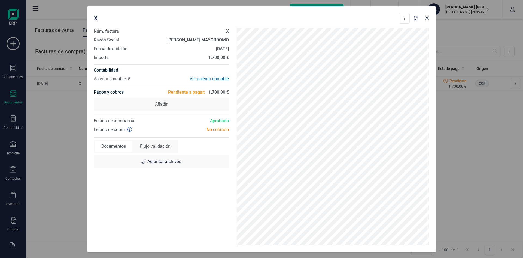
click at [158, 146] on div "Flujo validación" at bounding box center [156, 146] width 44 height 11
click at [110, 149] on div "Documentos" at bounding box center [114, 146] width 38 height 11
click at [211, 80] on div "Ver asiento contable" at bounding box center [195, 79] width 68 height 7
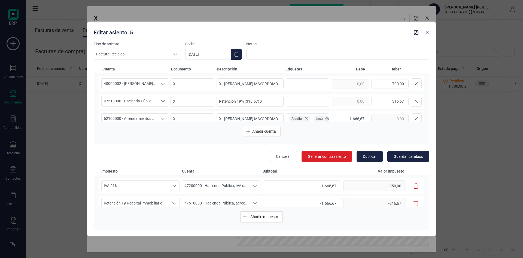
click at [414, 185] on icon "button" at bounding box center [416, 185] width 5 height 5
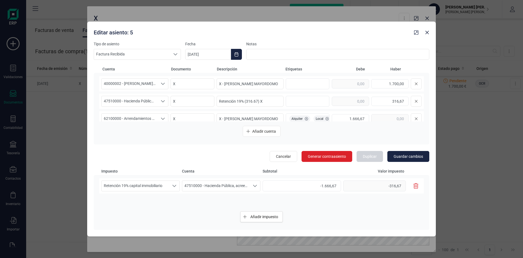
click at [416, 186] on icon "button" at bounding box center [416, 185] width 5 height 5
click at [415, 186] on icon "button" at bounding box center [416, 185] width 5 height 5
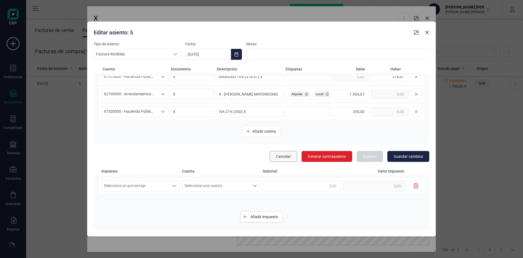
click at [283, 155] on span "Cancelar" at bounding box center [283, 155] width 15 height 5
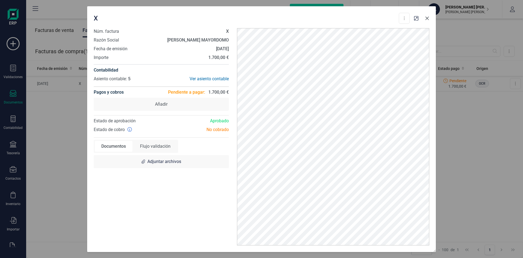
click at [430, 19] on button "Close" at bounding box center [427, 18] width 9 height 9
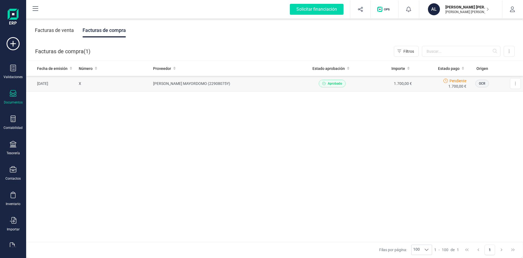
click at [323, 82] on icon at bounding box center [323, 83] width 3 height 3
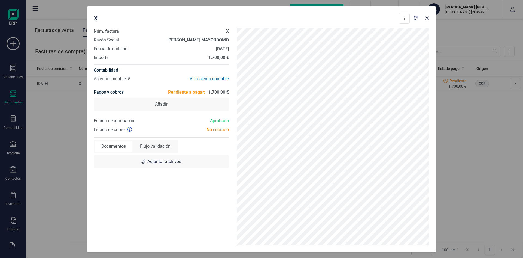
click at [218, 120] on div "Aprobado" at bounding box center [197, 120] width 72 height 7
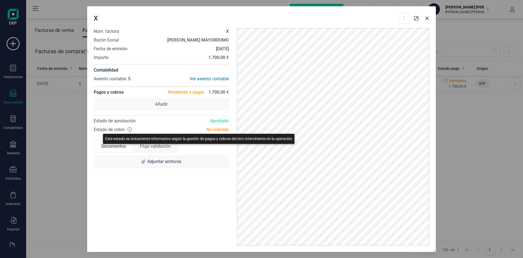
drag, startPoint x: 130, startPoint y: 130, endPoint x: 115, endPoint y: 171, distance: 43.1
click at [130, 131] on icon at bounding box center [130, 129] width 4 height 4
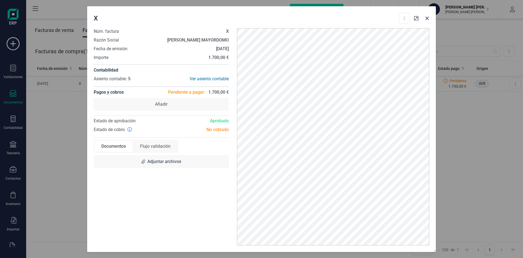
click at [148, 147] on div "Flujo validación" at bounding box center [156, 146] width 44 height 11
click at [117, 147] on div "Documentos" at bounding box center [114, 146] width 38 height 11
click at [426, 20] on icon "Close" at bounding box center [428, 18] width 4 height 4
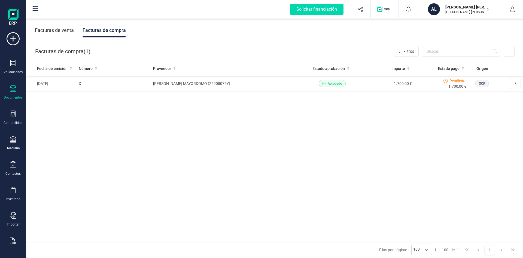
scroll to position [0, 0]
click at [513, 83] on button at bounding box center [515, 83] width 11 height 11
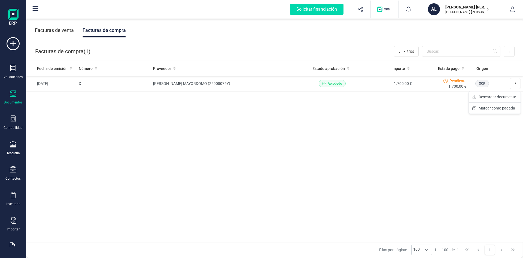
click at [414, 111] on div "Fecha de emisión Número Proveedor Estado aprobación Importe Estado pago Origen …" at bounding box center [274, 151] width 497 height 181
click at [509, 13] on button "button" at bounding box center [513, 9] width 20 height 17
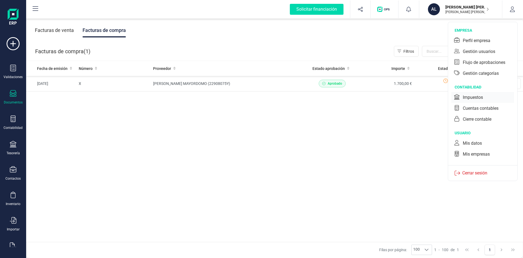
click at [474, 97] on div "Impuestos" at bounding box center [473, 97] width 20 height 7
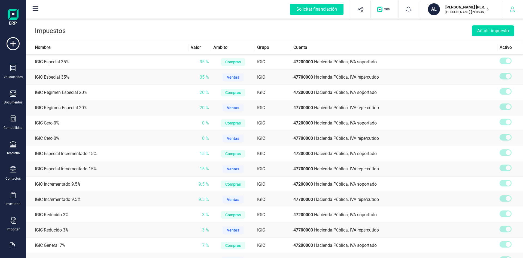
click at [512, 11] on icon "button" at bounding box center [512, 9] width 5 height 5
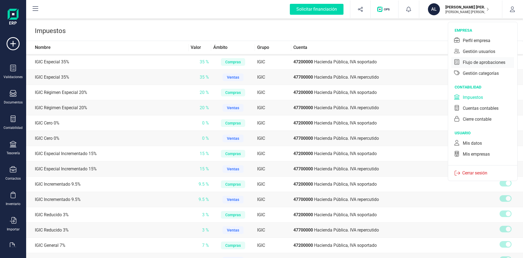
click at [479, 64] on div "Flujo de aprobaciones" at bounding box center [484, 62] width 43 height 7
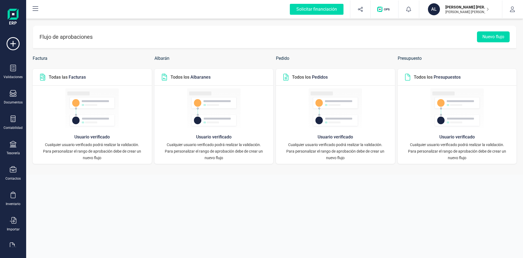
click at [84, 144] on p "Cualquier usuario verificado podrá realizar la validación." at bounding box center [92, 144] width 108 height 7
click at [512, 13] on button "button" at bounding box center [513, 9] width 20 height 17
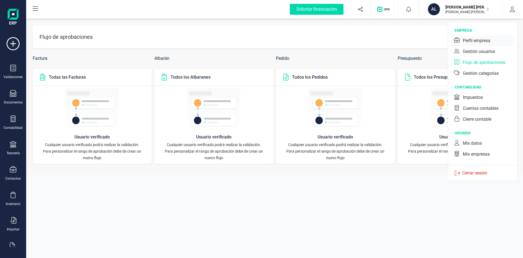
click at [477, 41] on div "Perfil empresa" at bounding box center [477, 40] width 28 height 7
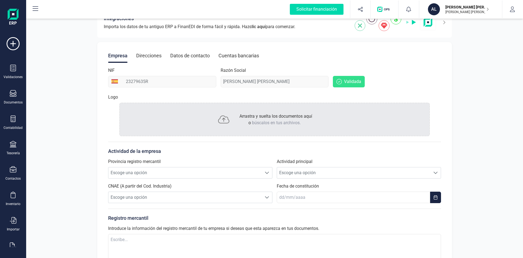
scroll to position [0, 0]
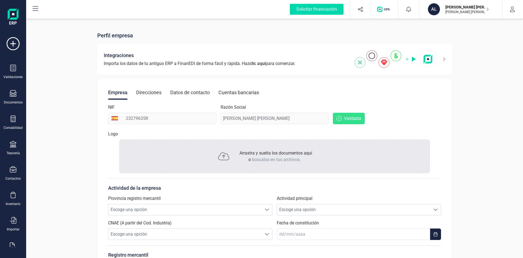
click at [152, 92] on div "Direcciones" at bounding box center [148, 92] width 25 height 14
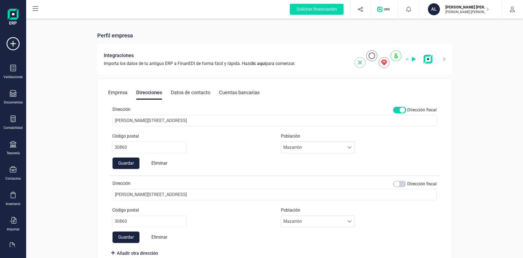
click at [179, 93] on div "Datos de contacto" at bounding box center [191, 92] width 40 height 14
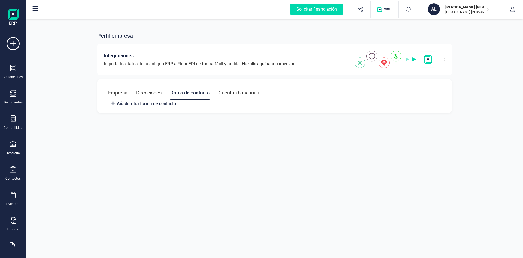
click at [220, 92] on div "Cuentas bancarias" at bounding box center [239, 93] width 41 height 14
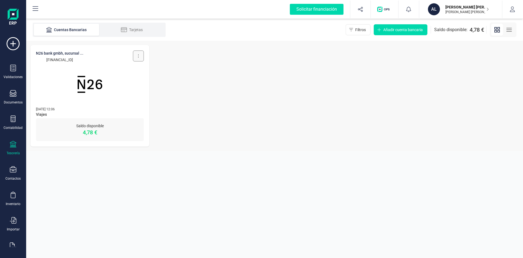
click at [136, 57] on button at bounding box center [138, 55] width 11 height 11
click at [111, 101] on span "Eliminar cuenta" at bounding box center [118, 102] width 26 height 5
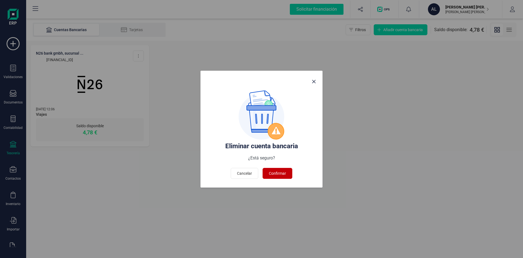
click at [278, 172] on span "Confirmar" at bounding box center [277, 172] width 17 height 5
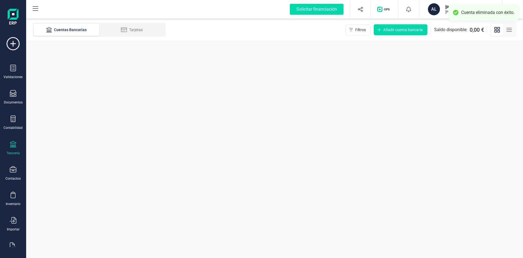
click at [86, 71] on section "Cuentas Bancarias Tarjetas Filtros Añadir cuenta bancaria Saldo disponible: 0,0…" at bounding box center [274, 138] width 497 height 239
click at [118, 30] on div "Tarjetas" at bounding box center [132, 29] width 44 height 5
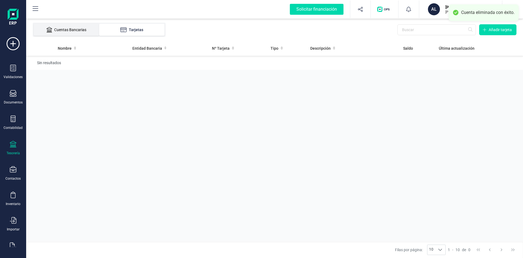
click at [61, 27] on div "Cuentas Bancarias" at bounding box center [67, 29] width 44 height 5
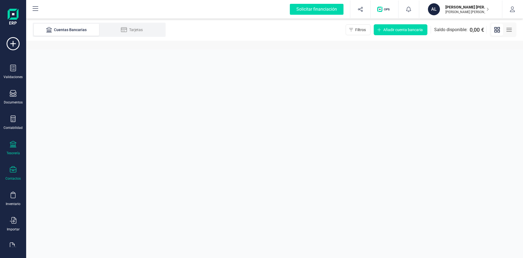
click at [13, 175] on div "Contactos" at bounding box center [13, 173] width 22 height 14
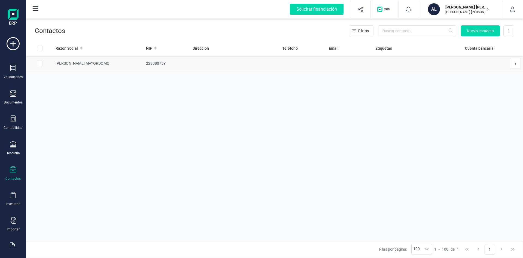
drag, startPoint x: 517, startPoint y: 65, endPoint x: 510, endPoint y: 67, distance: 7.9
click at [518, 65] on button at bounding box center [515, 63] width 11 height 11
click at [495, 89] on span "Eliminar contacto" at bounding box center [502, 87] width 30 height 5
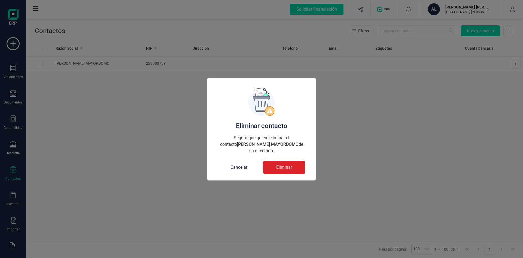
click at [277, 166] on span "Eliminar" at bounding box center [284, 167] width 16 height 7
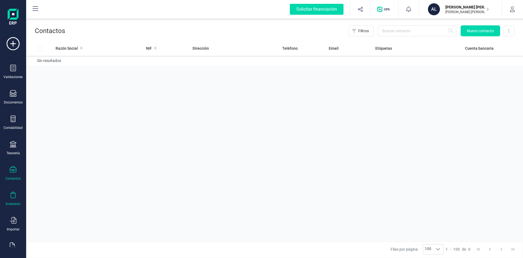
click at [11, 200] on div "Inventario" at bounding box center [13, 198] width 22 height 14
click at [48, 143] on span "Artículos" at bounding box center [57, 143] width 29 height 7
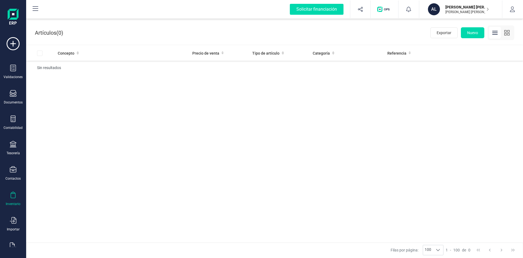
click at [13, 199] on div "Inventario" at bounding box center [13, 198] width 22 height 14
click at [47, 153] on span "Catálogos" at bounding box center [59, 155] width 32 height 7
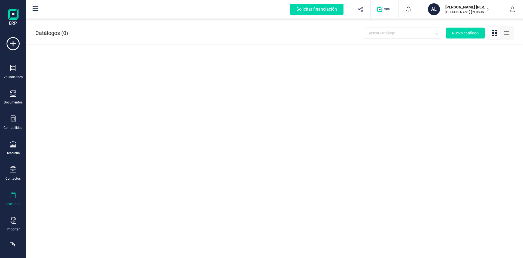
click at [14, 202] on div "Inventario" at bounding box center [13, 203] width 15 height 4
click at [49, 166] on span "Categorías" at bounding box center [59, 167] width 33 height 7
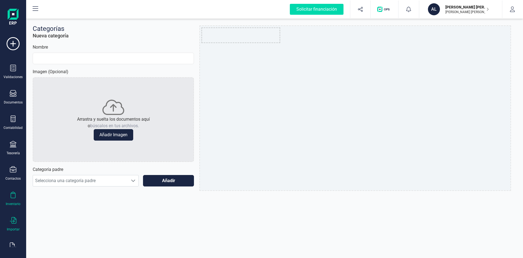
click at [16, 224] on div "Importar" at bounding box center [13, 224] width 22 height 14
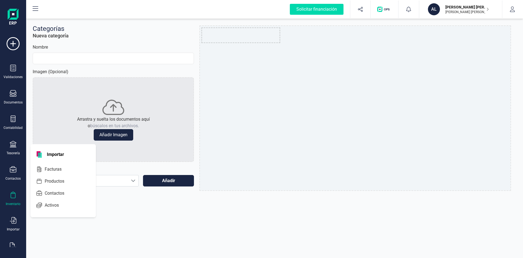
click at [107, 228] on div "Categorías Nueva categoría Nombre Imagen (Opcional) Arrastra y suelta los docum…" at bounding box center [274, 129] width 497 height 258
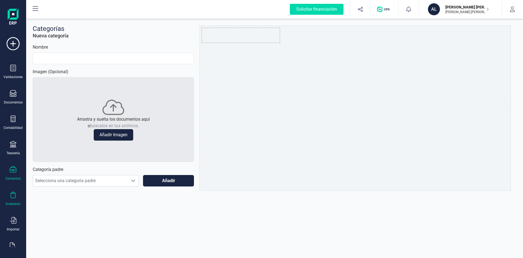
click at [19, 169] on div "Contactos" at bounding box center [13, 173] width 22 height 14
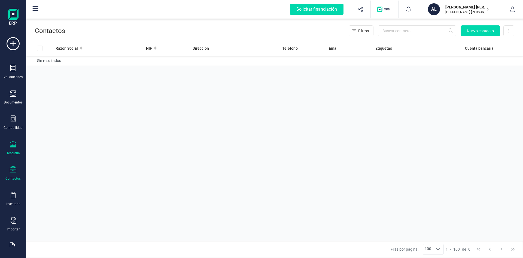
click at [14, 143] on icon at bounding box center [13, 144] width 7 height 7
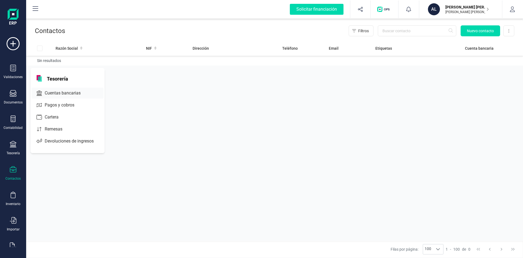
click at [56, 94] on span "Cuentas bancarias" at bounding box center [67, 93] width 48 height 7
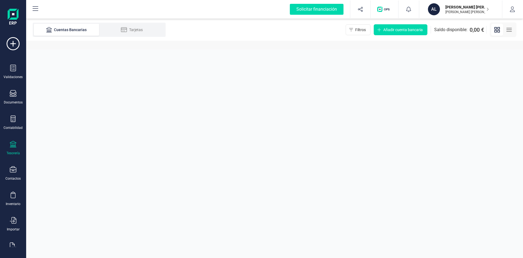
click at [15, 151] on div "Tesorería" at bounding box center [13, 153] width 13 height 4
click at [52, 104] on span "Pagos y cobros" at bounding box center [64, 105] width 42 height 7
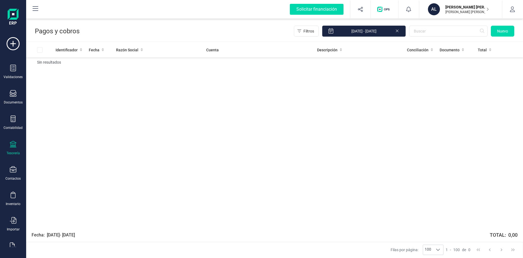
click at [16, 158] on div "Validaciones Documentos Documentos Presupuestos Pedidos Albaranes Facturas Fact…" at bounding box center [13, 149] width 22 height 224
click at [15, 146] on icon at bounding box center [13, 144] width 7 height 7
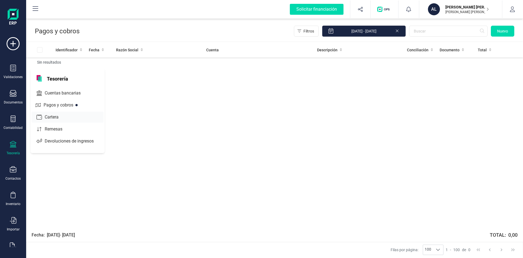
click at [50, 118] on span "Cartera" at bounding box center [56, 117] width 26 height 7
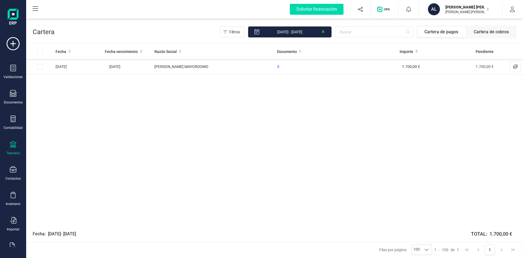
click at [12, 145] on icon at bounding box center [13, 144] width 7 height 7
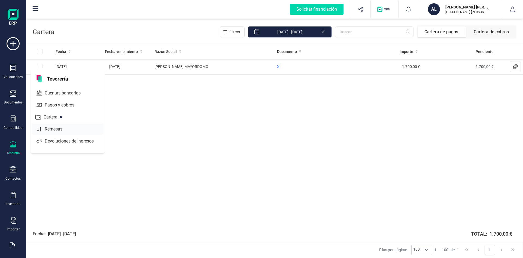
click at [54, 127] on span "Remesas" at bounding box center [58, 129] width 30 height 7
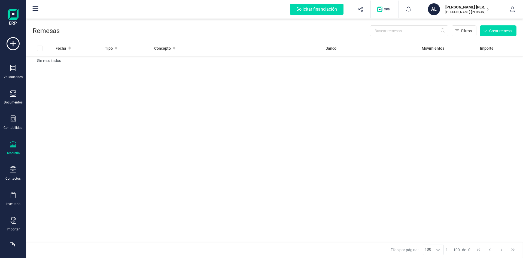
click at [14, 146] on icon at bounding box center [13, 144] width 7 height 7
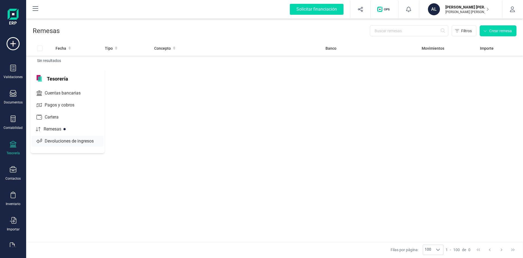
click at [53, 140] on span "Devoluciones de ingresos" at bounding box center [73, 141] width 61 height 7
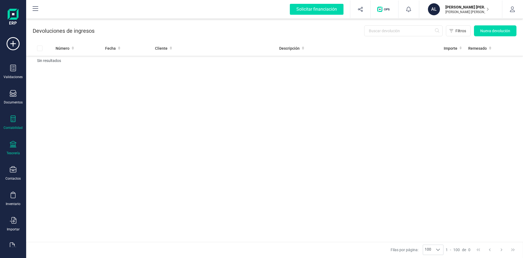
click at [13, 123] on div "Contabilidad" at bounding box center [13, 122] width 22 height 14
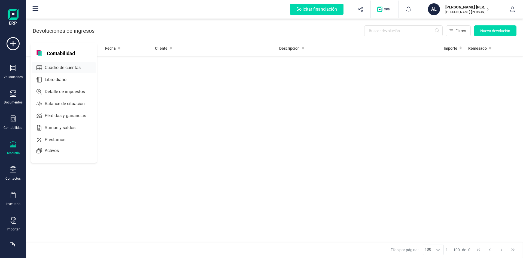
click at [52, 70] on span "Cuadro de cuentas" at bounding box center [67, 67] width 48 height 7
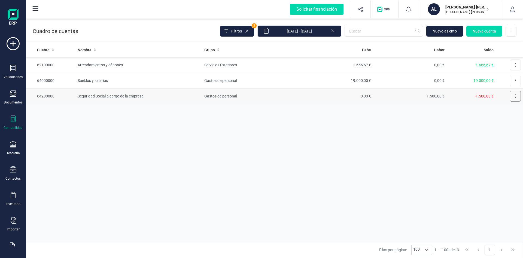
click at [514, 96] on button at bounding box center [515, 96] width 11 height 11
click at [512, 109] on span "Editar" at bounding box center [511, 109] width 10 height 5
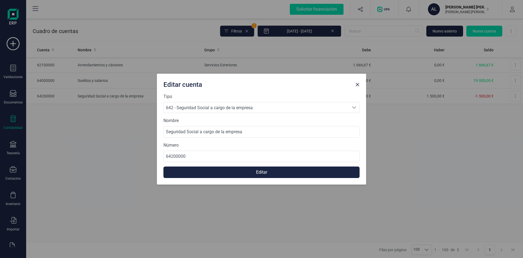
click at [223, 173] on button "Editar" at bounding box center [262, 171] width 196 height 11
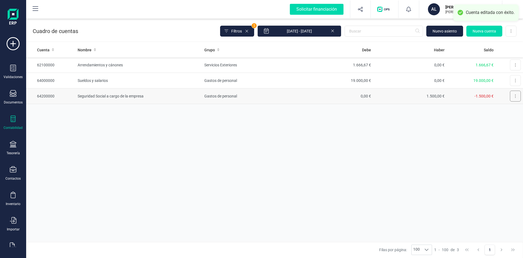
click at [515, 95] on icon at bounding box center [515, 95] width 1 height 3
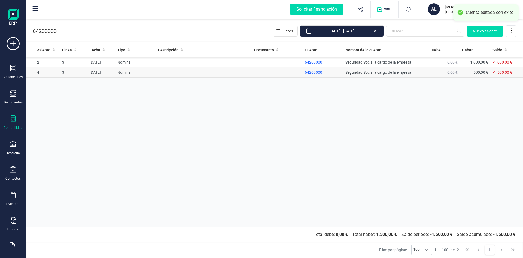
click at [517, 72] on td "-1.500,00 €" at bounding box center [507, 72] width 33 height 10
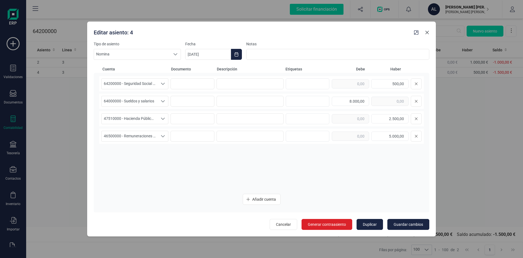
click at [426, 31] on icon "Close" at bounding box center [428, 33] width 4 height 4
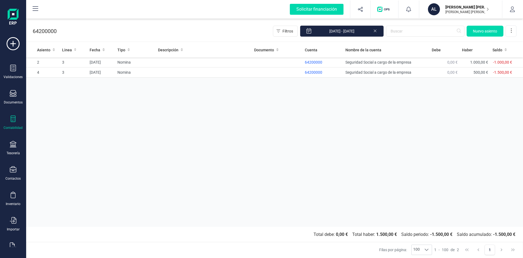
click at [5, 124] on div "Contabilidad" at bounding box center [13, 122] width 22 height 14
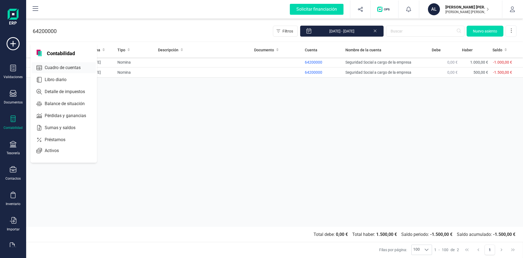
click at [51, 66] on span "Cuadro de cuentas" at bounding box center [67, 67] width 48 height 7
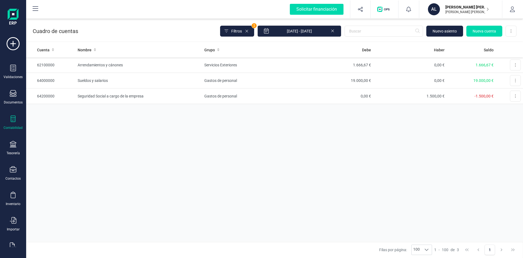
click at [11, 126] on div "Contabilidad" at bounding box center [13, 127] width 19 height 4
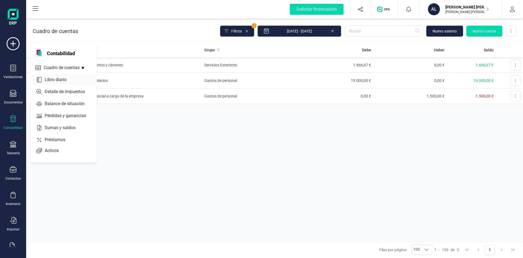
click at [56, 80] on span "Libro diario" at bounding box center [60, 79] width 34 height 7
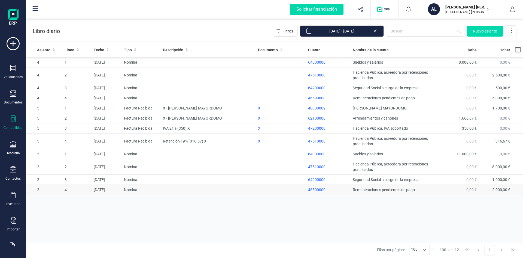
click at [511, 190] on td "2.000,00 €" at bounding box center [496, 190] width 34 height 10
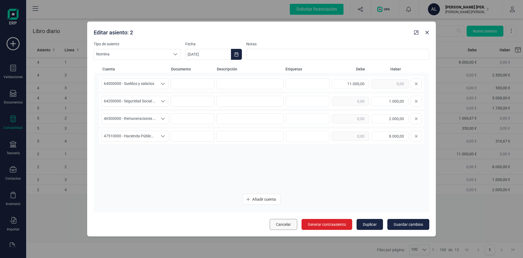
click at [284, 225] on span "Cancelar" at bounding box center [283, 223] width 15 height 5
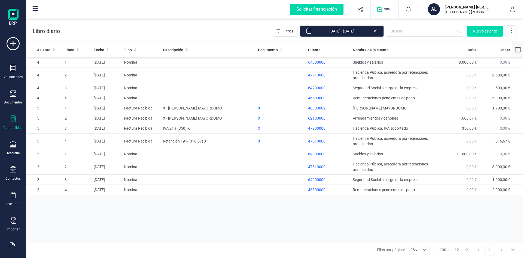
click at [518, 49] on icon at bounding box center [518, 49] width 6 height 5
click at [291, 222] on div "Asiento Linea Fecha Tipo Descripción Documento Cuenta Nombre de la cuenta [PERS…" at bounding box center [274, 142] width 497 height 200
click at [158, 190] on td "Nomina" at bounding box center [141, 190] width 39 height 10
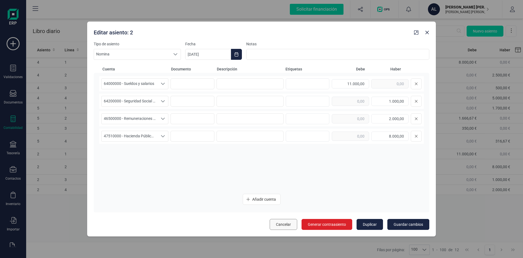
click at [282, 224] on span "Cancelar" at bounding box center [283, 223] width 15 height 5
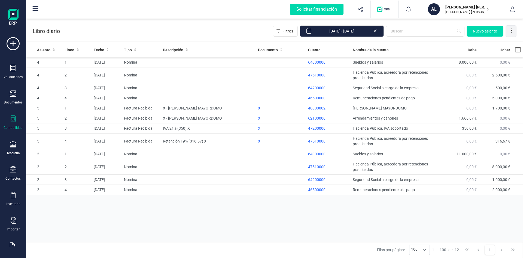
click at [511, 29] on icon at bounding box center [511, 30] width 5 height 5
click at [350, 222] on div "Asiento Linea Fecha Tipo Descripción Documento Cuenta Nombre de la cuenta [PERS…" at bounding box center [274, 142] width 497 height 200
click at [14, 63] on div "Validaciones Documentos Documentos Presupuestos Pedidos Albaranes Facturas Fact…" at bounding box center [13, 149] width 22 height 224
click at [15, 68] on icon at bounding box center [13, 68] width 7 height 7
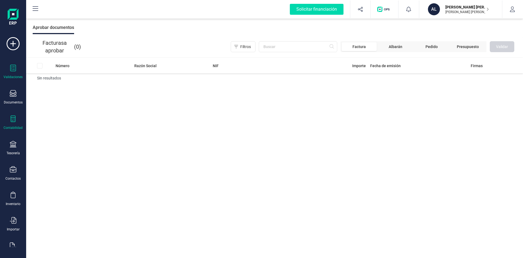
click at [17, 119] on div "Contabilidad" at bounding box center [13, 122] width 22 height 14
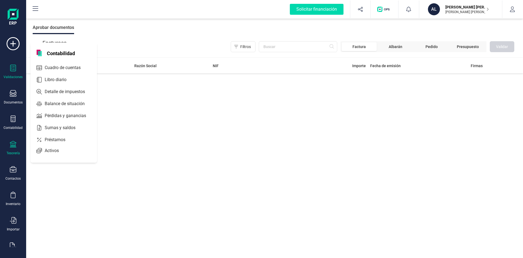
click at [16, 145] on icon at bounding box center [13, 144] width 7 height 7
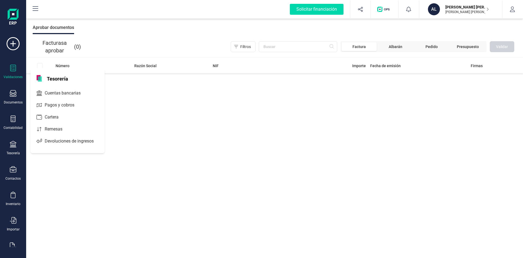
click at [111, 184] on div "Número Razón Social NIF Importe Fecha de emisión Firmas Sin resultados" at bounding box center [274, 158] width 497 height 200
click at [149, 168] on div "Número Razón Social NIF Importe Fecha de emisión Firmas Sin resultados" at bounding box center [274, 158] width 497 height 200
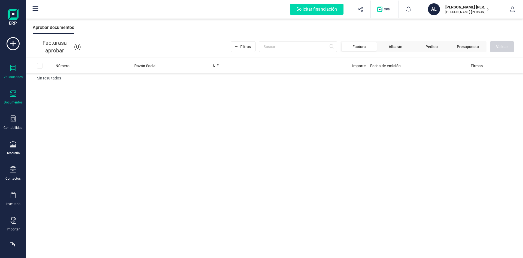
click at [10, 98] on div at bounding box center [13, 94] width 7 height 8
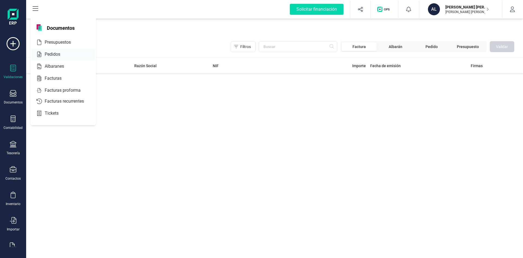
click at [45, 56] on span "Pedidos" at bounding box center [57, 54] width 28 height 7
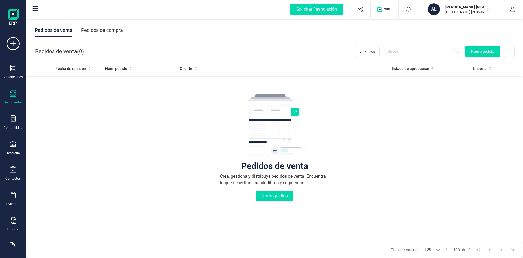
click at [241, 156] on div "Pedidos de venta Crea, gestiona y distribuye pedidos de venta. Encuentra lo que…" at bounding box center [274, 147] width 109 height 108
click at [11, 70] on icon at bounding box center [13, 68] width 6 height 7
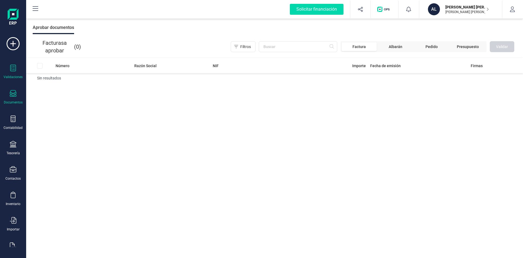
click at [11, 97] on div at bounding box center [13, 94] width 7 height 8
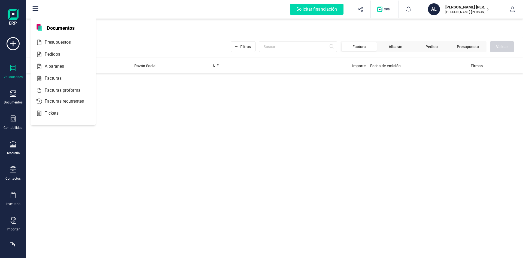
click at [271, 137] on div "Número Razón Social NIF Importe Fecha de emisión Firmas Sin resultados" at bounding box center [274, 158] width 497 height 200
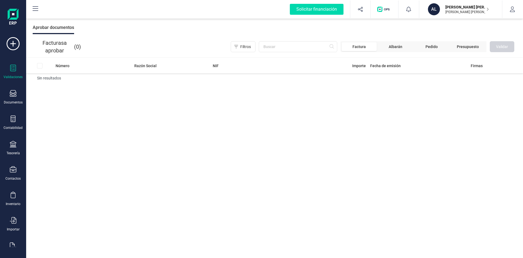
click at [407, 129] on div "Número Razón Social NIF Importe Fecha de emisión Firmas Sin resultados" at bounding box center [274, 158] width 497 height 200
click at [13, 123] on div "Contabilidad" at bounding box center [13, 122] width 22 height 14
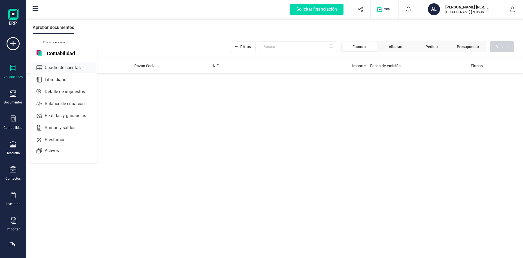
click at [61, 68] on span "Cuadro de cuentas" at bounding box center [67, 67] width 48 height 7
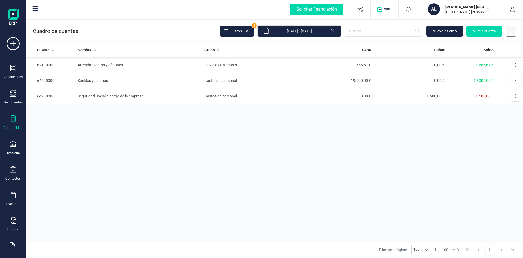
click at [517, 29] on button at bounding box center [511, 31] width 11 height 11
drag, startPoint x: 488, startPoint y: 150, endPoint x: 508, endPoint y: 77, distance: 76.2
click at [489, 144] on div "Cuenta Nombre Grupo [PERSON_NAME] Saldo 62100000 Arrendamientos y cánones Servi…" at bounding box center [274, 141] width 497 height 199
click at [514, 66] on button at bounding box center [515, 64] width 11 height 11
drag, startPoint x: 491, startPoint y: 141, endPoint x: 504, endPoint y: 98, distance: 45.2
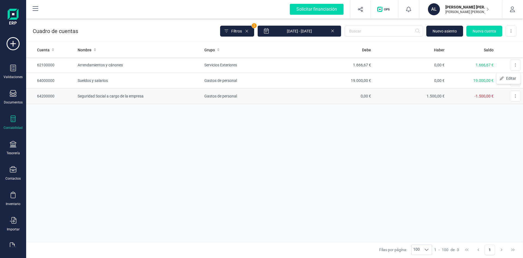
click at [491, 135] on div "Cuenta Nombre Grupo [PERSON_NAME] Saldo 62100000 Arrendamientos y cánones Servi…" at bounding box center [274, 141] width 497 height 199
click at [511, 83] on button at bounding box center [515, 80] width 11 height 11
click at [482, 148] on div "Cuenta Nombre Grupo [PERSON_NAME] Saldo 62100000 Arrendamientos y cánones Servi…" at bounding box center [274, 141] width 497 height 199
click at [514, 96] on button at bounding box center [515, 96] width 11 height 11
click at [492, 132] on div "Cuenta Nombre Grupo [PERSON_NAME] Saldo 62100000 Arrendamientos y cánones Servi…" at bounding box center [274, 141] width 497 height 199
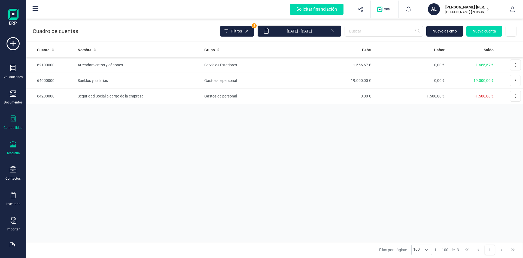
click at [11, 143] on icon at bounding box center [13, 144] width 7 height 7
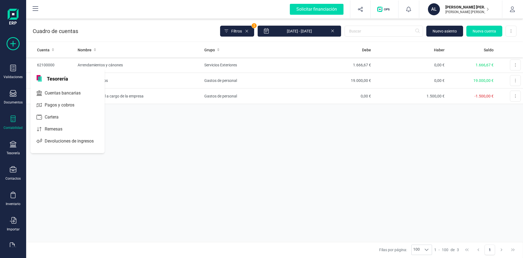
click at [12, 45] on icon at bounding box center [13, 43] width 13 height 13
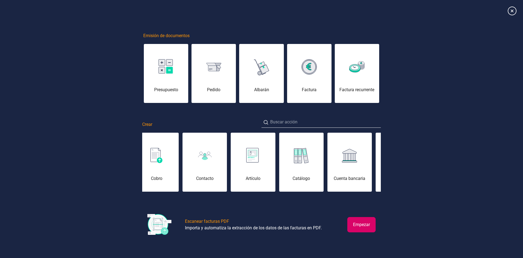
scroll to position [0, 223]
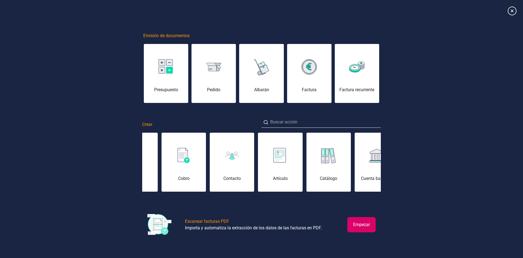
click at [220, 168] on div "Contacto" at bounding box center [232, 165] width 44 height 33
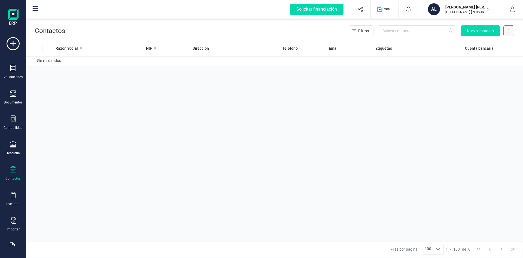
click at [512, 27] on button at bounding box center [509, 30] width 11 height 11
click at [511, 28] on button at bounding box center [509, 30] width 11 height 11
drag, startPoint x: 137, startPoint y: 164, endPoint x: 78, endPoint y: 169, distance: 59.7
click at [137, 164] on div "Razón Social NIF Dirección Teléfono Email Etiquetas Cuenta bancaria Sin resulta…" at bounding box center [274, 141] width 497 height 200
click at [9, 147] on div "Tesorería" at bounding box center [13, 148] width 22 height 14
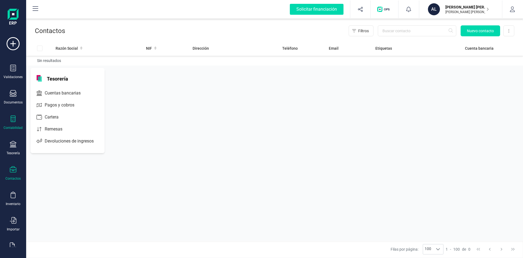
click at [11, 126] on div "Contabilidad" at bounding box center [13, 127] width 19 height 4
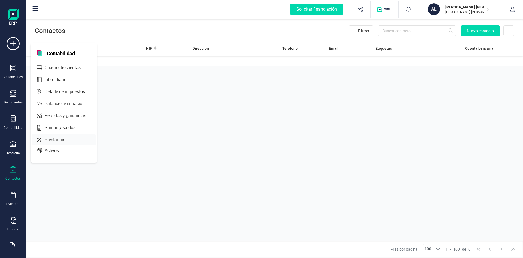
click at [53, 126] on span "Sumas y saldos" at bounding box center [64, 127] width 43 height 7
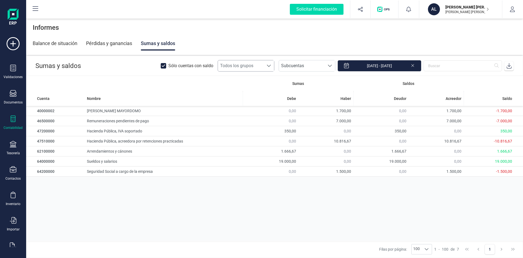
click at [274, 68] on div at bounding box center [269, 65] width 10 height 11
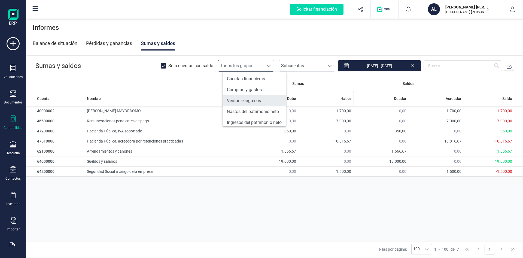
scroll to position [59, 0]
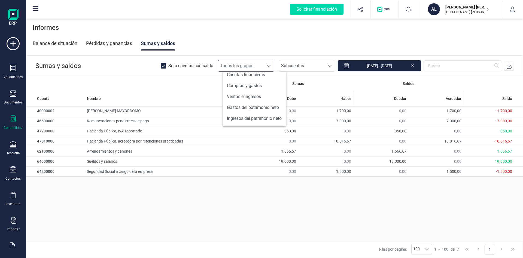
click at [261, 205] on div "Sumas Saldos Cuenta Nombre [PERSON_NAME] Deudor Acreedor Saldo 40000002 [PERSON…" at bounding box center [274, 158] width 497 height 165
click at [15, 119] on icon at bounding box center [13, 118] width 7 height 7
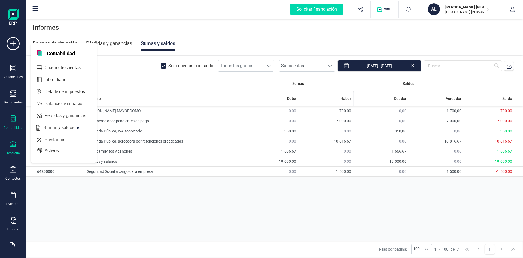
click at [14, 144] on icon at bounding box center [13, 144] width 7 height 7
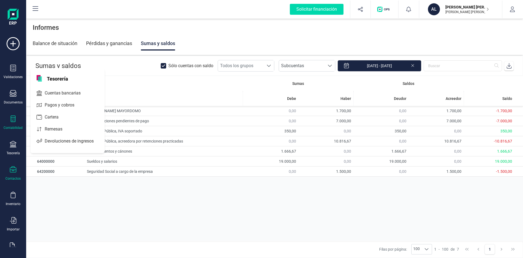
click at [16, 174] on div "Contactos" at bounding box center [13, 173] width 22 height 14
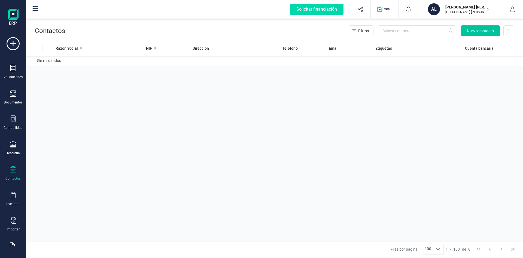
click at [472, 33] on span "Nuevo contacto" at bounding box center [480, 30] width 27 height 5
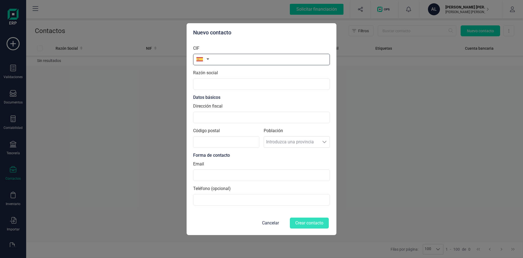
click at [234, 62] on input "text" at bounding box center [261, 59] width 137 height 11
click at [213, 78] on div "Razón social" at bounding box center [261, 80] width 137 height 20
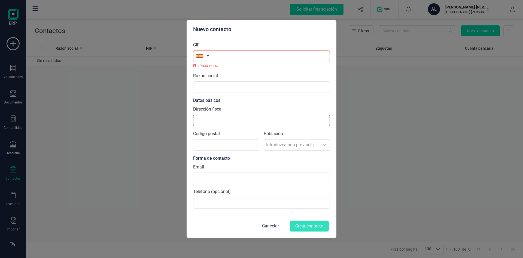
click at [212, 124] on input "Dirección fiscal" at bounding box center [261, 119] width 137 height 11
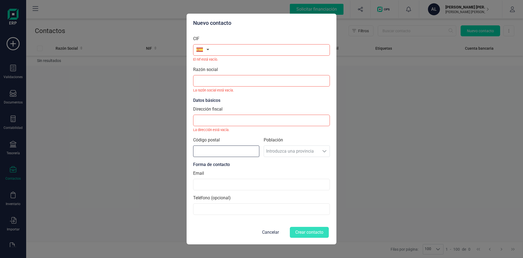
click at [215, 147] on input "Código postal" at bounding box center [226, 150] width 66 height 11
click at [297, 150] on div "Población Introduzca una provincia Introduzca una provincia" at bounding box center [297, 149] width 66 height 25
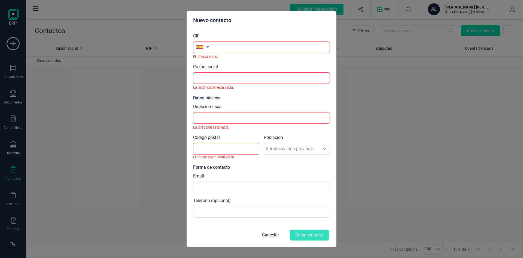
click at [223, 195] on section "CIF El nif está vacío. Razón social [PERSON_NAME] social está vacía. Datos bási…" at bounding box center [261, 124] width 137 height 193
click at [221, 187] on input at bounding box center [261, 186] width 137 height 11
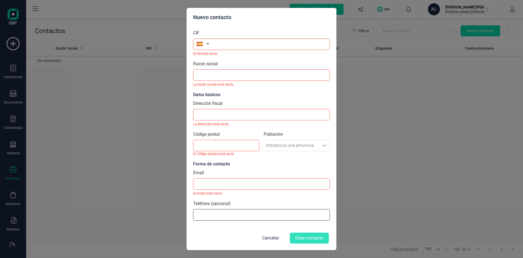
click at [219, 212] on input at bounding box center [261, 214] width 137 height 11
click at [265, 238] on button "Cancelar" at bounding box center [271, 237] width 30 height 13
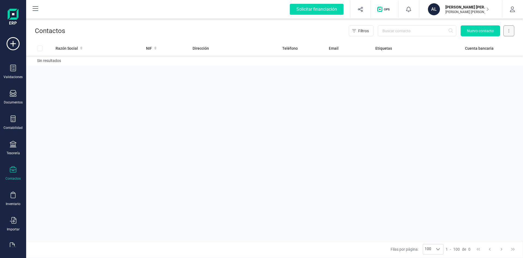
click at [508, 31] on button at bounding box center [509, 30] width 11 height 11
click at [430, 124] on div "Razón Social NIF Dirección Teléfono Email Etiquetas Cuenta bancaria Sin resulta…" at bounding box center [274, 141] width 497 height 200
click at [512, 33] on button at bounding box center [509, 30] width 11 height 11
click at [470, 33] on span "Nuevo contacto" at bounding box center [480, 30] width 27 height 5
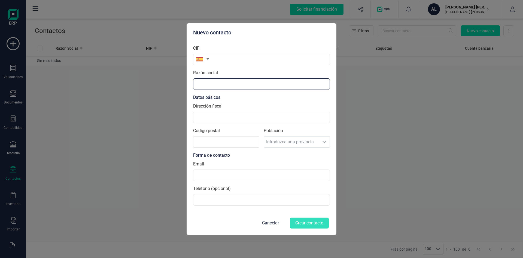
click at [227, 85] on input "text" at bounding box center [261, 83] width 137 height 11
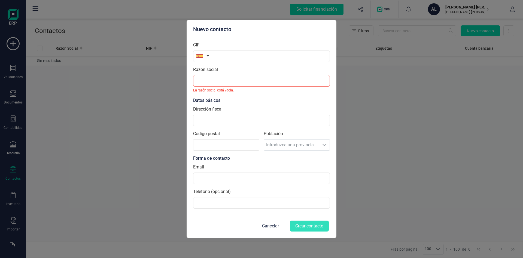
click at [276, 137] on div "Población Introduzca una provincia Introduzca una provincia" at bounding box center [297, 142] width 66 height 25
click at [290, 143] on div "Población Introduzca una provincia Introduzca una provincia" at bounding box center [297, 142] width 66 height 25
click at [306, 147] on div "Población Introduzca una provincia Introduzca una provincia" at bounding box center [297, 142] width 66 height 25
click at [323, 147] on div "Población Introduzca una provincia Introduzca una provincia" at bounding box center [297, 142] width 66 height 25
click at [224, 82] on input "text" at bounding box center [261, 80] width 137 height 11
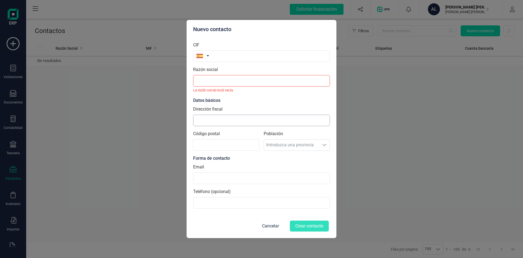
drag, startPoint x: 213, startPoint y: 128, endPoint x: 213, endPoint y: 123, distance: 5.7
click at [213, 128] on section "CIF Razón social [PERSON_NAME] social está vacía. Datos básicos Dirección fisca…" at bounding box center [261, 124] width 137 height 175
click at [213, 123] on input "Dirección fiscal" at bounding box center [261, 119] width 137 height 11
click at [276, 226] on button "Cancelar" at bounding box center [271, 225] width 30 height 13
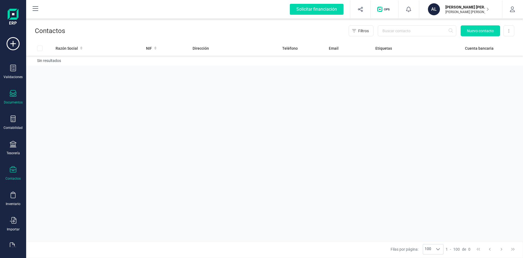
click at [13, 96] on icon at bounding box center [13, 93] width 7 height 7
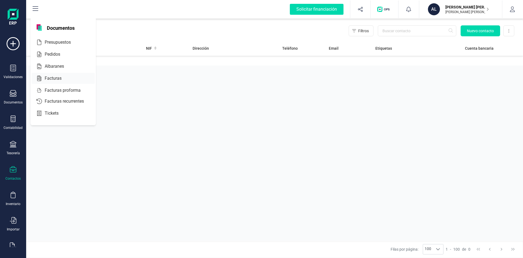
click at [54, 77] on span "Facturas" at bounding box center [57, 78] width 29 height 7
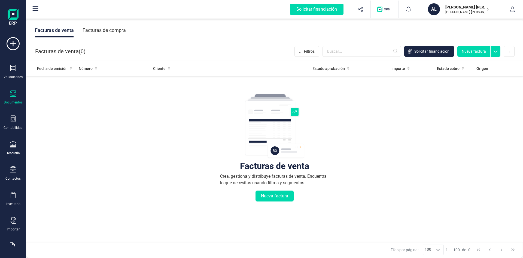
click at [107, 33] on div "Facturas de compra" at bounding box center [104, 30] width 43 height 14
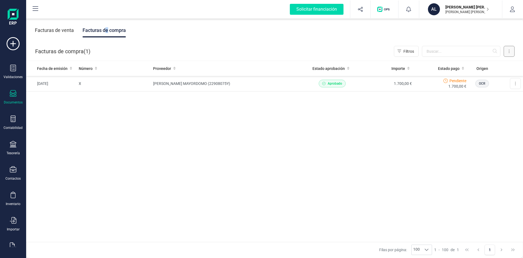
click at [513, 55] on button at bounding box center [509, 51] width 11 height 11
click at [301, 186] on div "Fecha de emisión Número Proveedor Estado aprobación Importe Estado pago Origen …" at bounding box center [274, 151] width 497 height 181
click at [13, 47] on icon at bounding box center [13, 43] width 13 height 13
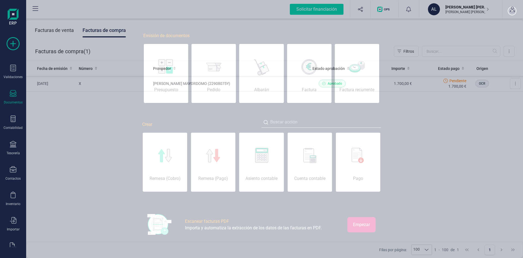
scroll to position [0, 27]
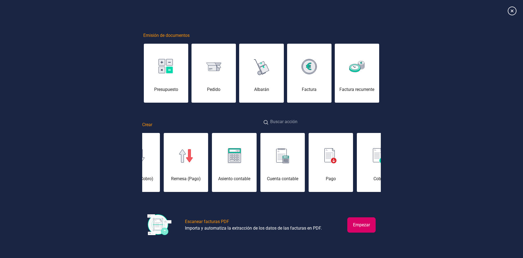
click at [294, 122] on input at bounding box center [321, 122] width 119 height 12
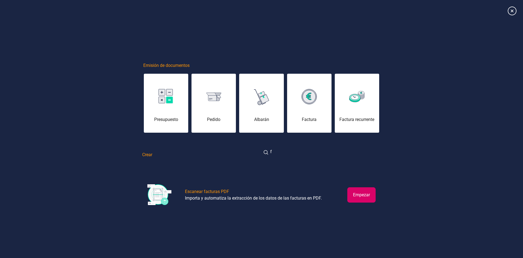
drag, startPoint x: 276, startPoint y: 157, endPoint x: 279, endPoint y: 157, distance: 3.3
click at [276, 157] on input "f" at bounding box center [321, 152] width 119 height 12
click at [310, 110] on div "Factura" at bounding box center [309, 106] width 44 height 33
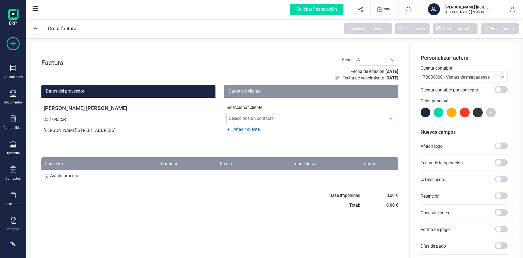
click at [13, 43] on icon at bounding box center [13, 43] width 13 height 13
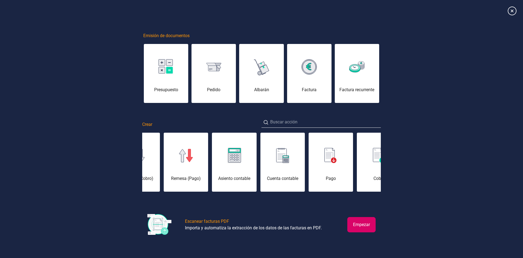
scroll to position [0, 55]
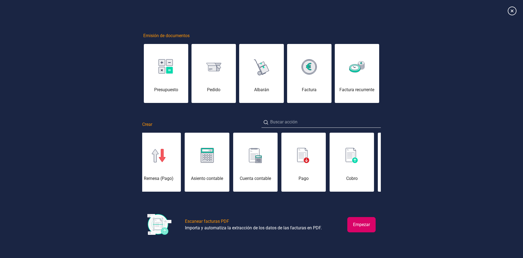
click at [360, 223] on button "Empezar" at bounding box center [362, 224] width 28 height 15
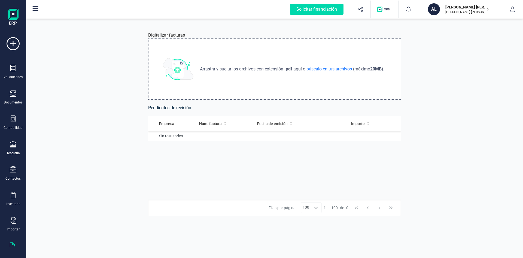
click at [322, 69] on span "búscalo en tus archivos" at bounding box center [330, 68] width 48 height 5
type input "C:\fakepath\FACTURA_LAPEÑA.pdf"
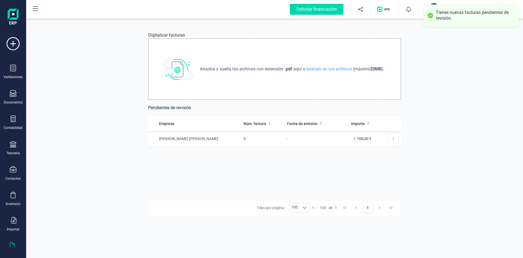
drag, startPoint x: 181, startPoint y: 183, endPoint x: 180, endPoint y: 158, distance: 24.8
click at [181, 184] on div "Empresa Núm. factura Fecha de emisión Importe [PERSON_NAME] [PERSON_NAME] X - 1…" at bounding box center [274, 157] width 253 height 83
click at [191, 140] on td "[PERSON_NAME] [PERSON_NAME]" at bounding box center [194, 139] width 93 height 16
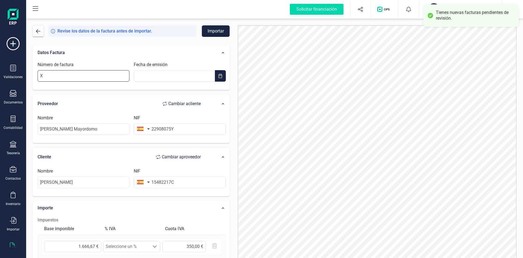
drag, startPoint x: 55, startPoint y: 74, endPoint x: 37, endPoint y: 73, distance: 18.0
click at [37, 73] on div "Número de factura X" at bounding box center [83, 71] width 96 height 20
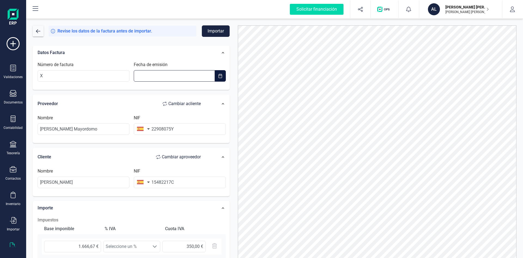
type input "__/__/____"
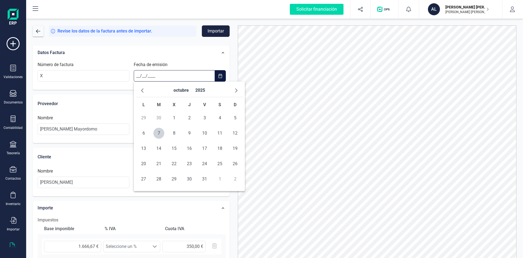
click at [160, 77] on input "__/__/____" at bounding box center [174, 75] width 81 height 11
click at [144, 92] on span "button" at bounding box center [142, 90] width 4 height 4
click at [156, 116] on span "2" at bounding box center [158, 117] width 11 height 11
type input "[DATE]"
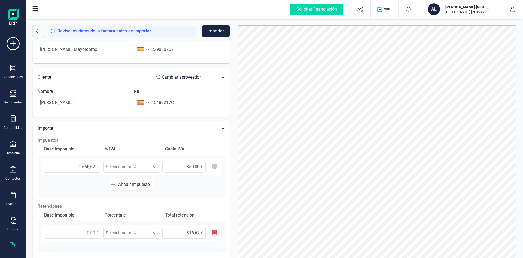
scroll to position [31, 0]
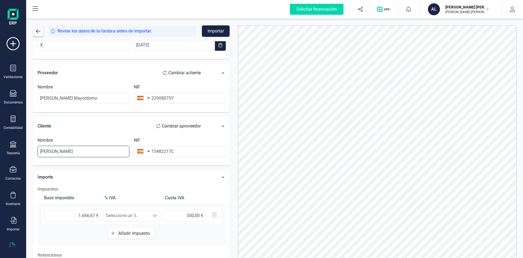
drag, startPoint x: 102, startPoint y: 151, endPoint x: 37, endPoint y: 145, distance: 66.2
click at [37, 145] on div "Nombre [PERSON_NAME]" at bounding box center [83, 147] width 96 height 20
click at [212, 30] on button "Importar" at bounding box center [216, 30] width 28 height 11
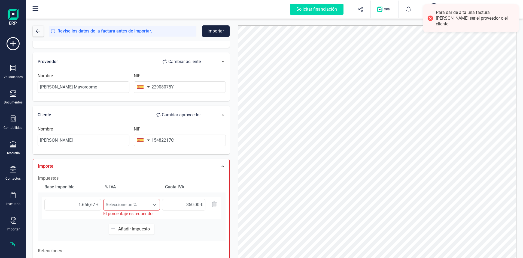
scroll to position [58, 0]
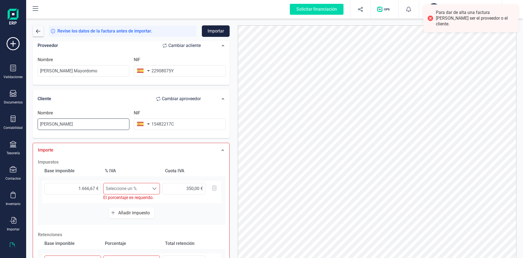
click at [81, 123] on input "[PERSON_NAME]" at bounding box center [84, 123] width 92 height 11
type input "a"
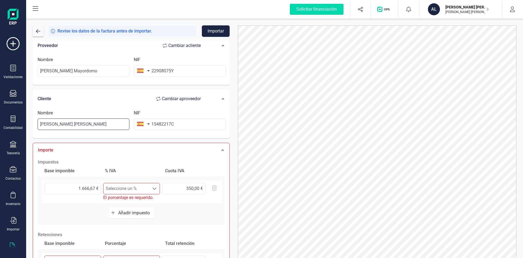
type input "[PERSON_NAME] [PERSON_NAME]"
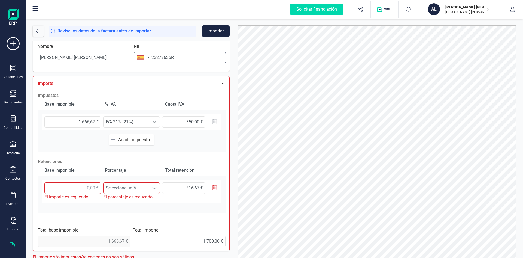
scroll to position [126, 0]
type input "23279635R"
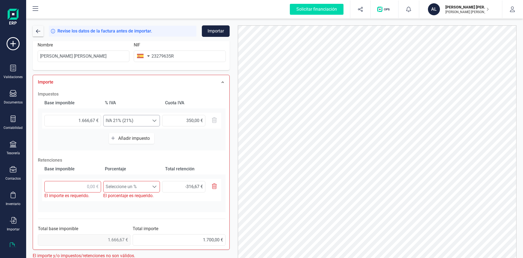
click at [129, 119] on span "IVA 21% (21%)" at bounding box center [127, 120] width 46 height 11
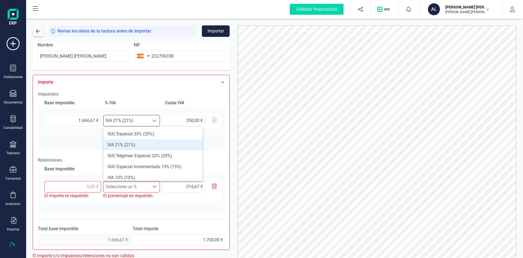
click at [132, 147] on li "IVA 21% (21%)" at bounding box center [152, 144] width 99 height 11
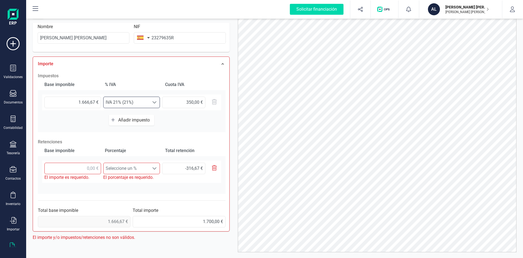
scroll to position [27, 0]
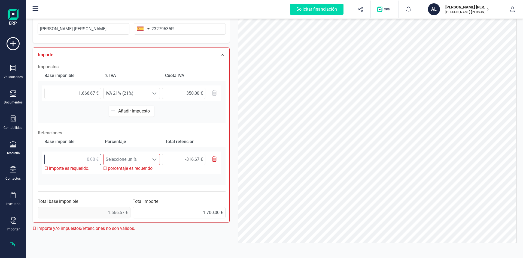
drag, startPoint x: 83, startPoint y: 159, endPoint x: 98, endPoint y: 159, distance: 14.4
click at [98, 159] on input "text" at bounding box center [72, 158] width 57 height 11
type input "1,00 €"
type input "0,19 €"
type input "16,00 €"
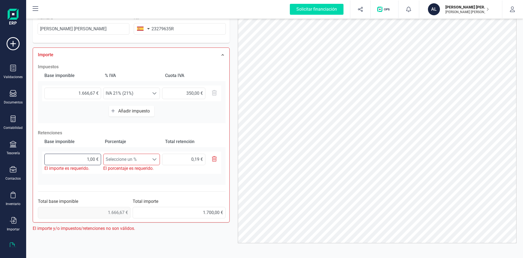
type input "3,04 €"
type input "166,00 €"
type input "31,54 €"
type input "1.666,00 €"
type input "316,54 €"
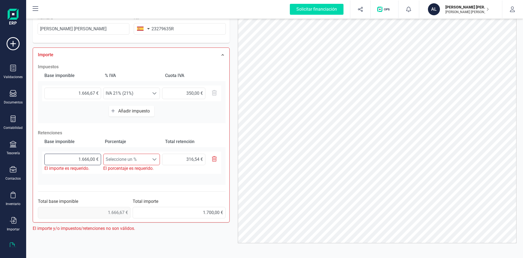
type input "16.666,00 €"
type input "3.166,54 €"
type input "1.666,00 €"
type input "316,54 €"
type input "16.666,00 €"
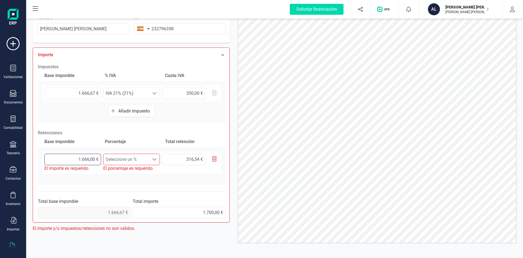
type input "3.166,54 €"
type input "166.667,00 €"
type input "31.666,73 €"
type input "16.666,00 €"
type input "3.166,54 €"
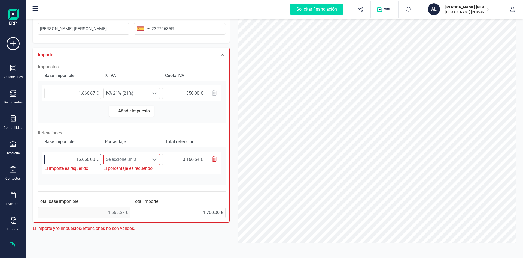
type input "1.666,00 €"
type input "316,54 €"
click at [91, 159] on input "1.666,00 €" at bounding box center [72, 158] width 57 height 11
type input "1.666,60 €"
type input "316,65 €"
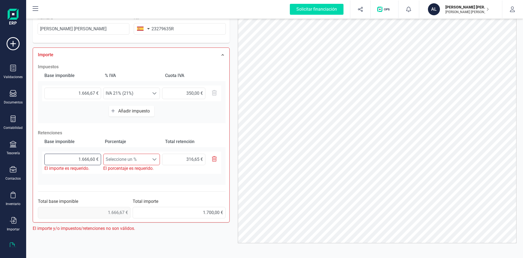
type input "1.666,67 €"
type input "316,67 €"
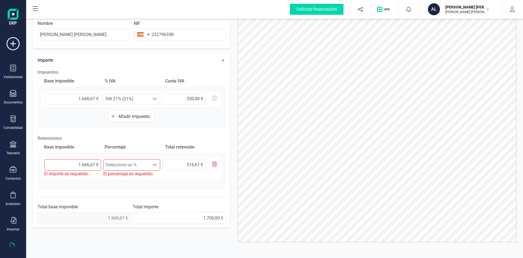
click at [119, 164] on span "Seleccione un %" at bounding box center [127, 164] width 46 height 11
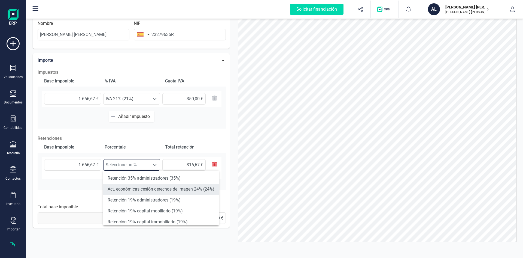
scroll to position [27, 0]
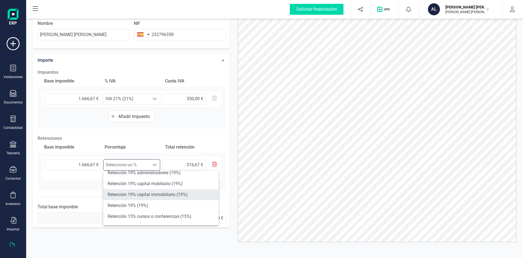
click at [149, 195] on li "Retención 19% capital immobiliario (19%)" at bounding box center [161, 194] width 116 height 11
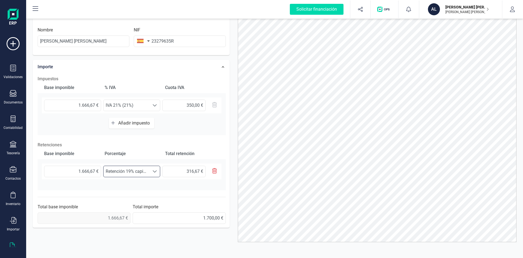
scroll to position [113, 0]
drag, startPoint x: 114, startPoint y: 184, endPoint x: 111, endPoint y: 186, distance: 3.6
click at [113, 185] on div "Base imponible Porcentaje Total retención 1.666,67 € Seleccione un % Retención …" at bounding box center [132, 169] width 188 height 42
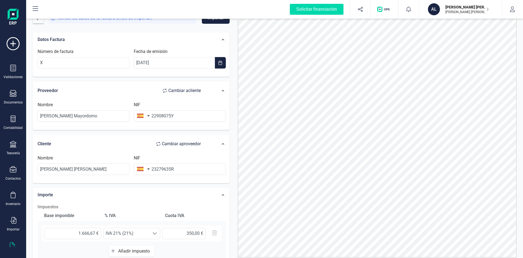
scroll to position [0, 0]
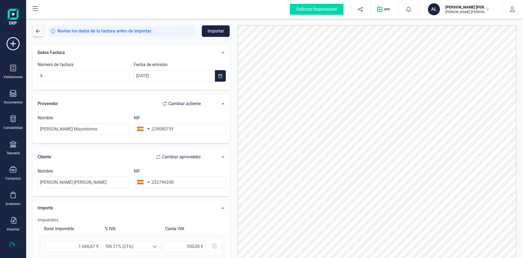
click at [217, 32] on button "Importar" at bounding box center [216, 30] width 28 height 11
drag, startPoint x: 41, startPoint y: 76, endPoint x: 37, endPoint y: 76, distance: 4.1
click at [37, 76] on div "Número de factura X" at bounding box center [83, 71] width 96 height 20
click at [52, 76] on input "X" at bounding box center [84, 75] width 92 height 11
click at [50, 74] on input "X" at bounding box center [84, 75] width 92 height 11
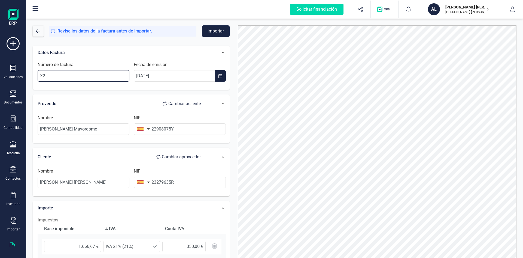
type input "X2"
click at [223, 33] on button "Importar" at bounding box center [216, 30] width 28 height 11
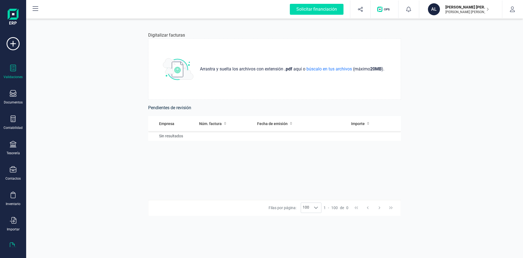
click at [12, 69] on icon at bounding box center [13, 68] width 7 height 7
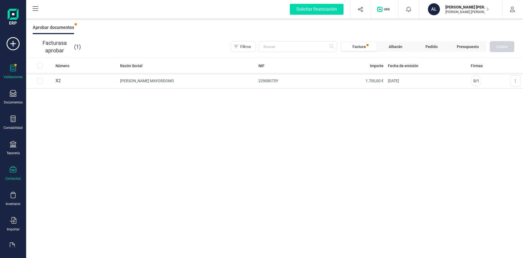
click at [12, 170] on icon at bounding box center [13, 169] width 7 height 6
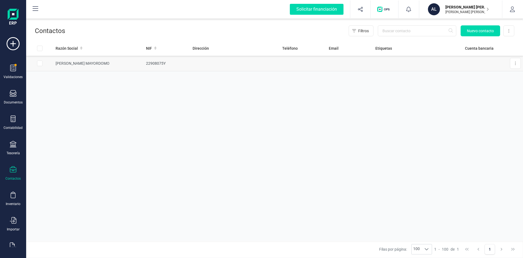
click at [101, 64] on td "[PERSON_NAME] MAYORDOMO" at bounding box center [98, 64] width 91 height 16
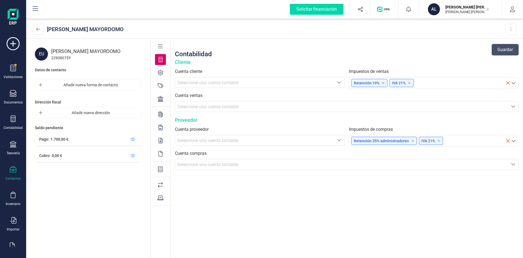
click at [159, 70] on icon at bounding box center [160, 72] width 5 height 5
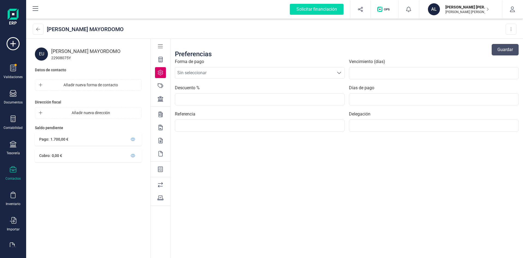
click at [160, 84] on icon at bounding box center [160, 85] width 5 height 5
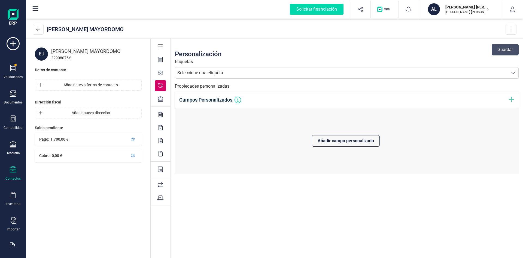
click at [160, 98] on icon at bounding box center [160, 98] width 5 height 5
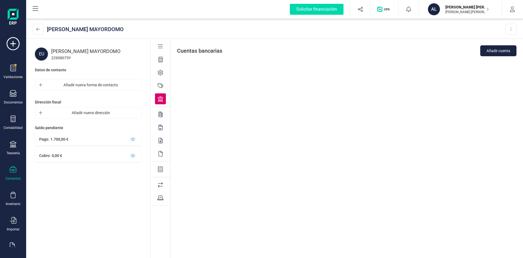
click at [160, 111] on div at bounding box center [160, 114] width 11 height 11
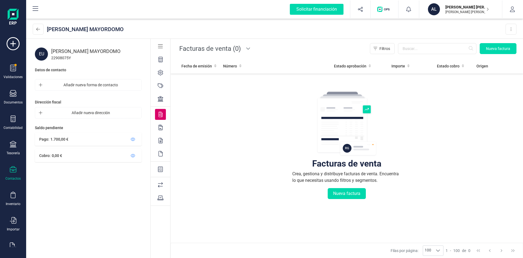
click at [158, 102] on div at bounding box center [160, 98] width 11 height 11
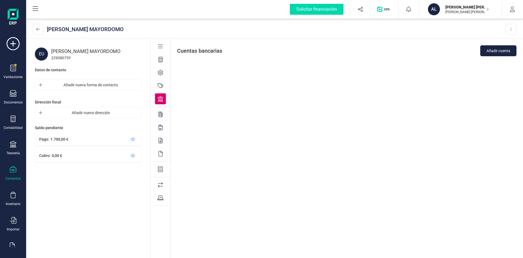
click at [161, 197] on icon at bounding box center [161, 197] width 6 height 5
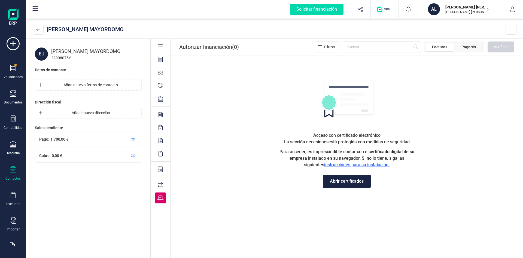
click at [159, 179] on div at bounding box center [160, 149] width 20 height 220
click at [159, 184] on icon at bounding box center [160, 184] width 5 height 5
click at [162, 167] on icon at bounding box center [160, 168] width 5 height 5
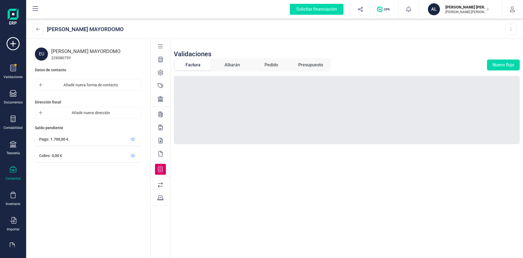
click at [161, 154] on icon at bounding box center [161, 153] width 4 height 5
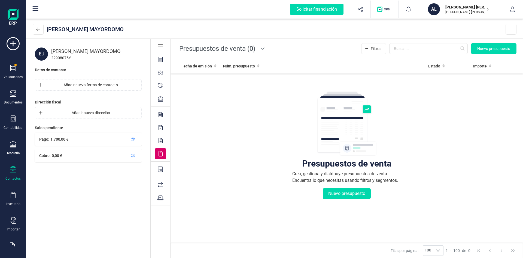
click at [160, 142] on icon at bounding box center [161, 140] width 4 height 5
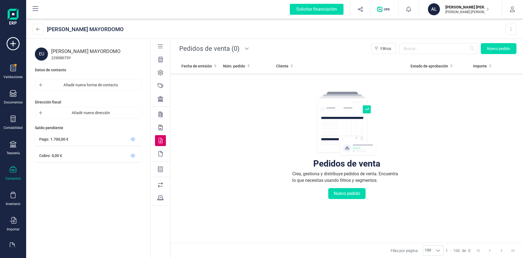
click at [161, 129] on icon at bounding box center [161, 127] width 4 height 5
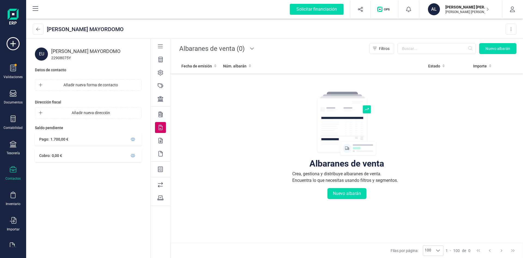
click at [161, 112] on icon at bounding box center [161, 113] width 4 height 5
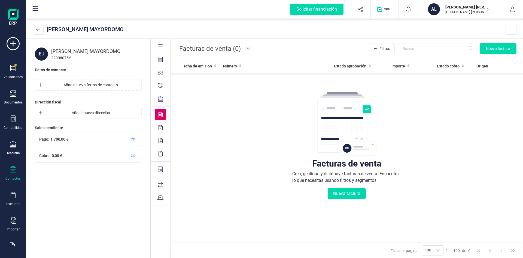
click at [160, 92] on div at bounding box center [161, 80] width 20 height 53
click at [161, 98] on icon at bounding box center [160, 98] width 5 height 5
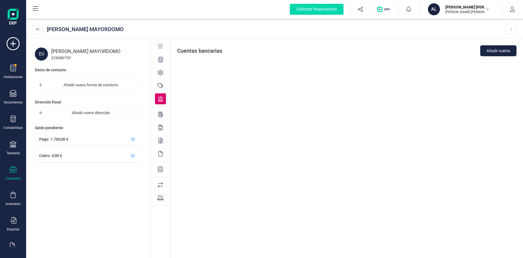
click at [161, 85] on icon at bounding box center [160, 85] width 5 height 5
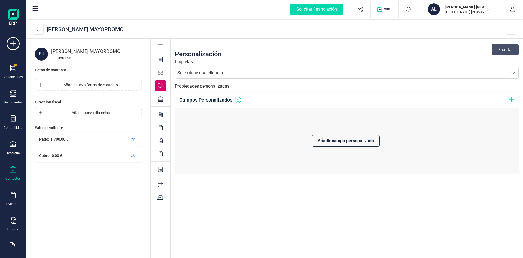
click at [161, 79] on div at bounding box center [161, 80] width 20 height 53
click at [160, 74] on icon at bounding box center [160, 72] width 5 height 5
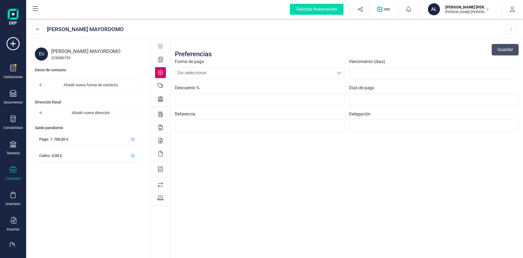
click at [160, 58] on icon at bounding box center [161, 59] width 4 height 5
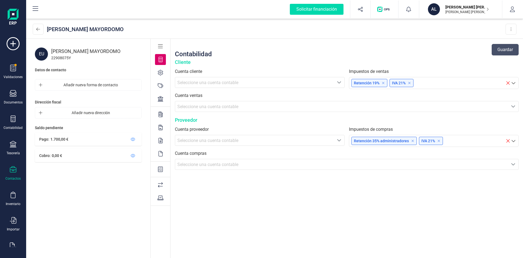
click at [161, 47] on icon at bounding box center [160, 46] width 5 height 5
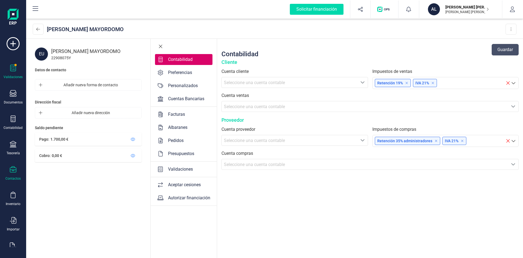
click at [8, 71] on div "Validaciones" at bounding box center [13, 72] width 22 height 14
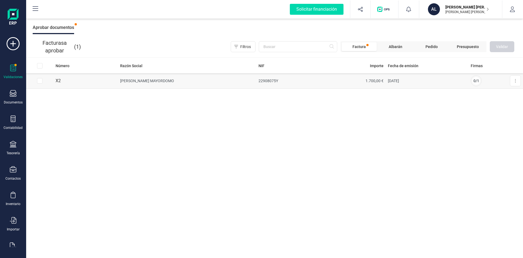
click at [301, 85] on td "22908075Y" at bounding box center [289, 81] width 65 height 16
click at [517, 79] on button at bounding box center [515, 80] width 11 height 11
click at [505, 94] on span "Aprobar factura" at bounding box center [502, 93] width 27 height 5
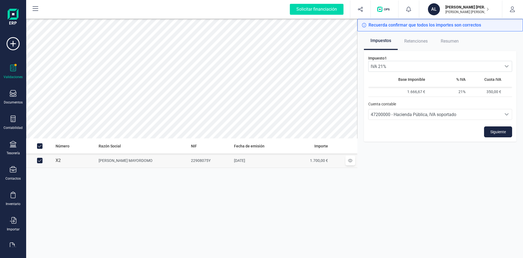
click at [411, 42] on span "Retenciones" at bounding box center [416, 41] width 23 height 11
click at [500, 132] on span "Siguiente" at bounding box center [499, 131] width 16 height 5
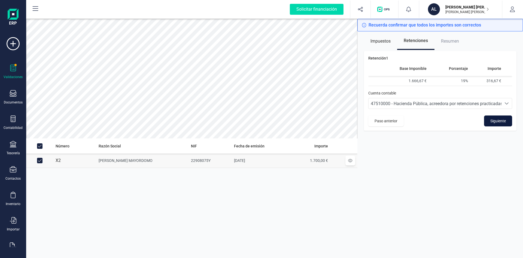
click at [489, 120] on button "Siguiente" at bounding box center [498, 120] width 28 height 11
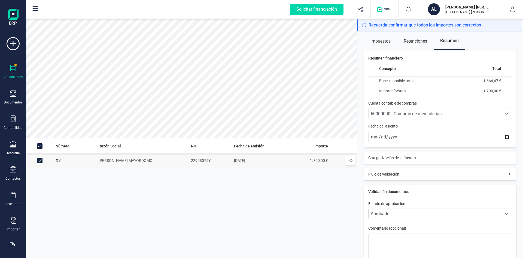
click at [414, 113] on span "60000000 - Compras de mercaderías" at bounding box center [406, 113] width 71 height 5
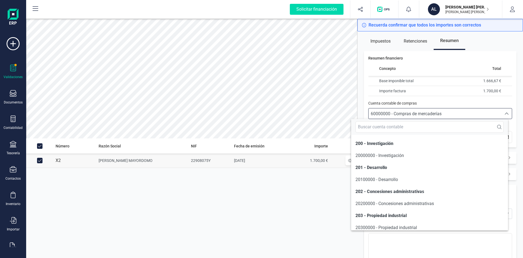
scroll to position [2655, 0]
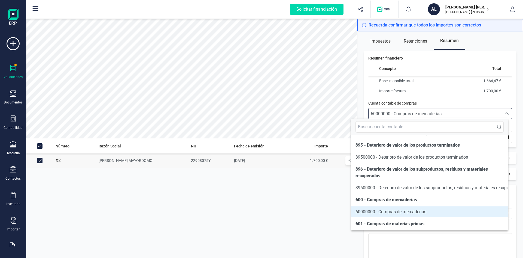
click at [414, 113] on span "60000000 - Compras de mercaderías" at bounding box center [406, 113] width 71 height 5
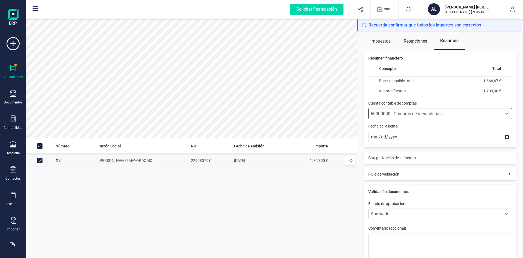
click at [414, 113] on span "60000000 - Compras de mercaderías" at bounding box center [406, 113] width 71 height 5
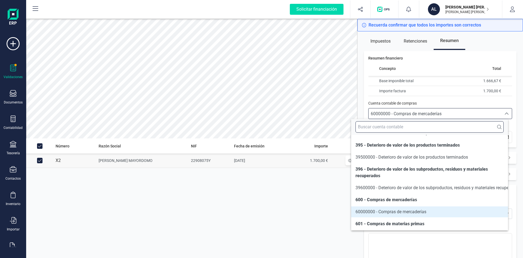
click at [367, 130] on input "text" at bounding box center [430, 126] width 148 height 11
type input "6"
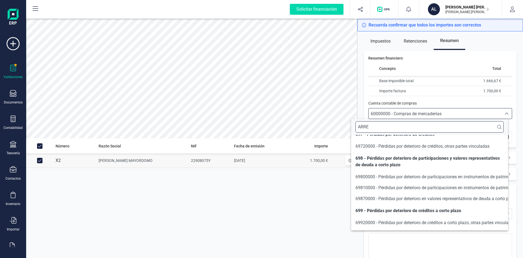
scroll to position [0, 0]
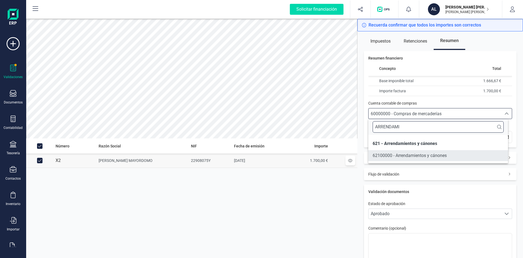
type input "ARRENDAMI"
click at [401, 155] on span "62100000 - Arrendamientos y cánones" at bounding box center [410, 155] width 74 height 5
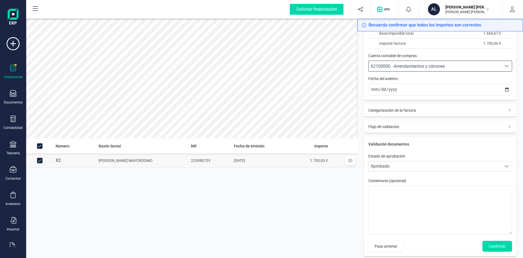
scroll to position [52, 0]
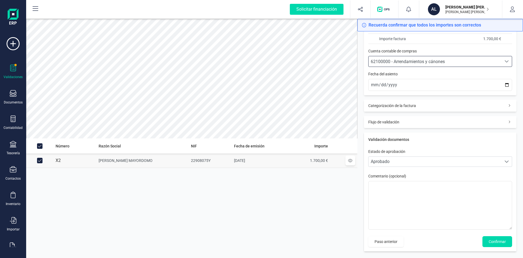
click at [408, 107] on span "Categorización de la factura" at bounding box center [393, 105] width 48 height 5
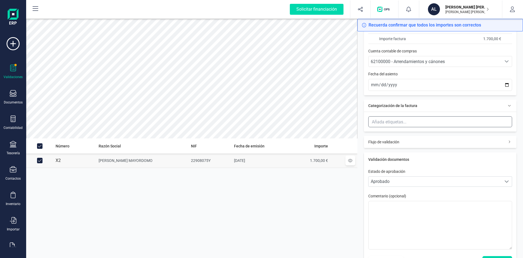
click at [407, 121] on ul at bounding box center [389, 121] width 39 height 8
type input "ALQUILER"
type input "E"
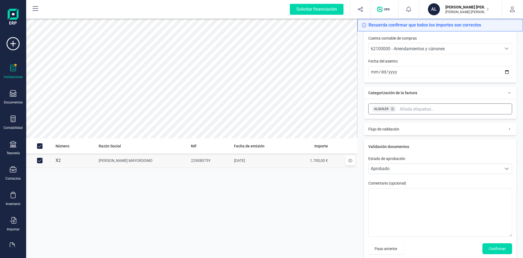
scroll to position [72, 0]
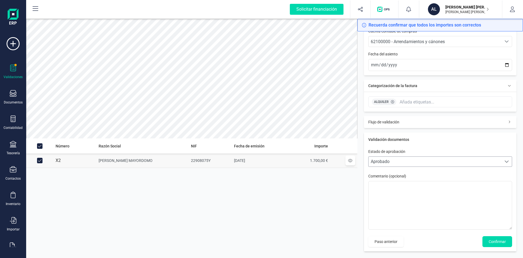
click at [384, 161] on span "Aprobado" at bounding box center [435, 161] width 133 height 10
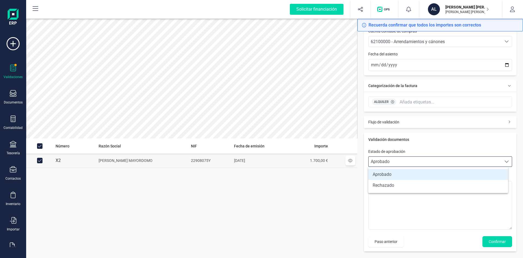
click at [383, 171] on li "Aprobado" at bounding box center [439, 174] width 140 height 11
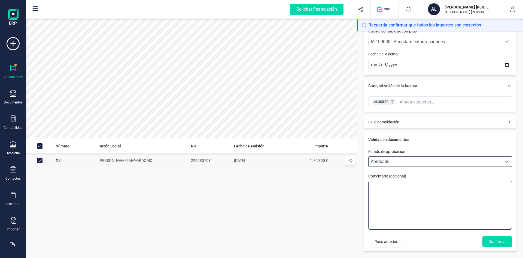
click at [381, 183] on textarea at bounding box center [441, 205] width 144 height 49
click at [496, 240] on span "Confirmar" at bounding box center [497, 241] width 17 height 5
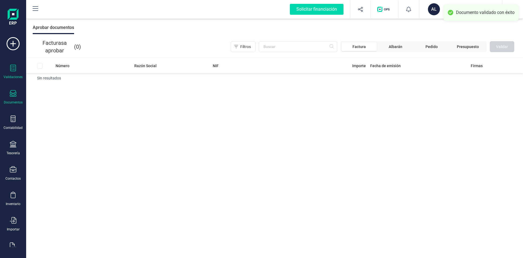
click at [11, 101] on div "Documentos" at bounding box center [13, 102] width 19 height 4
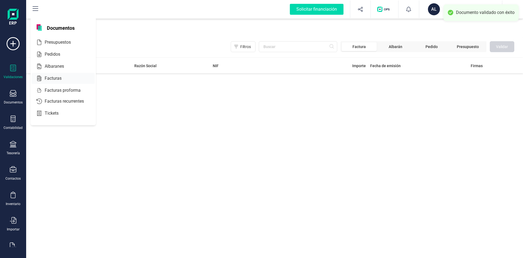
click at [52, 77] on span "Facturas" at bounding box center [57, 78] width 29 height 7
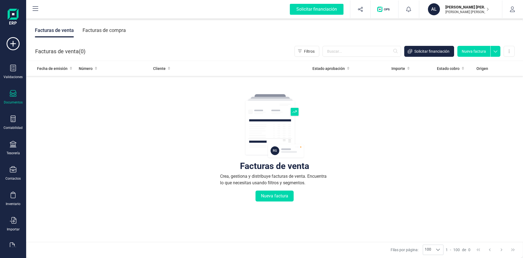
click at [98, 34] on div "Facturas de compra" at bounding box center [104, 30] width 43 height 14
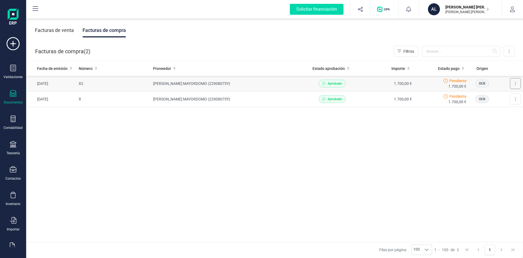
click at [513, 83] on button at bounding box center [515, 83] width 11 height 11
click at [430, 192] on div "Fecha de emisión Número Proveedor Estado aprobación Importe Estado pago Origen …" at bounding box center [274, 151] width 497 height 181
click at [12, 43] on icon at bounding box center [13, 43] width 13 height 13
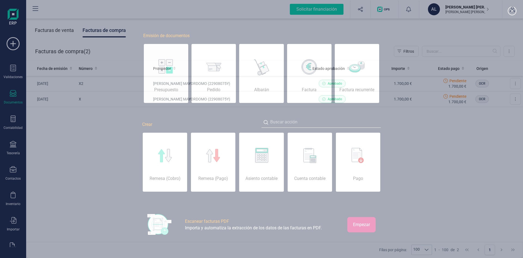
scroll to position [0, 27]
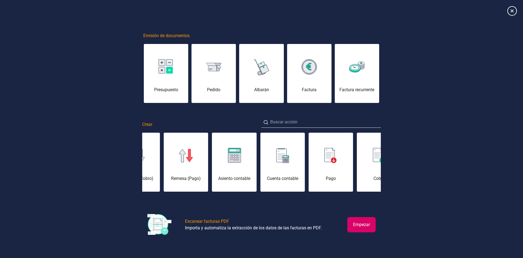
click at [509, 13] on icon at bounding box center [513, 11] width 10 height 10
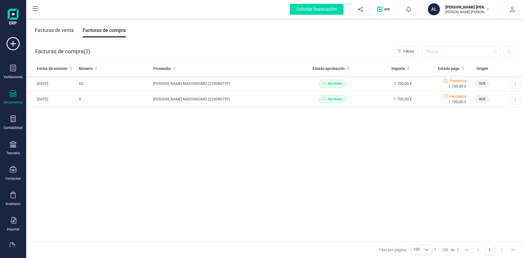
click at [125, 155] on div "Fecha de emisión Número Proveedor Estado aprobación Importe Estado pago Origen …" at bounding box center [274, 151] width 497 height 181
click at [12, 173] on div at bounding box center [13, 170] width 7 height 8
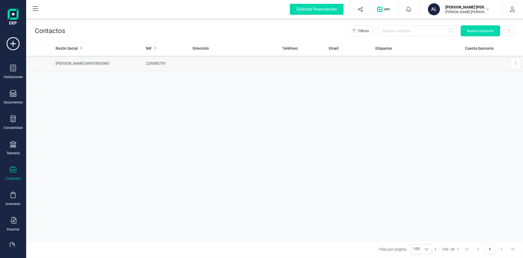
click at [90, 63] on td "[PERSON_NAME] MAYORDOMO" at bounding box center [98, 64] width 91 height 16
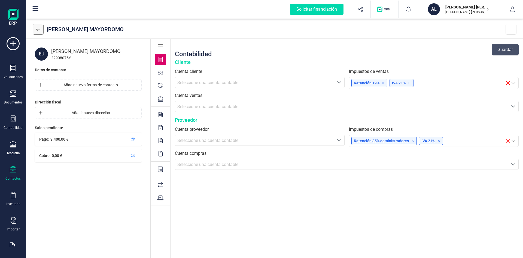
click at [37, 29] on icon at bounding box center [38, 29] width 4 height 3
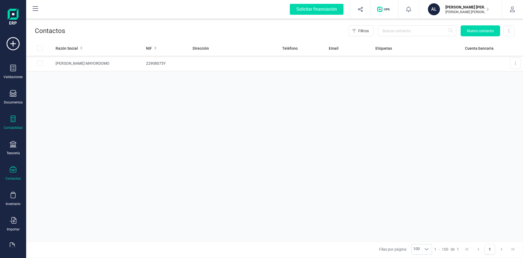
click at [13, 123] on div at bounding box center [13, 119] width 7 height 8
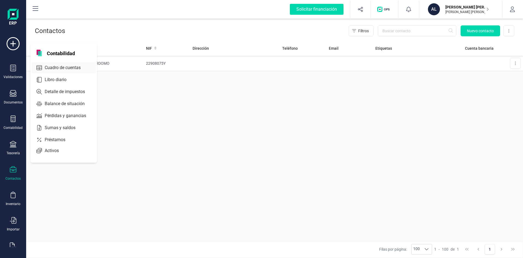
click at [63, 65] on span "Cuadro de cuentas" at bounding box center [67, 67] width 48 height 7
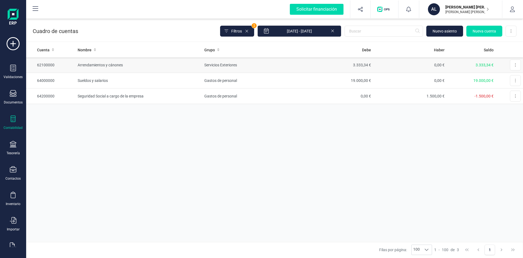
click at [99, 65] on td "Arrendamientos y cánones" at bounding box center [139, 65] width 127 height 16
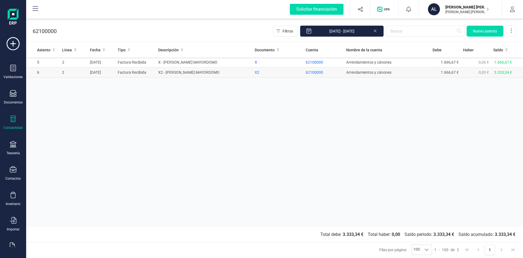
click at [196, 73] on td "X2 - [PERSON_NAME] MAYORDOMO" at bounding box center [204, 72] width 97 height 10
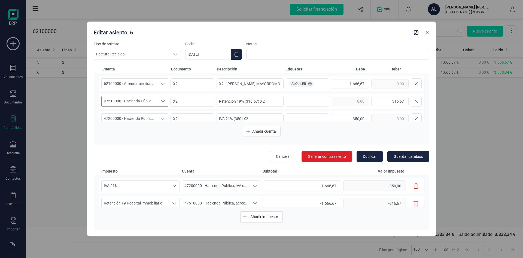
click at [163, 101] on icon "Seleccione una cuenta" at bounding box center [163, 101] width 4 height 4
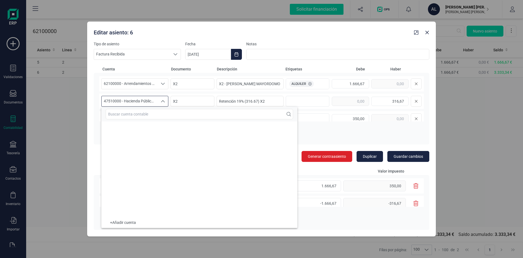
scroll to position [3033, 0]
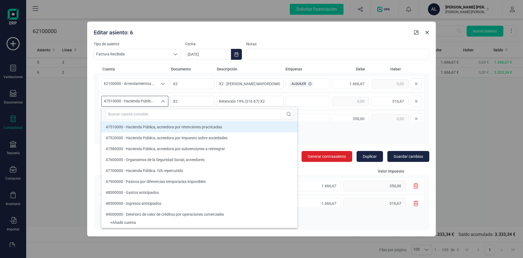
click at [163, 101] on icon "Seleccione una cuenta" at bounding box center [163, 101] width 4 height 2
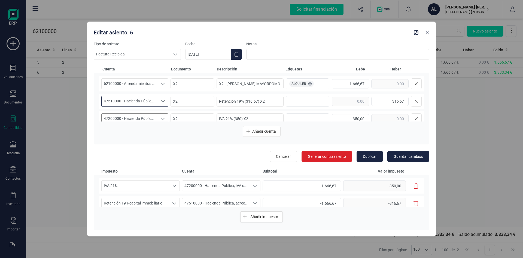
click at [161, 117] on icon "Seleccione una cuenta" at bounding box center [163, 118] width 4 height 4
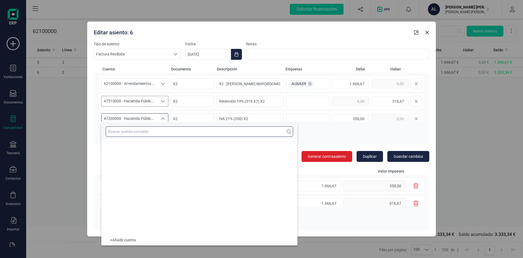
scroll to position [2957, 0]
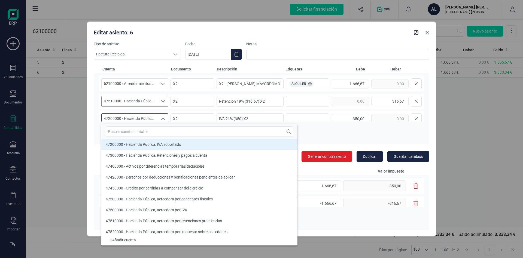
click at [95, 122] on div "62100000 - Arrendamientos y cánones 62100000 - Arrendamientos y cánones X2 X2 -…" at bounding box center [262, 108] width 336 height 71
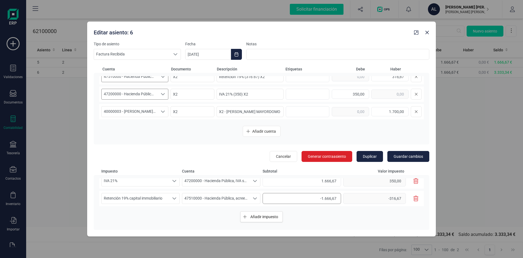
scroll to position [6, 0]
click at [143, 109] on span "40000003 - [PERSON_NAME] MAYORDOMO" at bounding box center [130, 111] width 56 height 10
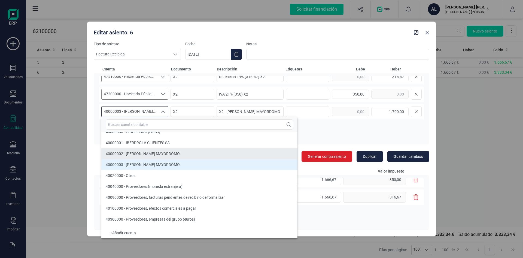
scroll to position [2270, 0]
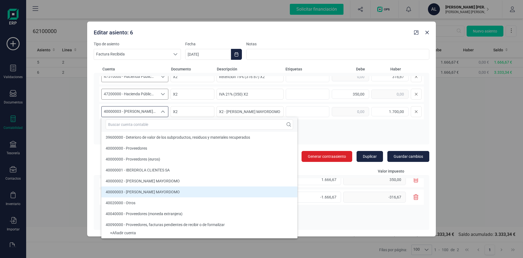
click at [370, 132] on div "Añadir cuenta" at bounding box center [261, 131] width 325 height 11
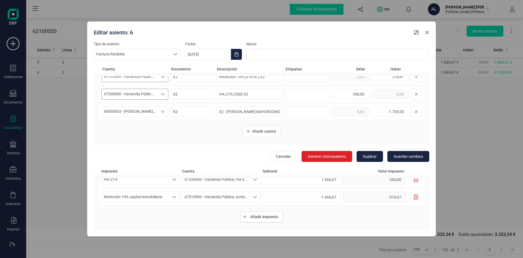
click at [428, 34] on icon "Close" at bounding box center [427, 32] width 4 height 4
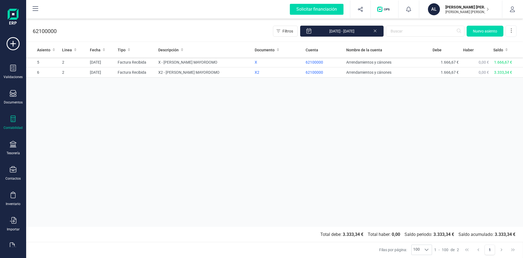
click at [183, 99] on div "Asiento Linea Fecha Tipo Descripción Documento Cuenta Nombre de la cuenta [PERS…" at bounding box center [274, 134] width 497 height 184
click at [194, 71] on td "X2 - [PERSON_NAME] MAYORDOMO" at bounding box center [204, 72] width 97 height 10
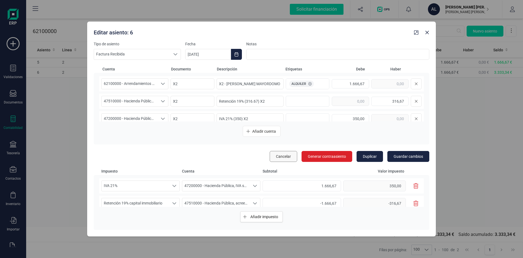
click at [284, 156] on span "Cancelar" at bounding box center [283, 155] width 15 height 5
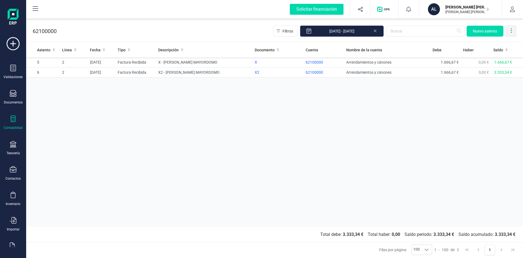
click at [512, 28] on icon at bounding box center [511, 30] width 5 height 5
click at [374, 31] on icon at bounding box center [375, 30] width 4 height 5
click at [518, 9] on button "button" at bounding box center [513, 9] width 20 height 17
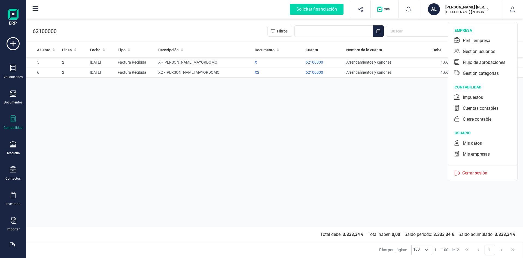
click at [249, 189] on div "Asiento Linea Fecha Tipo Descripción Documento Cuenta Nombre de la cuenta [PERS…" at bounding box center [274, 134] width 497 height 184
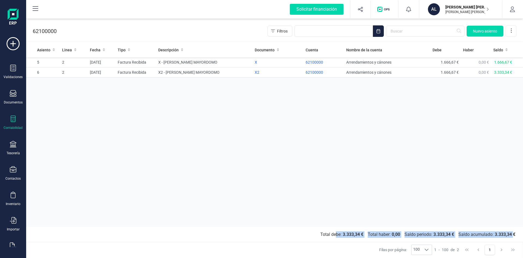
drag, startPoint x: 337, startPoint y: 236, endPoint x: 473, endPoint y: 233, distance: 136.1
click at [512, 236] on section "Total debe: 3.333,34 € Total [PERSON_NAME]: 0,00 Saldo periodo: 3.333,34 € Sald…" at bounding box center [274, 234] width 497 height 15
drag, startPoint x: 384, startPoint y: 201, endPoint x: 400, endPoint y: 216, distance: 22.0
click at [384, 201] on div "Asiento Linea Fecha Tipo Descripción Documento Cuenta Nombre de la cuenta [PERS…" at bounding box center [274, 134] width 497 height 184
drag, startPoint x: 463, startPoint y: 85, endPoint x: 419, endPoint y: 85, distance: 43.6
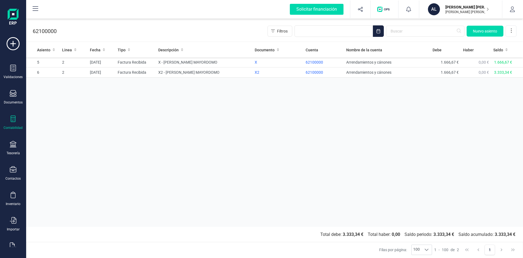
click at [462, 85] on div "Asiento Linea Fecha Tipo Descripción Documento Cuenta Nombre de la cuenta [PERS…" at bounding box center [274, 134] width 497 height 184
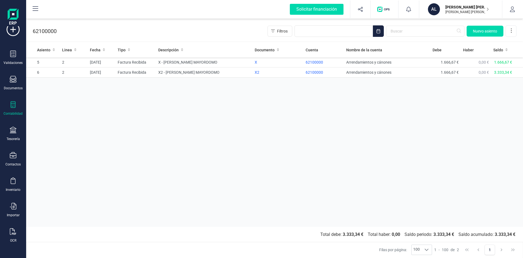
scroll to position [0, 0]
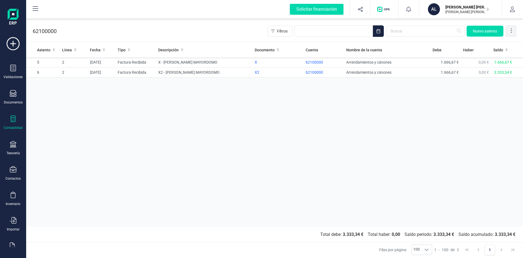
click at [511, 33] on icon at bounding box center [511, 30] width 5 height 5
drag, startPoint x: 326, startPoint y: 129, endPoint x: 287, endPoint y: 86, distance: 58.5
click at [326, 129] on div "Asiento Linea Fecha Tipo Descripción Documento Cuenta Nombre de la cuenta [PERS…" at bounding box center [274, 134] width 497 height 184
click at [10, 72] on div "Validaciones" at bounding box center [13, 72] width 22 height 14
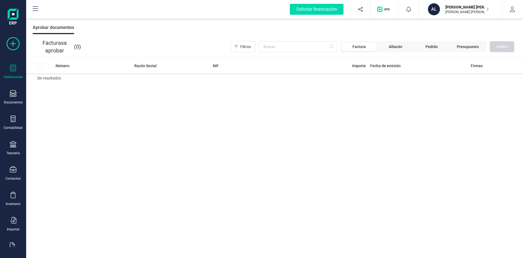
click at [16, 43] on icon at bounding box center [13, 43] width 13 height 13
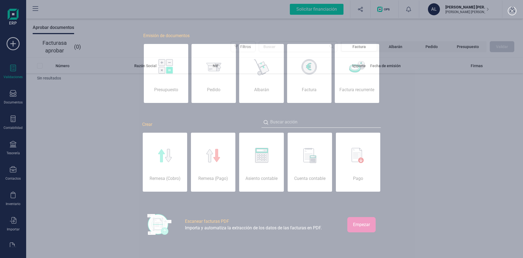
scroll to position [0, 27]
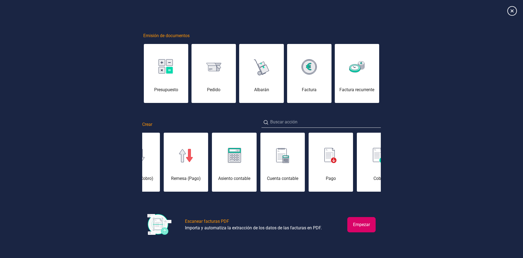
click at [513, 9] on icon at bounding box center [513, 11] width 10 height 10
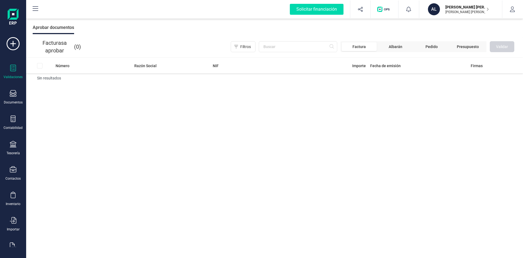
click at [215, 153] on div "Número Razón Social NIF Importe Fecha de emisión Firmas Sin resultados" at bounding box center [274, 158] width 497 height 200
click at [488, 11] on icon "button" at bounding box center [488, 9] width 3 height 4
drag, startPoint x: 468, startPoint y: 120, endPoint x: 497, endPoint y: 32, distance: 92.3
click at [470, 114] on div "Número Razón Social NIF Importe Fecha de emisión Firmas Sin resultados" at bounding box center [274, 158] width 497 height 200
click at [512, 12] on button "button" at bounding box center [513, 9] width 20 height 17
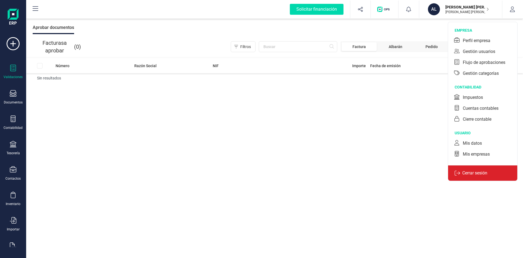
click at [476, 172] on p "Cerrar sesión" at bounding box center [474, 173] width 29 height 7
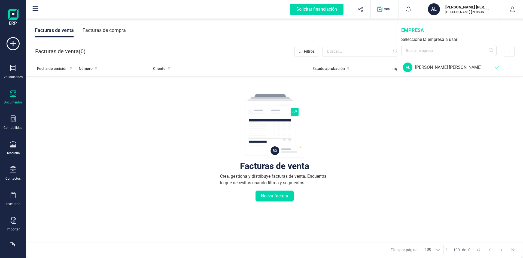
click at [444, 68] on div "[PERSON_NAME] [PERSON_NAME]" at bounding box center [455, 67] width 80 height 7
click at [509, 9] on button "button" at bounding box center [513, 9] width 20 height 17
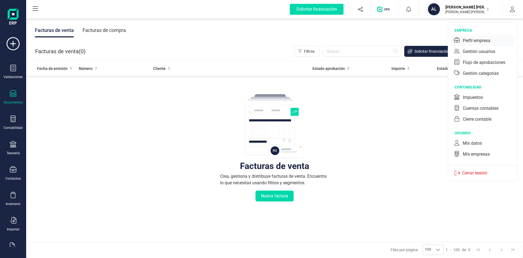
click at [484, 40] on div "Perfil empresa" at bounding box center [477, 40] width 28 height 7
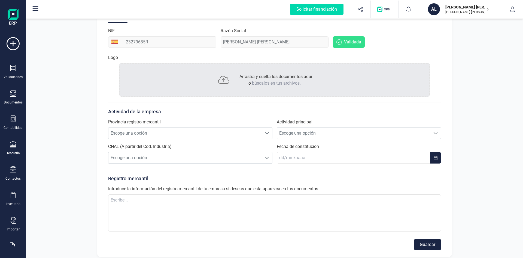
scroll to position [82, 0]
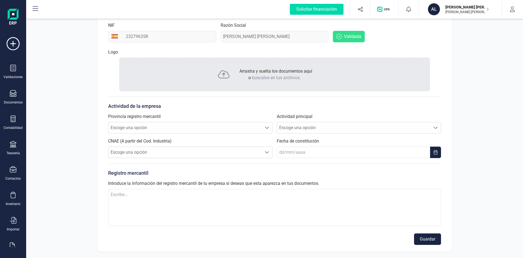
click at [354, 34] on span "Validada" at bounding box center [352, 36] width 17 height 7
click at [293, 122] on span "Escoge una opción" at bounding box center [353, 127] width 153 height 11
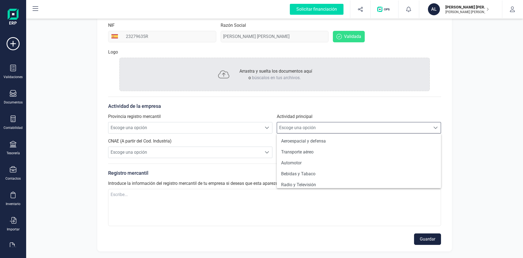
click at [295, 123] on span "Escoge una opción" at bounding box center [353, 127] width 153 height 11
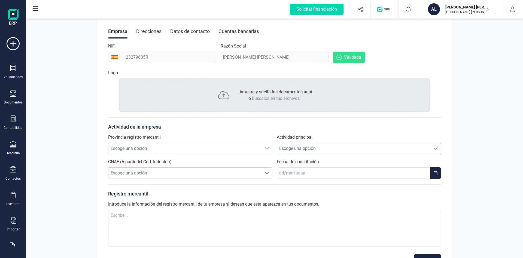
scroll to position [0, 0]
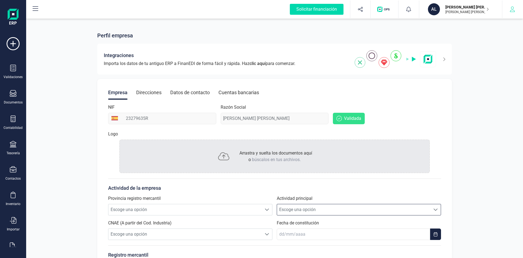
click at [510, 11] on icon "button" at bounding box center [512, 9] width 5 height 5
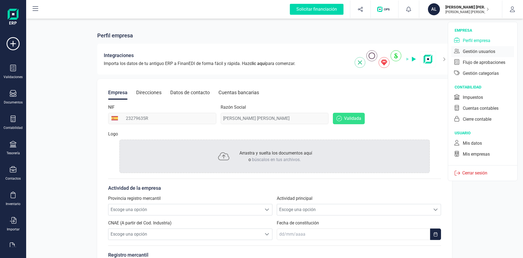
click at [480, 51] on div "Gestión usuarios" at bounding box center [479, 51] width 32 height 7
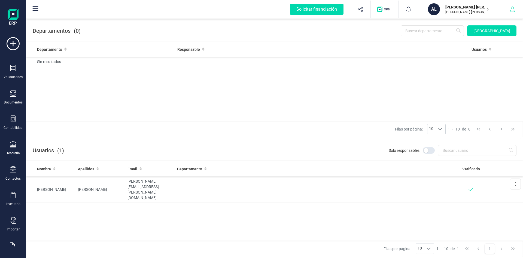
click at [512, 10] on icon "button" at bounding box center [512, 9] width 5 height 5
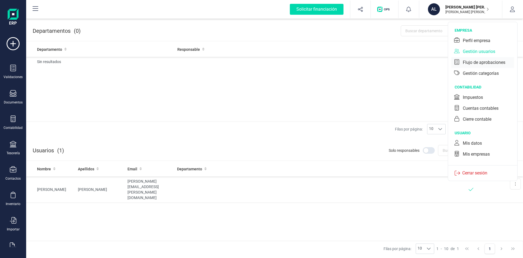
click at [489, 62] on div "Flujo de aprobaciones" at bounding box center [484, 62] width 43 height 7
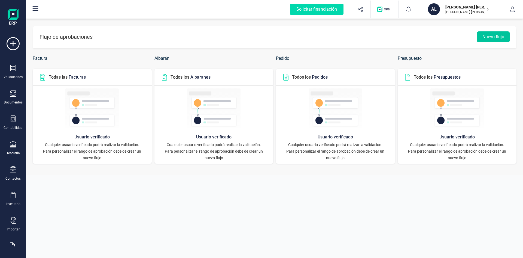
click at [497, 38] on button "Nuevo flujo" at bounding box center [493, 36] width 33 height 11
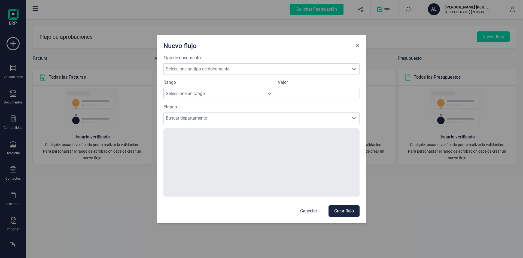
click at [309, 211] on p "Cancelar" at bounding box center [308, 210] width 17 height 7
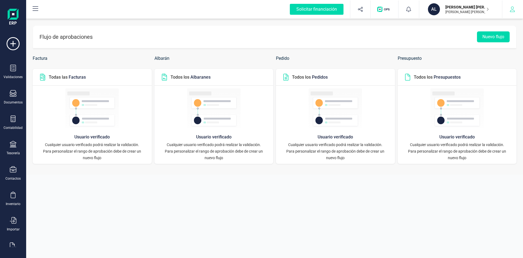
click at [511, 12] on button "button" at bounding box center [513, 9] width 20 height 17
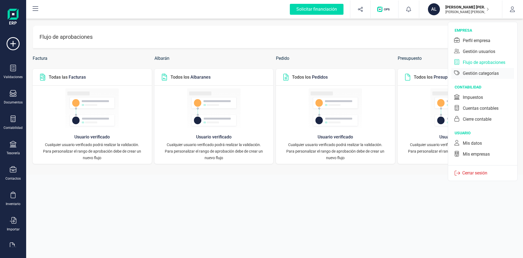
click at [487, 74] on div "Gestión categorías" at bounding box center [481, 73] width 36 height 7
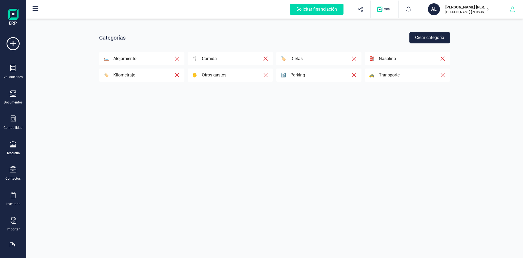
click at [511, 12] on icon "button" at bounding box center [512, 9] width 5 height 5
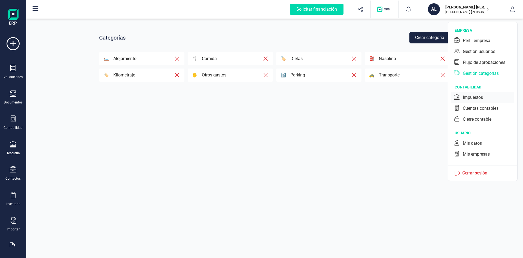
click at [480, 98] on div "Impuestos" at bounding box center [473, 97] width 20 height 7
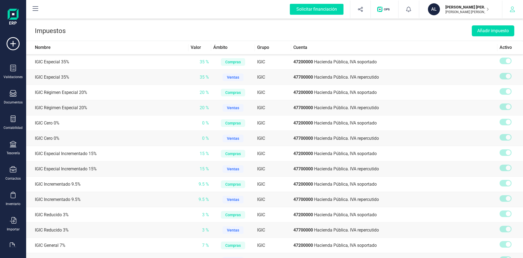
click at [513, 10] on icon "button" at bounding box center [512, 9] width 5 height 5
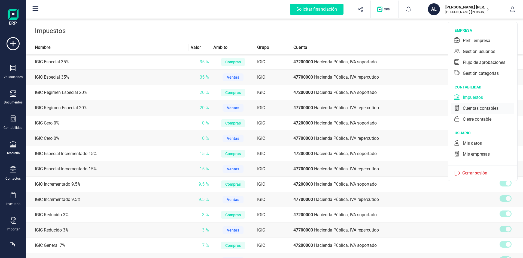
click at [480, 110] on div "Cuentas contables" at bounding box center [481, 108] width 36 height 7
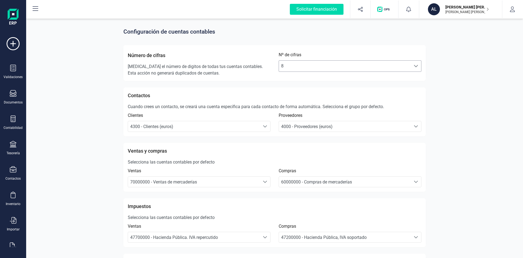
click at [384, 66] on span "8" at bounding box center [345, 66] width 132 height 11
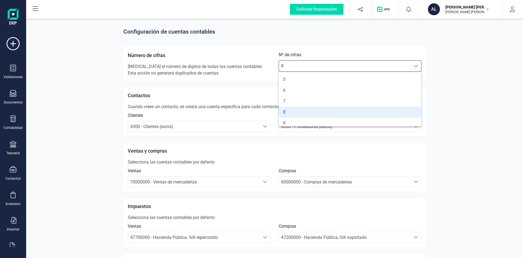
click at [385, 66] on span "8" at bounding box center [345, 66] width 132 height 11
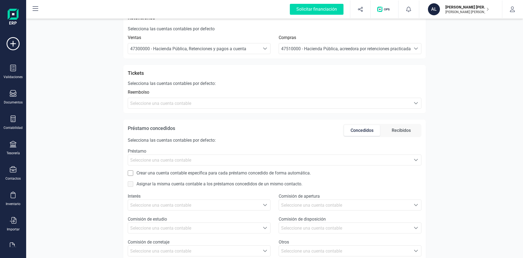
scroll to position [275, 0]
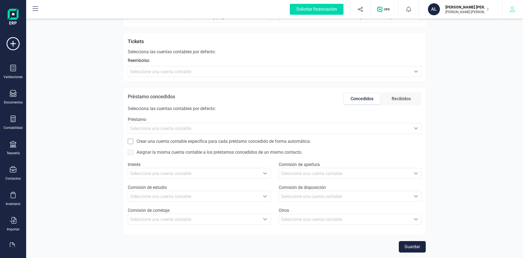
click at [511, 9] on icon "button" at bounding box center [512, 9] width 5 height 5
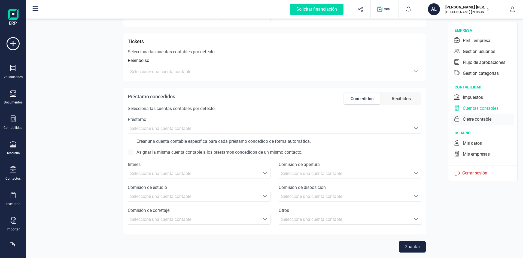
click at [483, 120] on div "Cierre contable" at bounding box center [477, 119] width 29 height 7
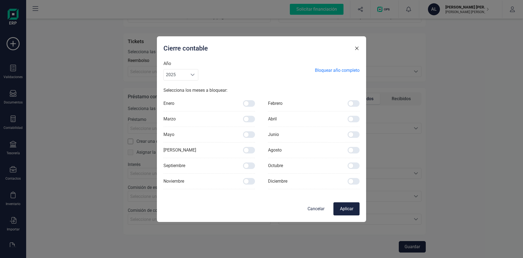
drag, startPoint x: 314, startPoint y: 213, endPoint x: 313, endPoint y: 210, distance: 3.4
click at [314, 212] on button "Cancelar" at bounding box center [316, 208] width 26 height 13
click at [314, 208] on div "Otros Seleccione una cuenta Seleccione una cuenta contable" at bounding box center [350, 215] width 151 height 17
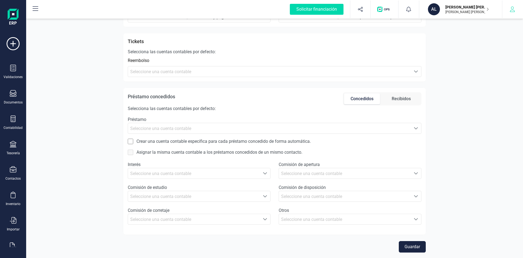
click at [515, 11] on icon "button" at bounding box center [512, 9] width 5 height 5
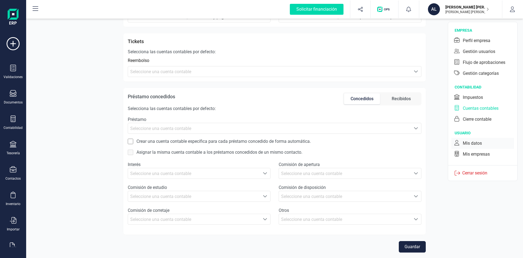
click at [473, 144] on div "Mis datos" at bounding box center [472, 143] width 19 height 7
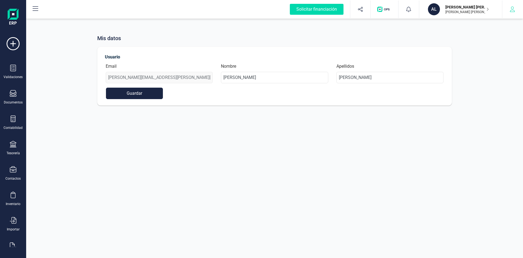
click at [510, 9] on icon "button" at bounding box center [512, 9] width 5 height 5
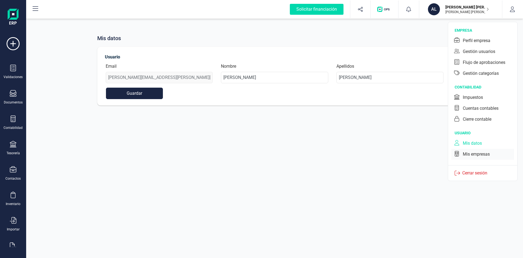
click at [486, 153] on div "Mis empresas" at bounding box center [476, 154] width 27 height 7
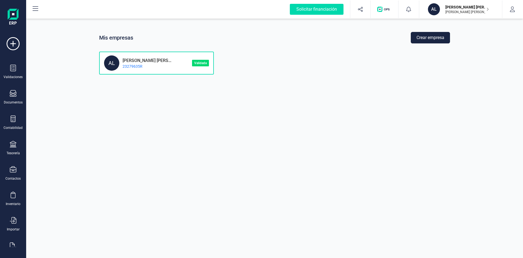
click at [165, 61] on p "[PERSON_NAME] [PERSON_NAME]" at bounding box center [145, 59] width 52 height 5
click at [511, 11] on icon "button" at bounding box center [512, 9] width 5 height 5
click at [385, 11] on img "button" at bounding box center [385, 9] width 14 height 5
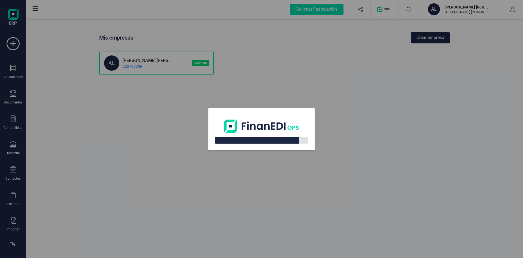
click at [263, 133] on div at bounding box center [262, 122] width 106 height 29
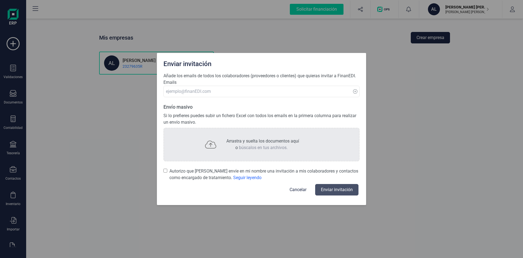
click at [295, 190] on button "Cancelar" at bounding box center [298, 189] width 30 height 13
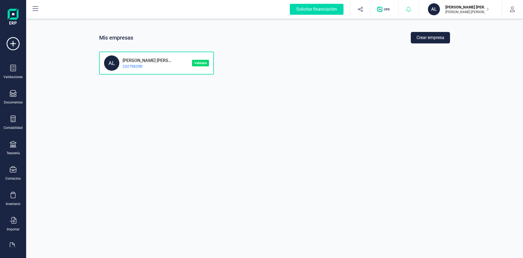
click at [406, 12] on div at bounding box center [409, 9] width 20 height 17
drag, startPoint x: 226, startPoint y: 122, endPoint x: 282, endPoint y: 24, distance: 112.6
click at [226, 121] on div "Mis empresas Crear empresa AL ALVARO BOSQUE SIMÓN 23279635R Validada" at bounding box center [274, 129] width 497 height 258
click at [387, 13] on div "button" at bounding box center [384, 9] width 21 height 17
click at [333, 88] on div "Mis empresas Crear empresa AL ALVARO BOSQUE SIMÓN 23279635R Validada" at bounding box center [274, 129] width 497 height 258
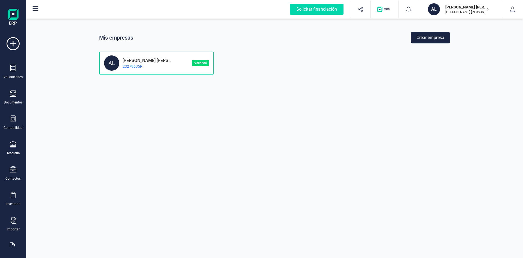
click at [385, 8] on img "button" at bounding box center [385, 9] width 14 height 5
